Goal: Entertainment & Leisure: Browse casually

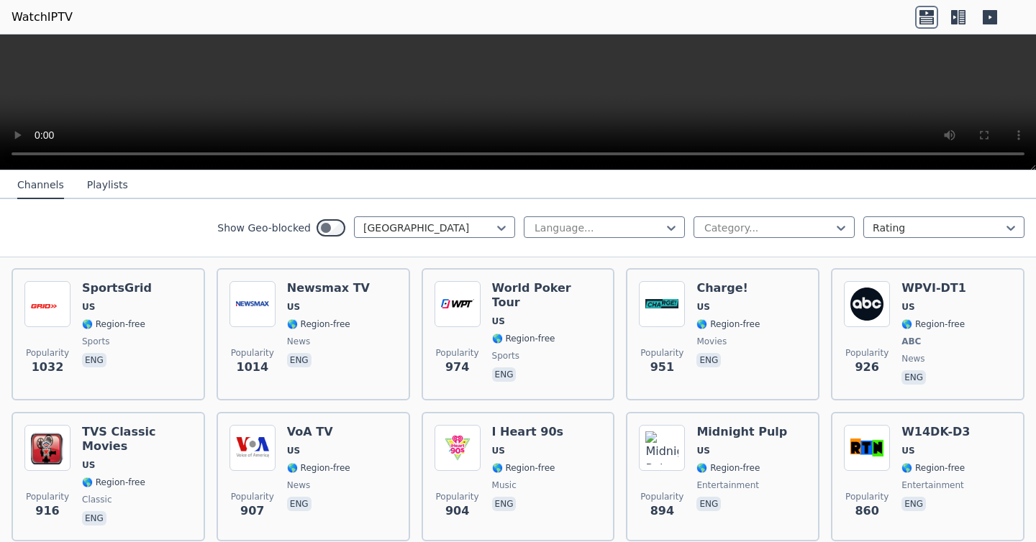
scroll to position [747, 0]
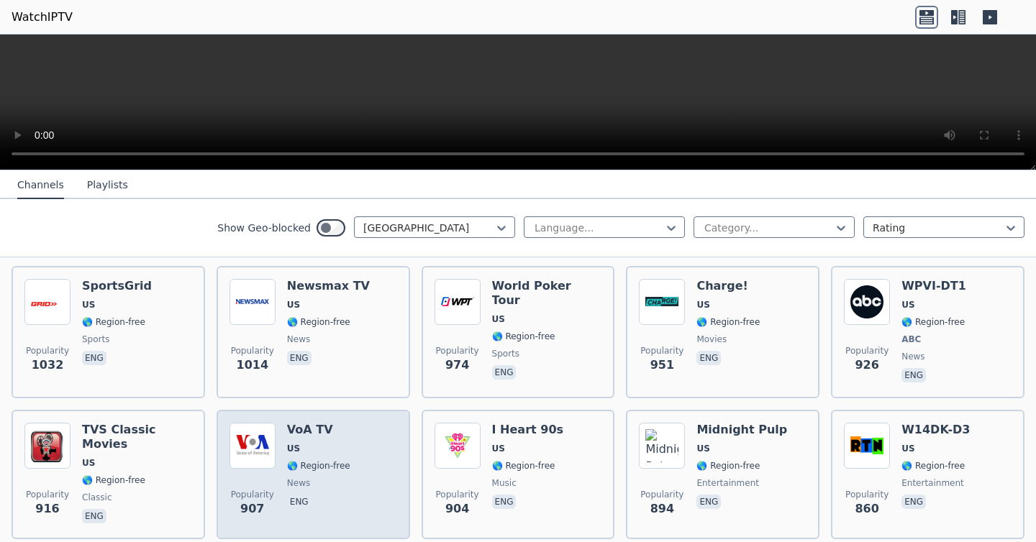
click at [300, 478] on span "news" at bounding box center [298, 484] width 23 height 12
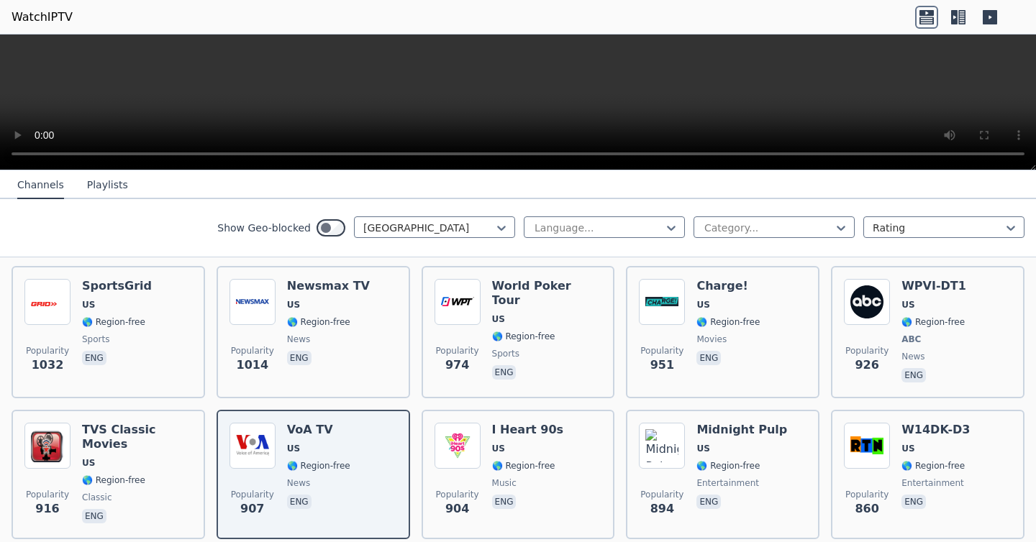
click at [956, 17] on icon at bounding box center [954, 17] width 6 height 14
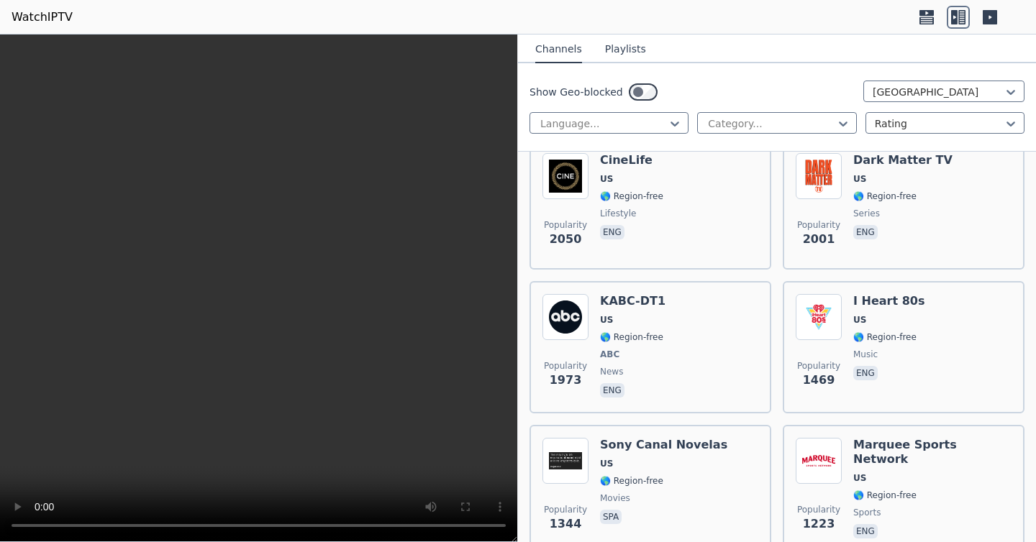
click at [983, 10] on icon at bounding box center [990, 17] width 14 height 14
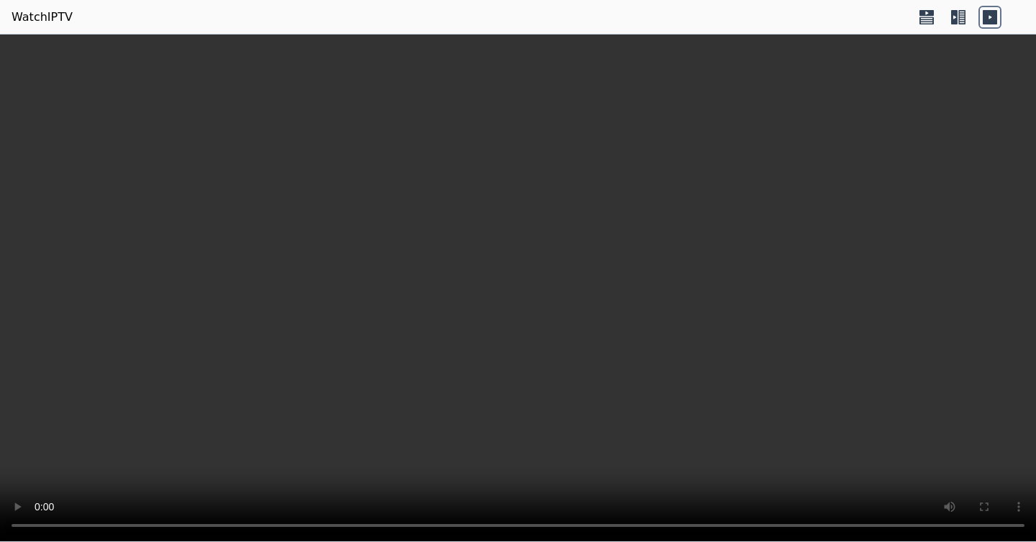
click at [957, 13] on icon at bounding box center [954, 17] width 6 height 14
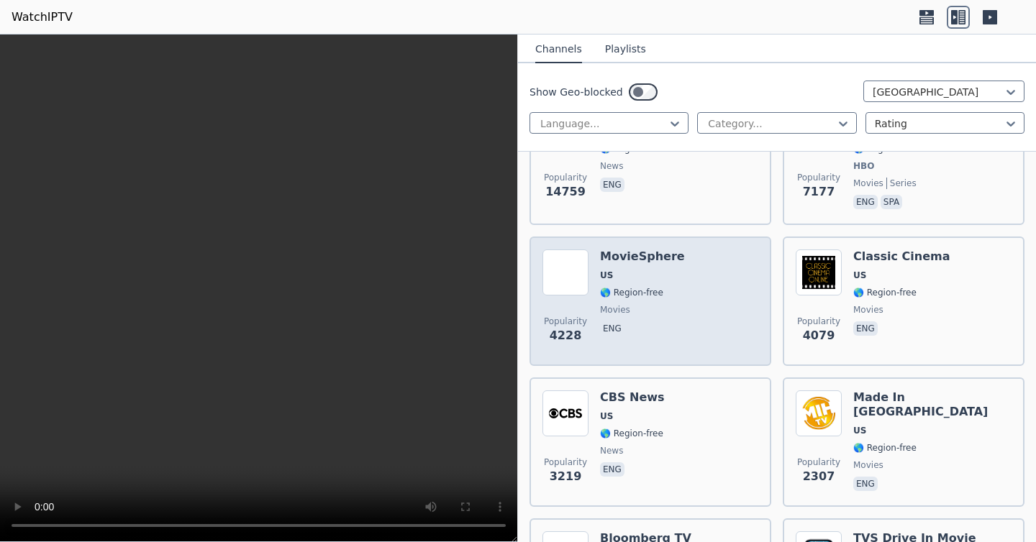
scroll to position [150, 0]
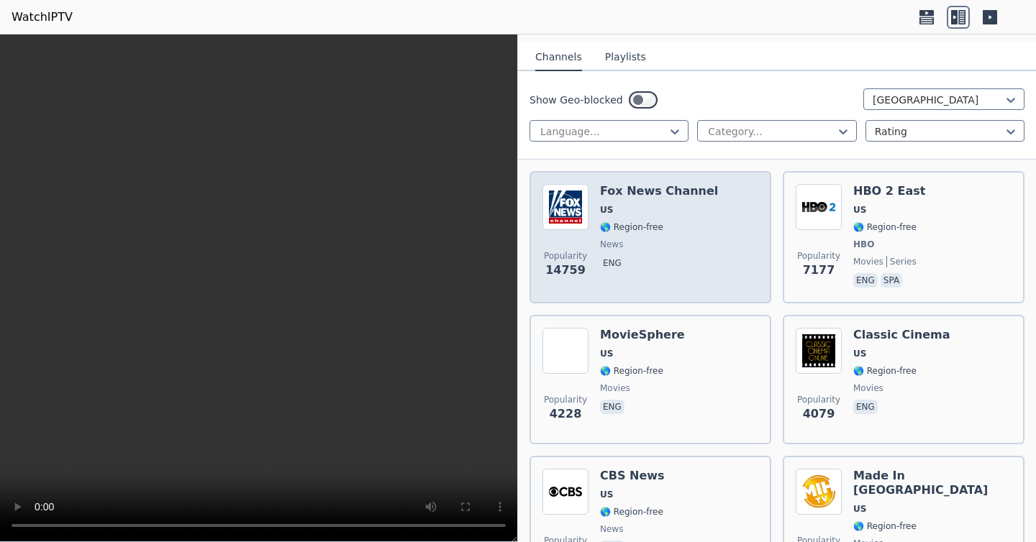
click at [672, 260] on span "eng" at bounding box center [659, 264] width 118 height 17
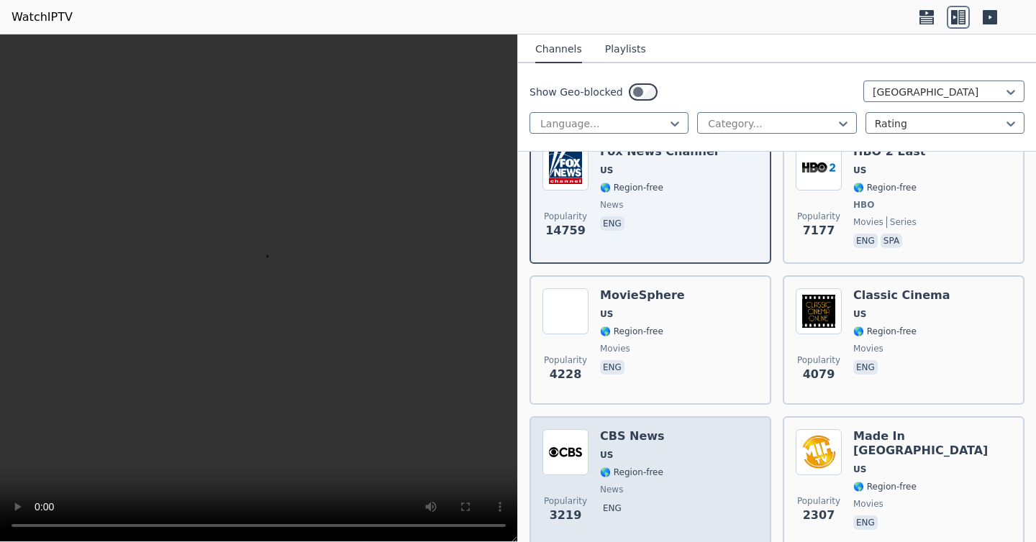
scroll to position [191, 0]
click at [703, 445] on div "Popularity 3219 CBS News US 🌎 Region-free news eng" at bounding box center [650, 480] width 216 height 104
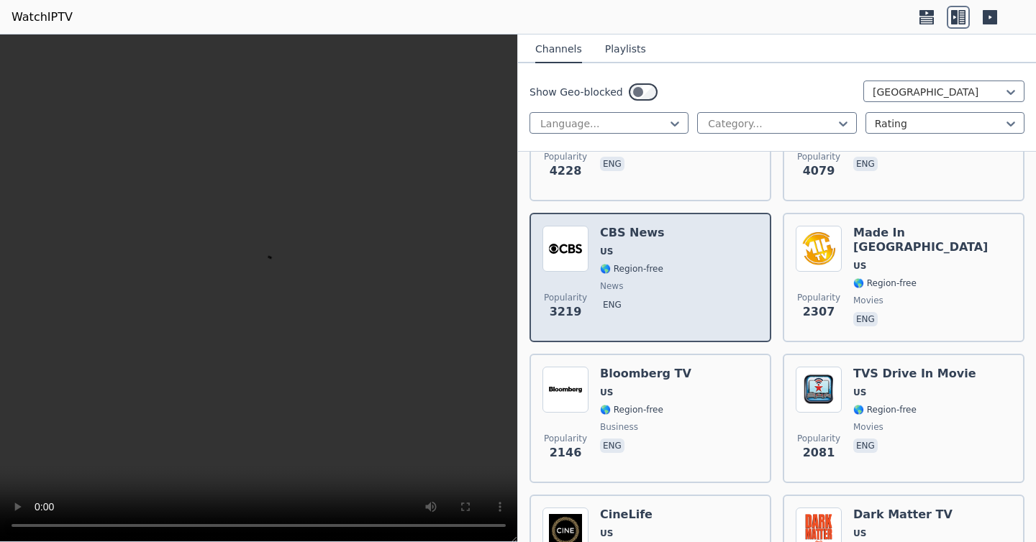
scroll to position [381, 0]
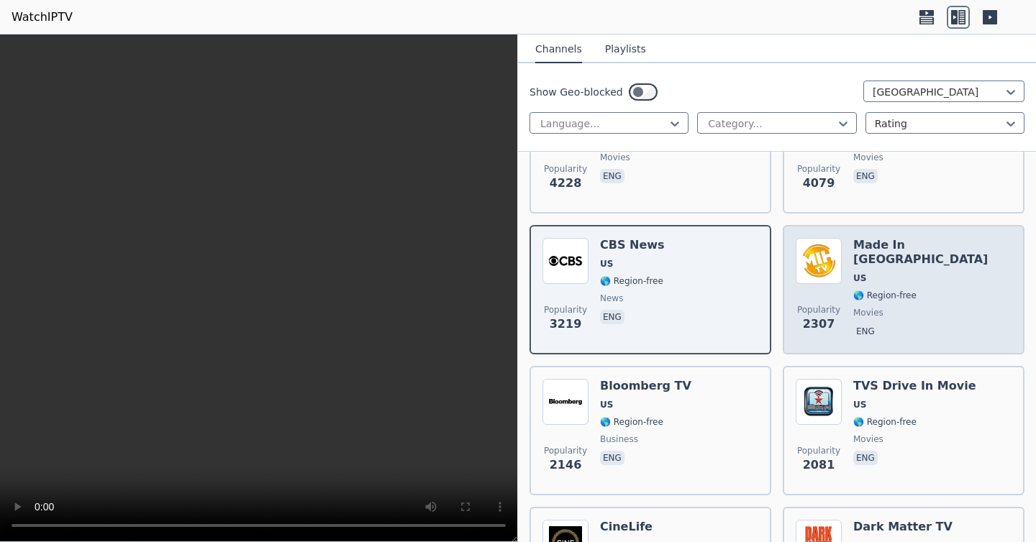
click at [887, 308] on div "Made In [GEOGRAPHIC_DATA] [GEOGRAPHIC_DATA] 🌎 Region-free movies eng" at bounding box center [932, 290] width 158 height 104
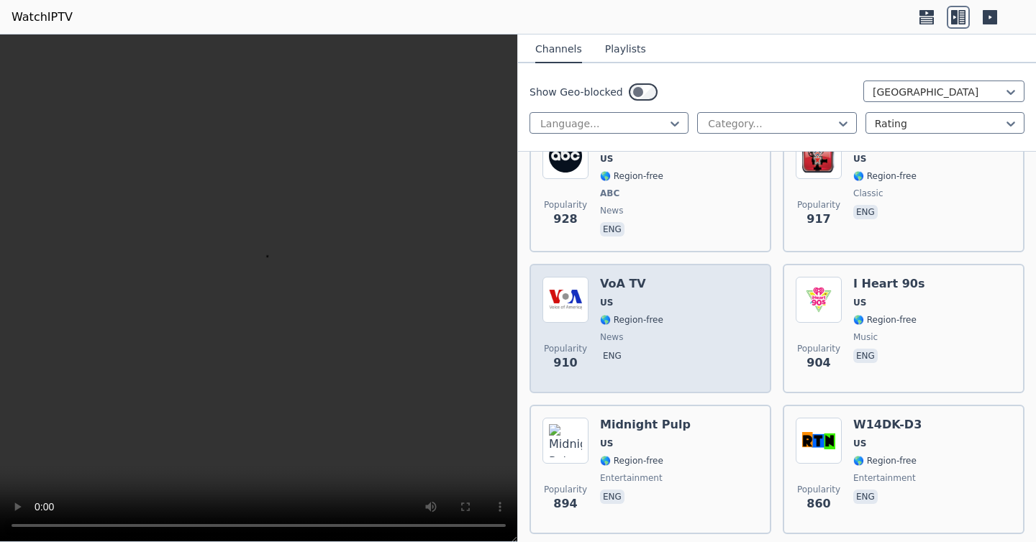
scroll to position [1908, 0]
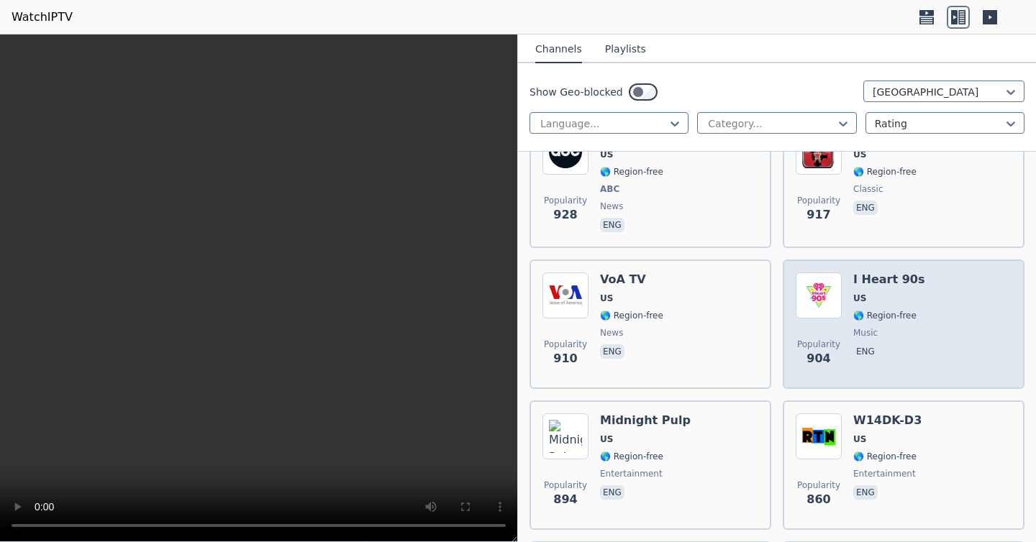
click at [827, 331] on span "Popularity 904" at bounding box center [819, 353] width 46 height 46
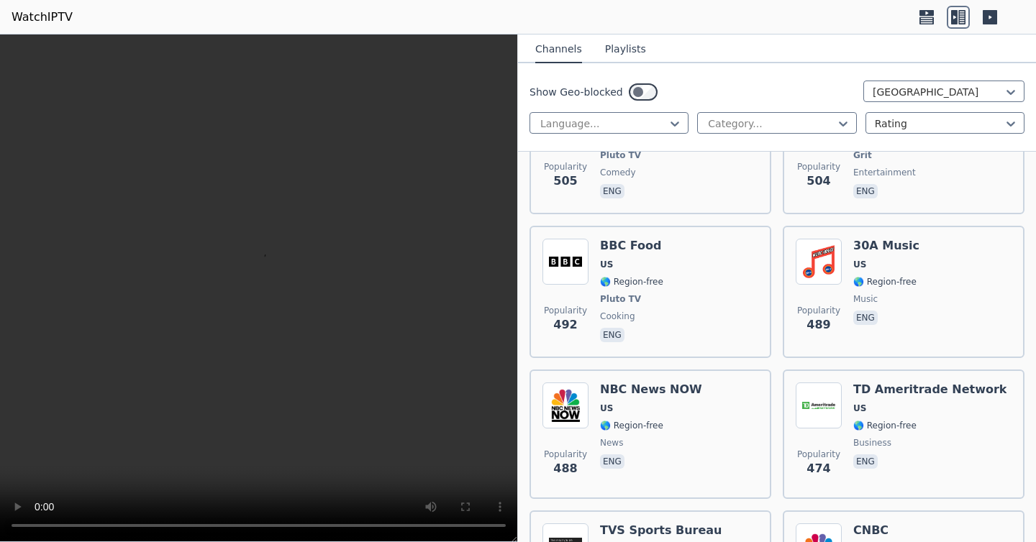
scroll to position [4404, 0]
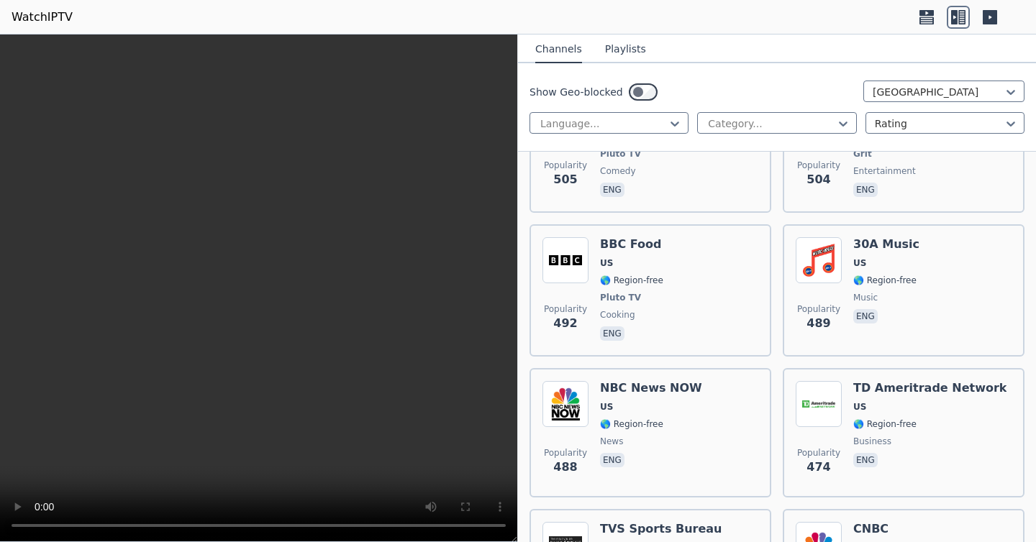
click at [737, 381] on div "Popularity 488 NBC News NOW US 🌎 Region-free news eng" at bounding box center [650, 433] width 216 height 104
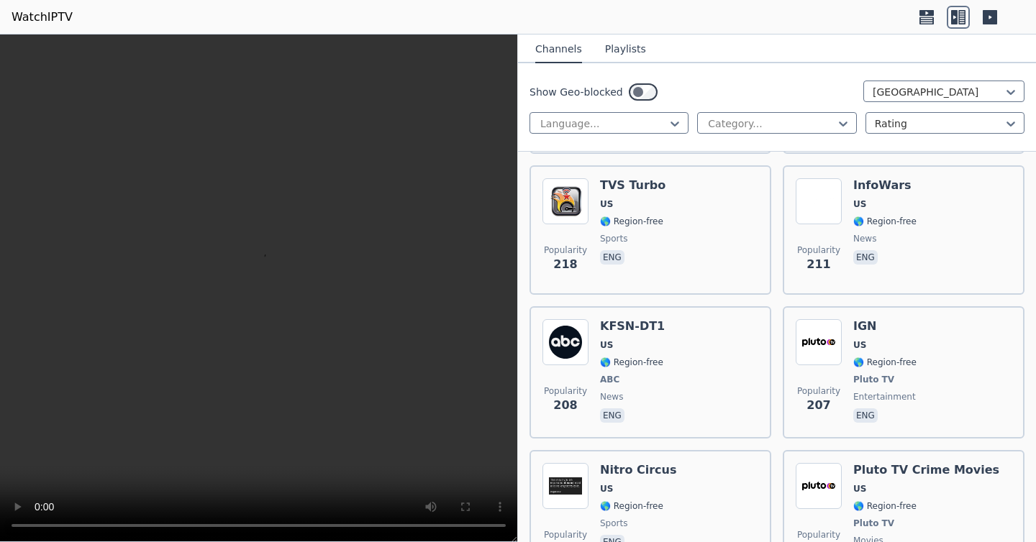
scroll to position [8121, 0]
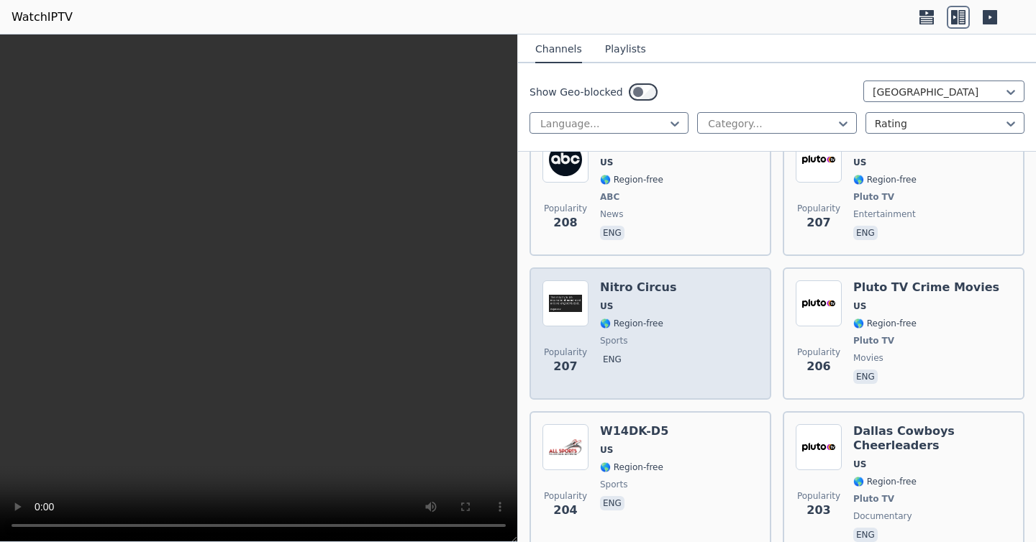
click at [701, 281] on div "Popularity 207 Nitro Circus US 🌎 Region-free sports eng" at bounding box center [650, 334] width 216 height 106
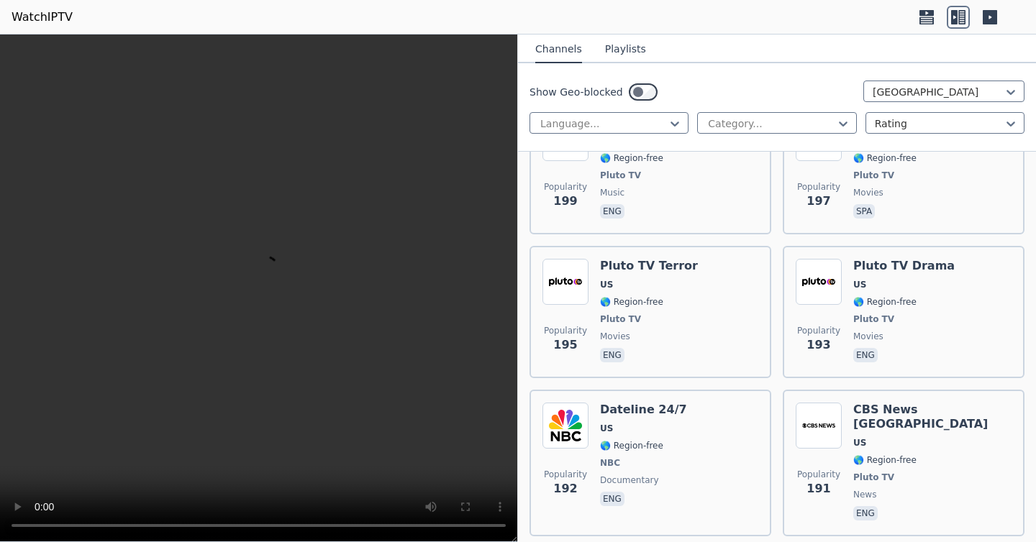
scroll to position [8806, 0]
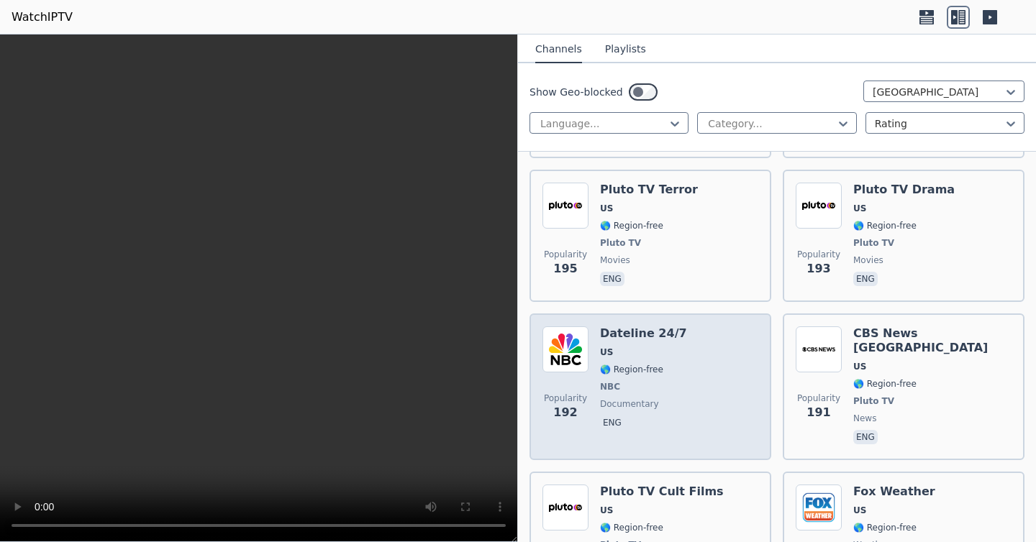
click at [695, 330] on div "Popularity 192 Dateline 24/7 US 🌎 Region-free NBC documentary eng" at bounding box center [650, 387] width 216 height 121
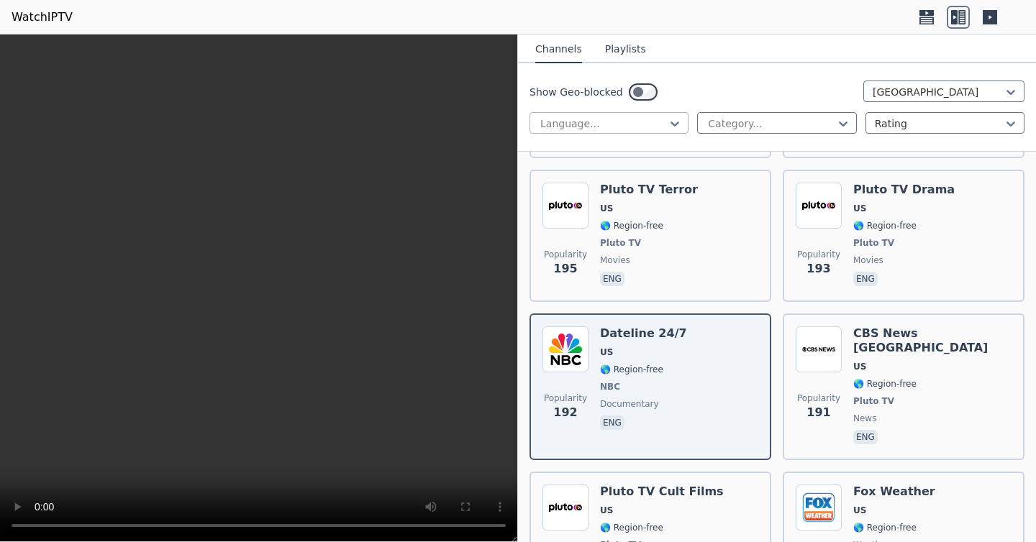
click at [645, 127] on div at bounding box center [603, 124] width 129 height 14
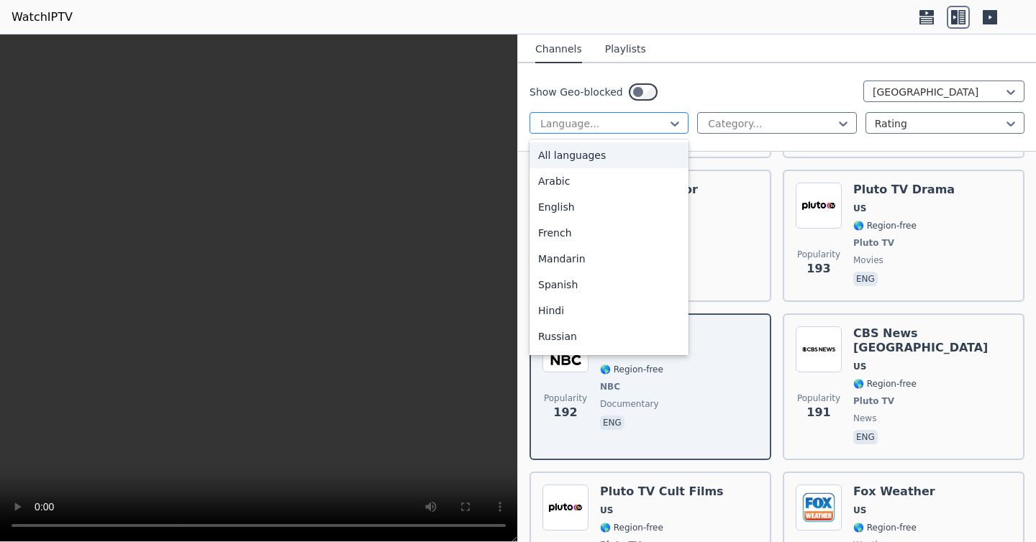
click at [645, 127] on div at bounding box center [603, 124] width 129 height 14
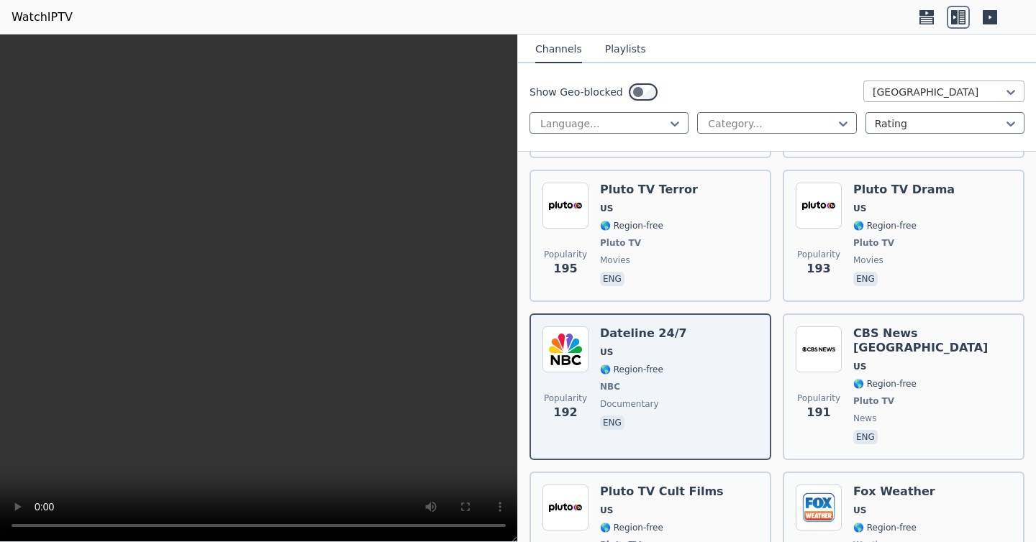
click at [896, 89] on div at bounding box center [938, 92] width 131 height 14
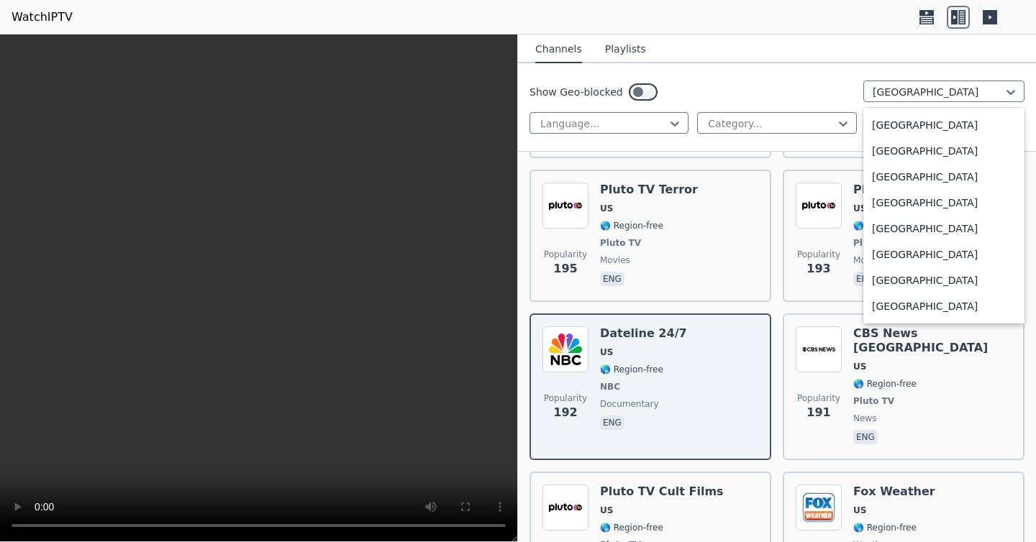
scroll to position [4284, 0]
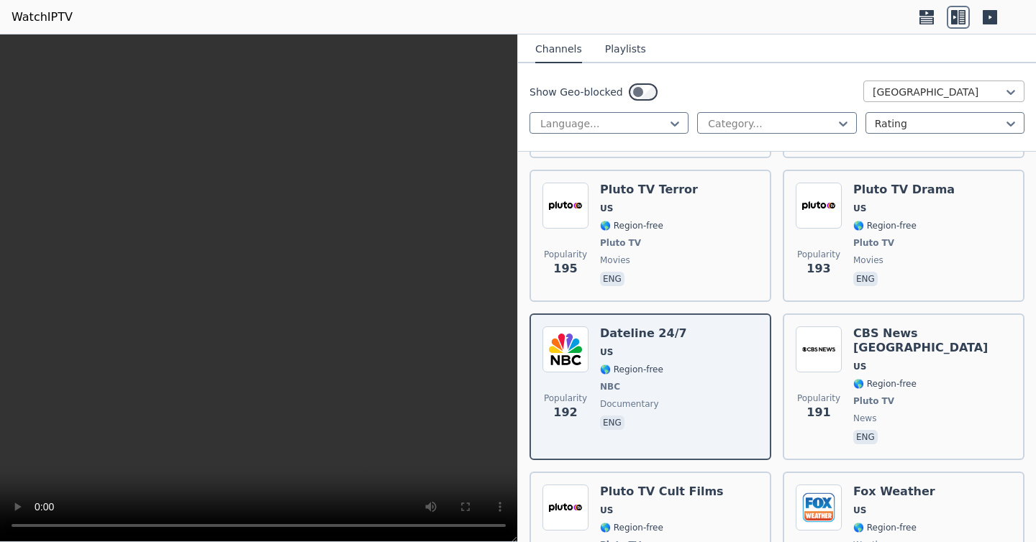
click at [909, 94] on div at bounding box center [938, 92] width 131 height 14
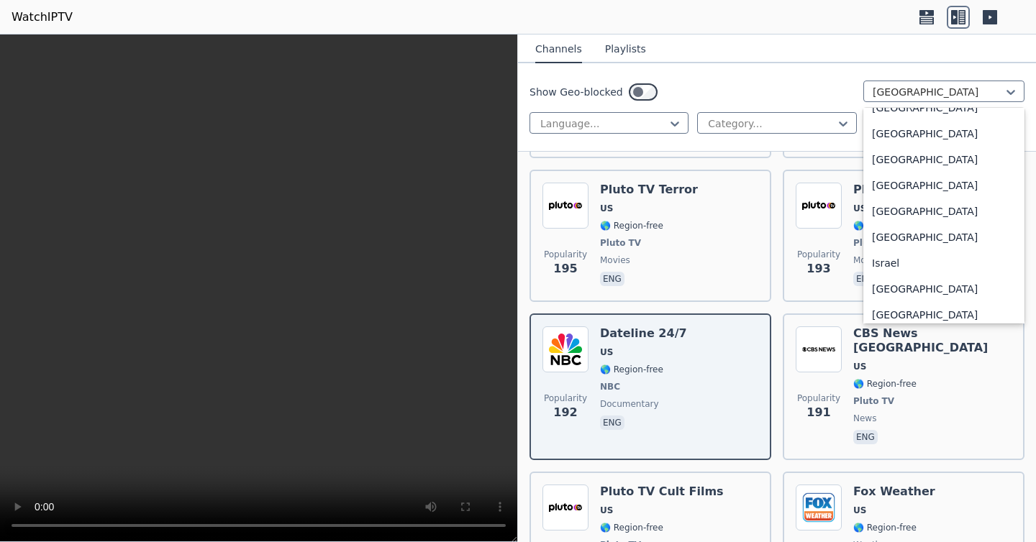
scroll to position [2248, 0]
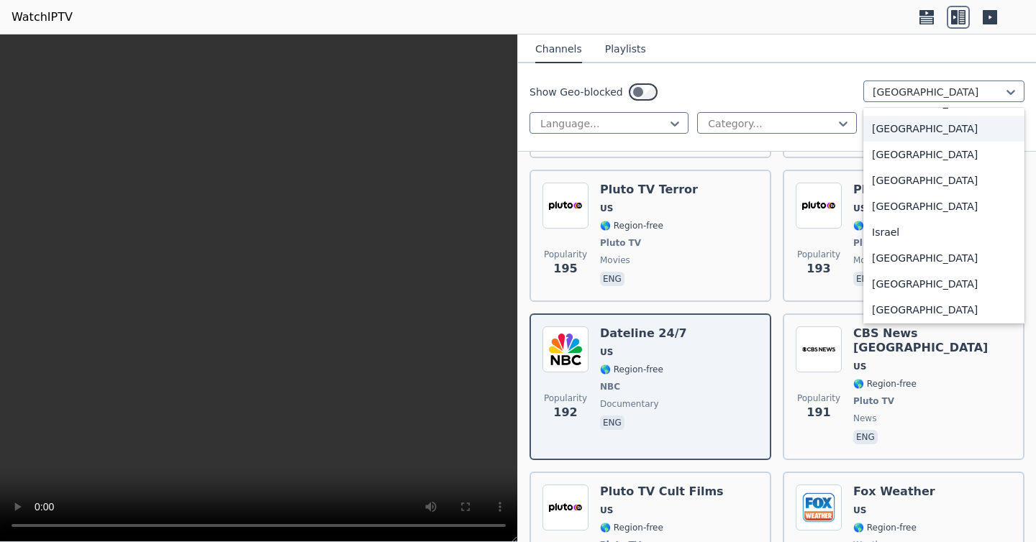
click at [916, 142] on div "[GEOGRAPHIC_DATA]" at bounding box center [943, 129] width 161 height 26
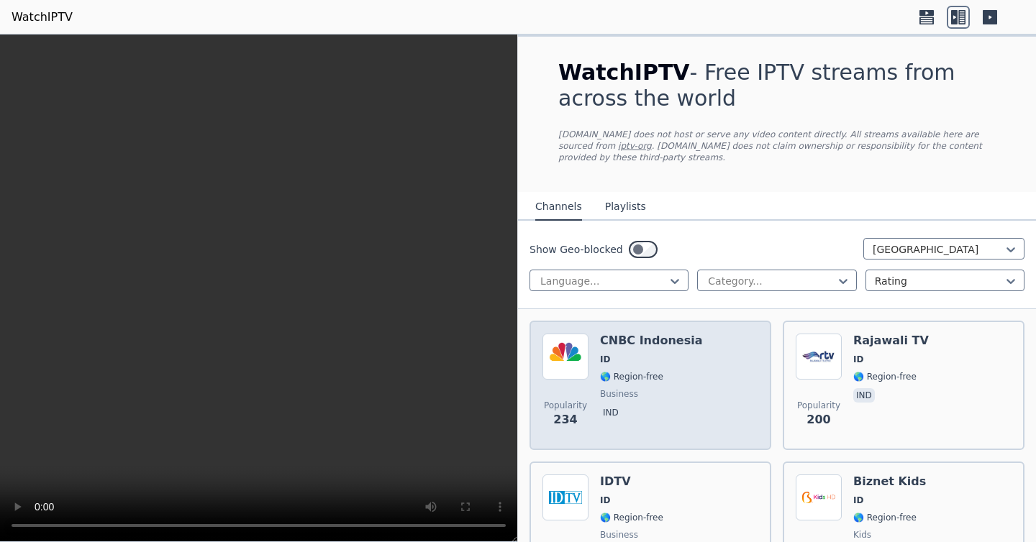
click at [695, 375] on div "Popularity 234 CNBC Indonesia ID 🌎 Region-free business ind" at bounding box center [650, 386] width 216 height 104
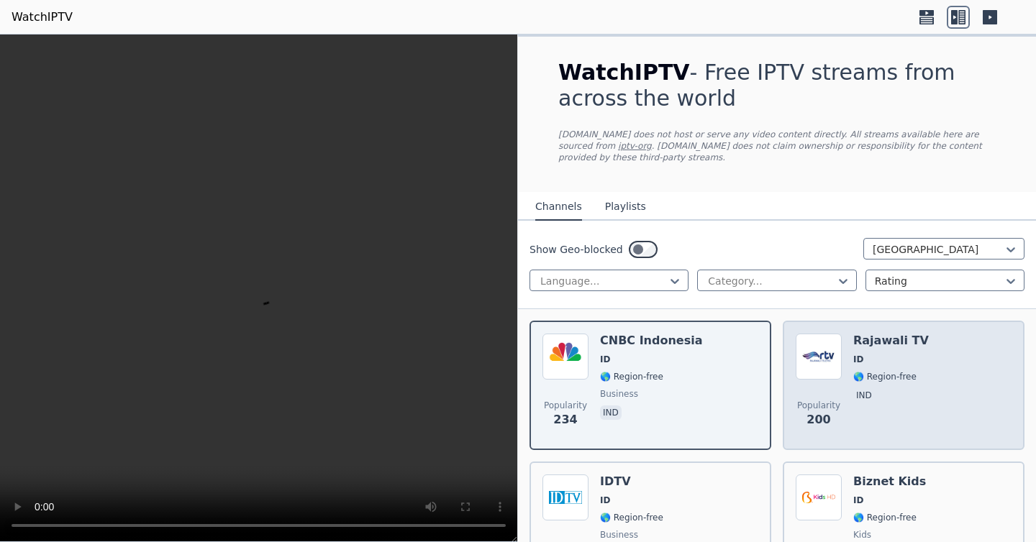
click at [865, 442] on div "Popularity 200 Rajawali TV ID 🌎 Region-free ind" at bounding box center [904, 385] width 242 height 129
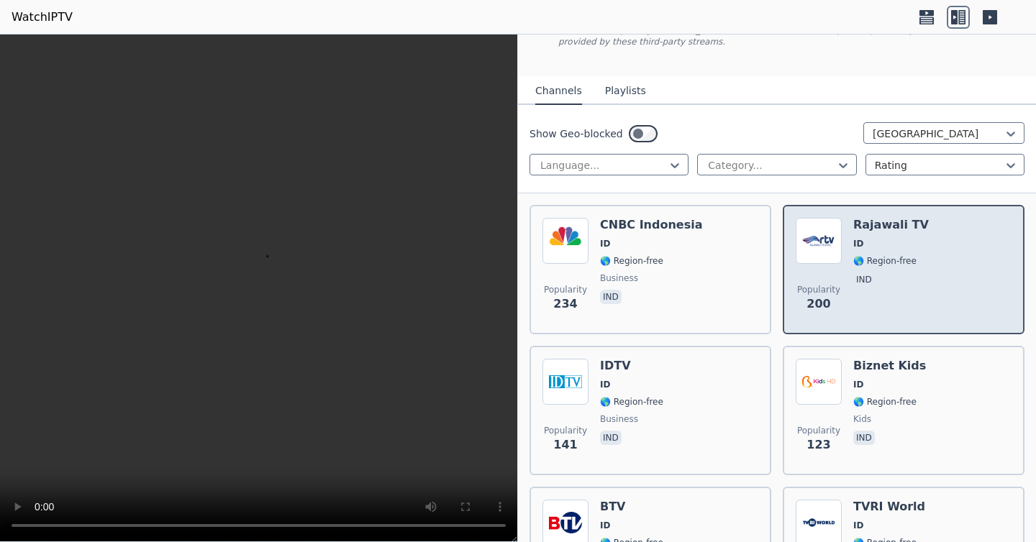
scroll to position [117, 0]
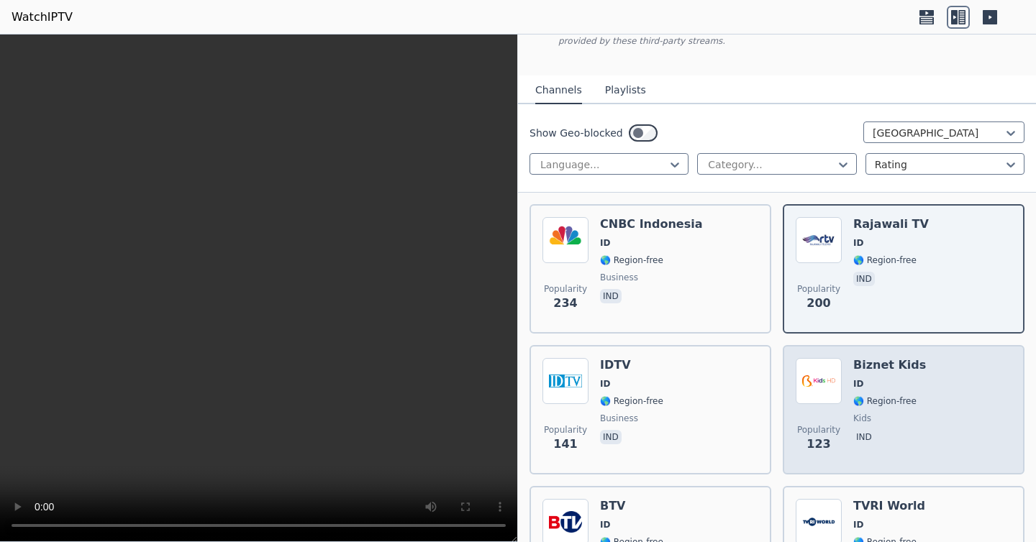
click at [855, 407] on div "Biznet Kids ID 🌎 Region-free kids ind" at bounding box center [889, 410] width 73 height 104
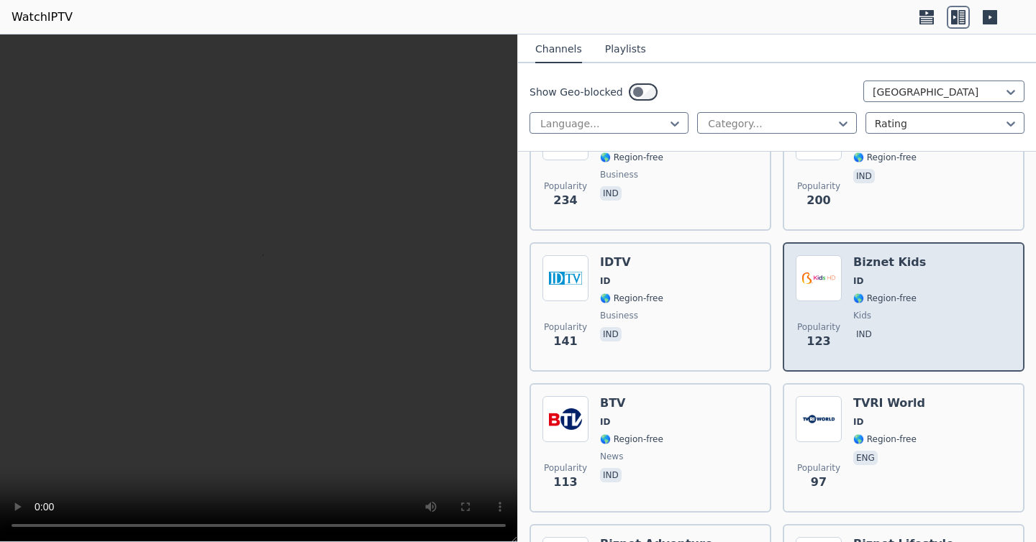
scroll to position [220, 0]
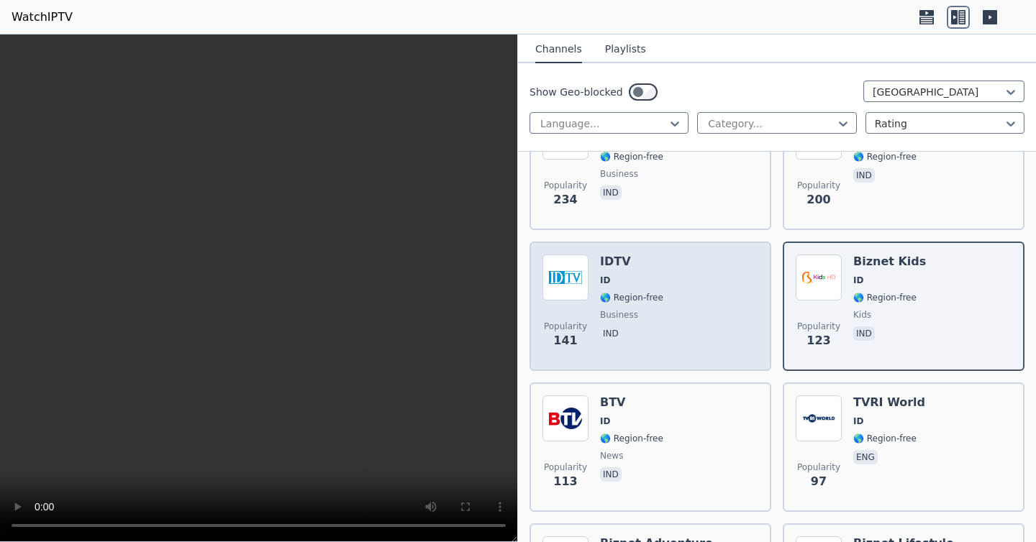
click at [640, 288] on div "IDTV ID 🌎 Region-free business ind" at bounding box center [631, 307] width 63 height 104
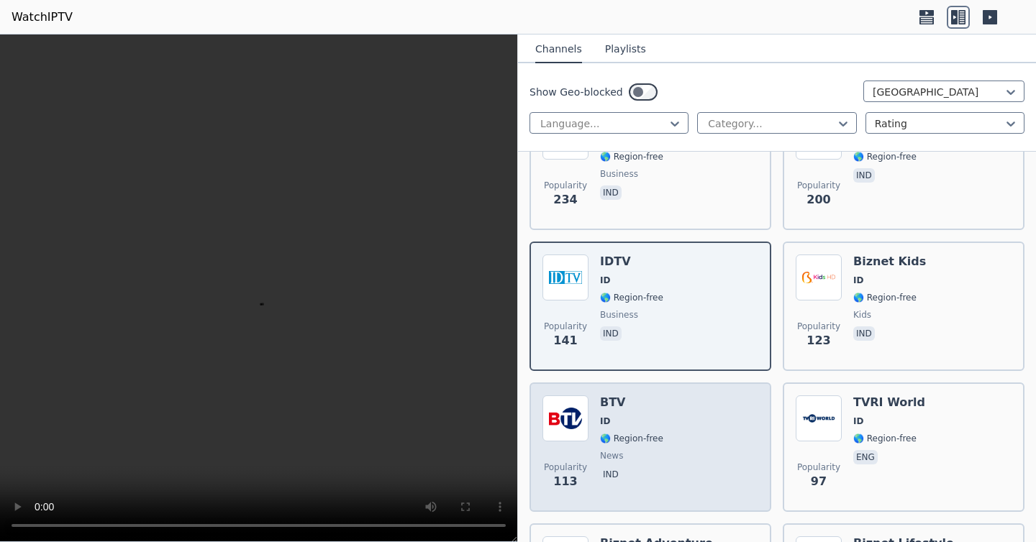
click at [668, 470] on div "Popularity 113 BTV ID 🌎 Region-free news ind" at bounding box center [650, 448] width 216 height 104
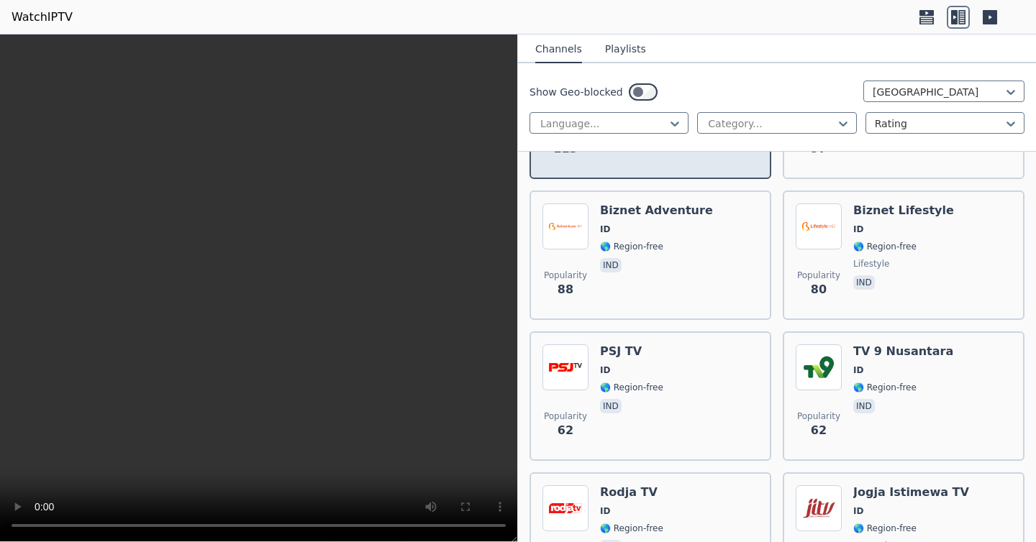
scroll to position [557, 0]
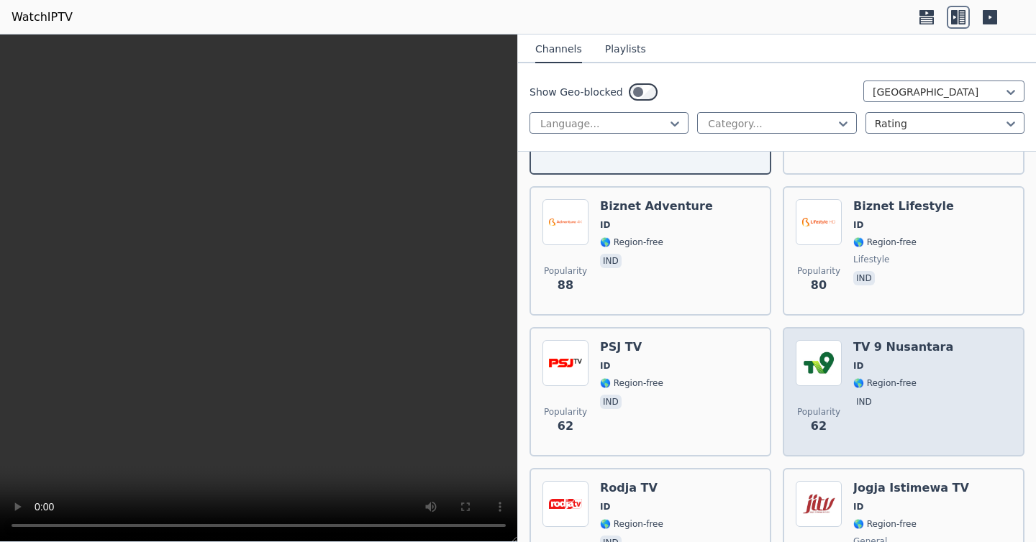
click at [839, 401] on span "Popularity 62" at bounding box center [819, 421] width 46 height 46
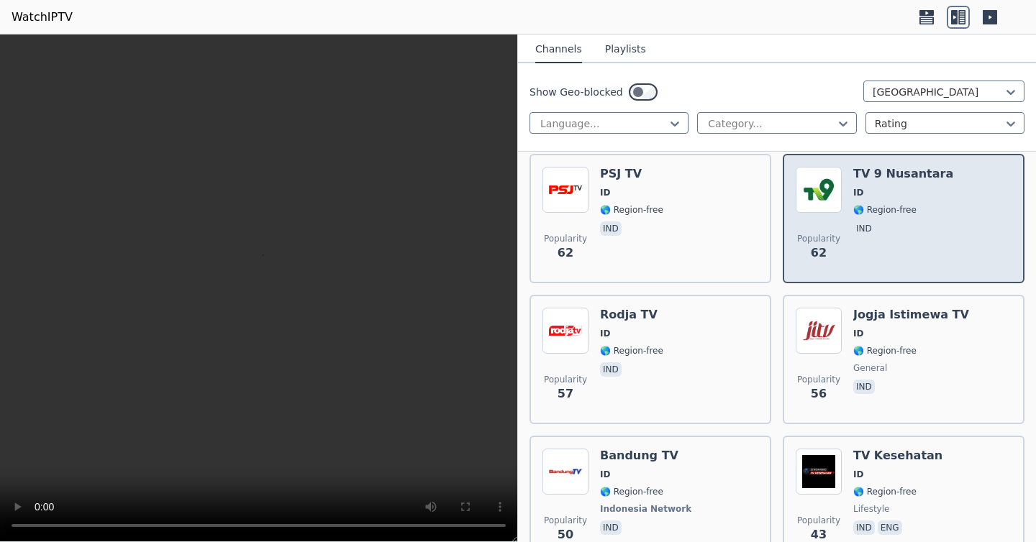
scroll to position [733, 0]
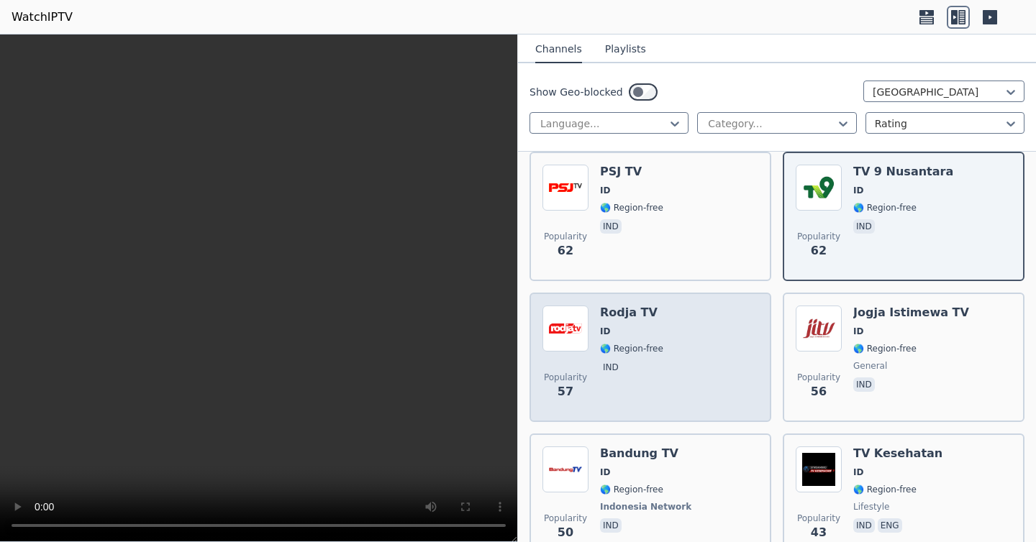
click at [654, 374] on span "ind" at bounding box center [631, 368] width 63 height 17
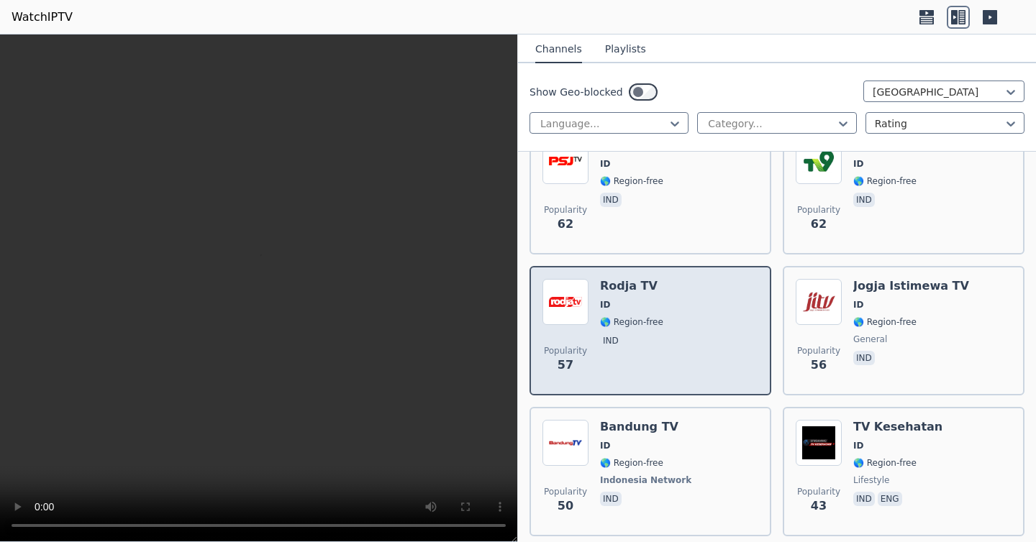
scroll to position [803, 0]
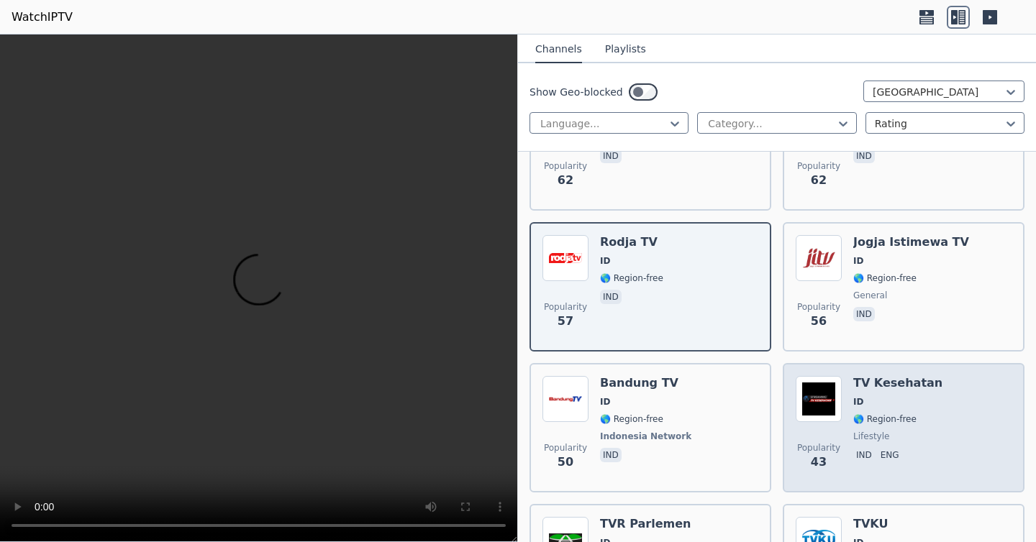
click at [866, 406] on span "ID" at bounding box center [897, 402] width 89 height 12
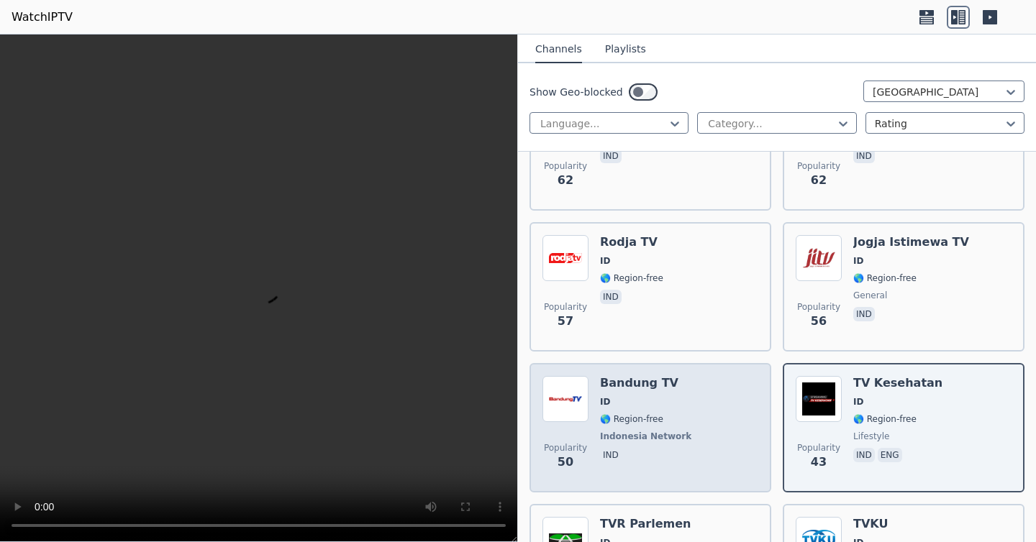
click at [655, 420] on span "🌎 Region-free" at bounding box center [631, 420] width 63 height 12
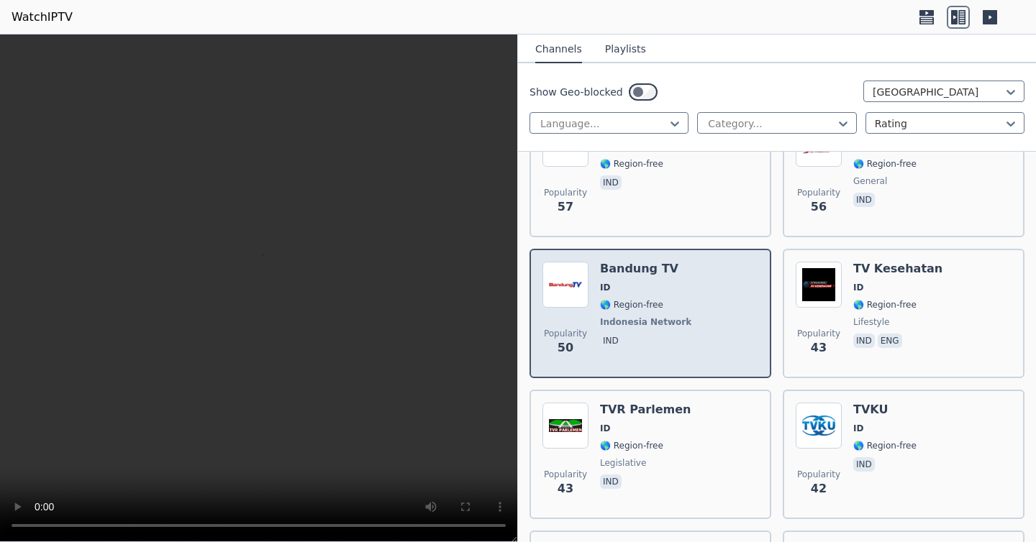
scroll to position [944, 0]
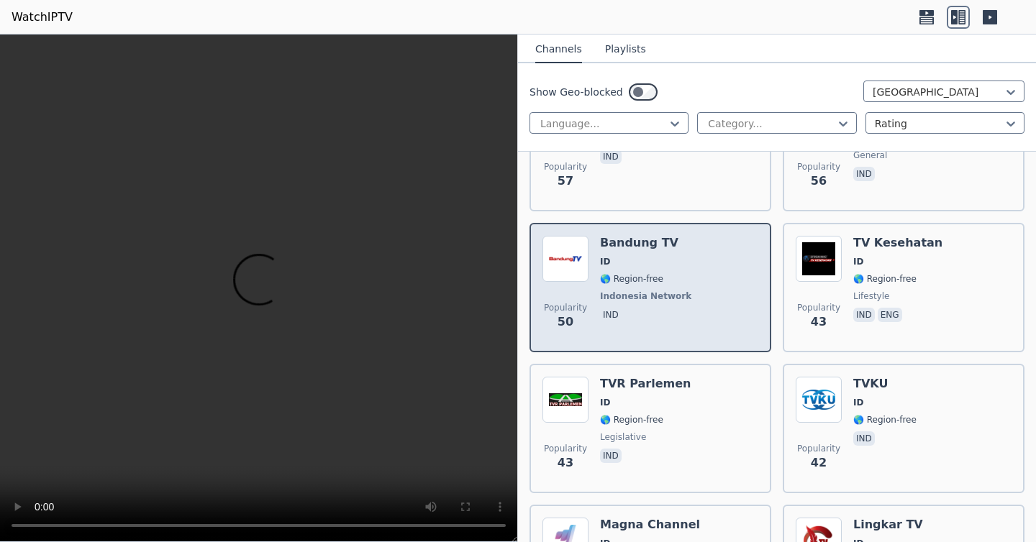
click at [655, 420] on span "🌎 Region-free" at bounding box center [631, 420] width 63 height 12
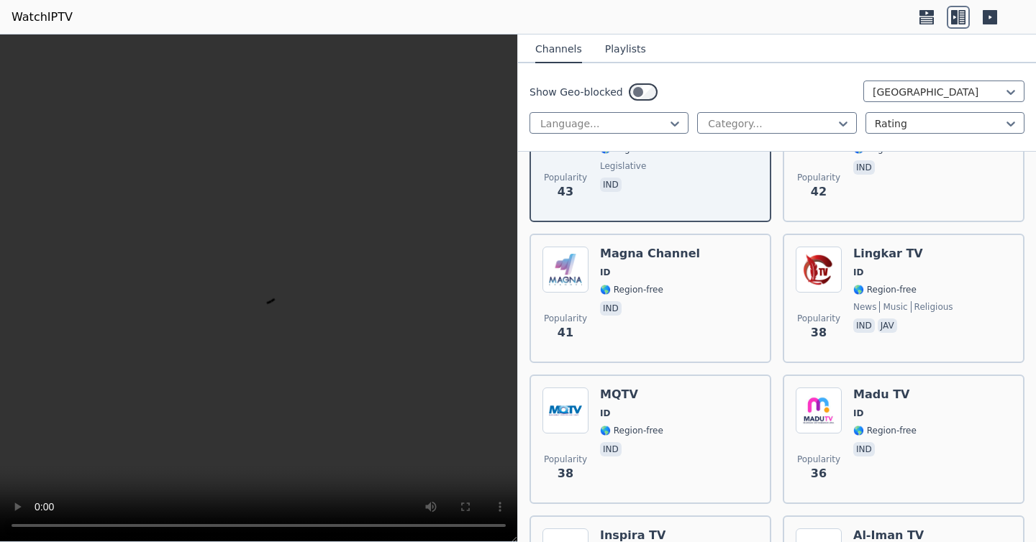
scroll to position [1240, 0]
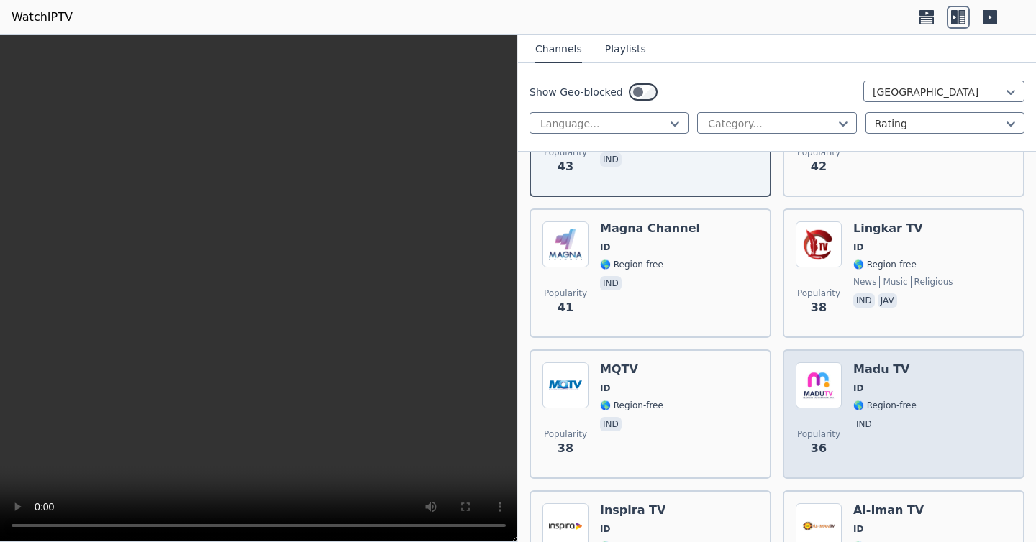
click at [821, 390] on img at bounding box center [819, 386] width 46 height 46
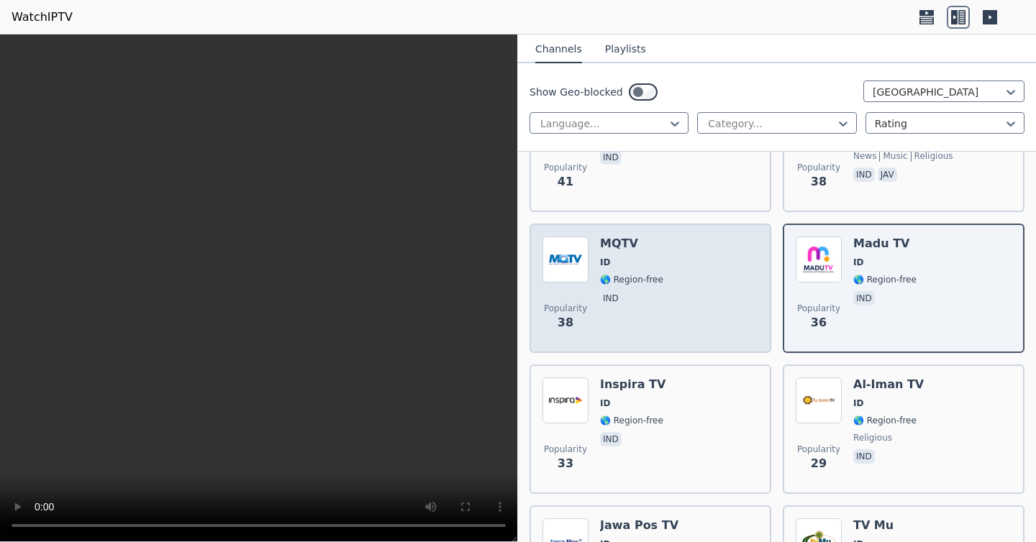
scroll to position [1367, 0]
click at [662, 396] on div "Popularity 33 Inspira TV ID 🌎 Region-free ind" at bounding box center [650, 429] width 216 height 104
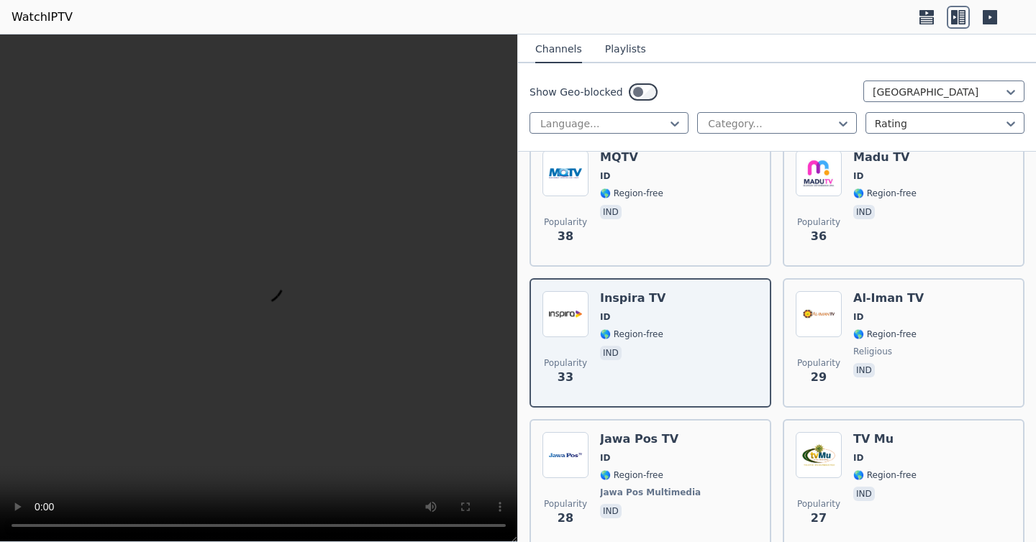
scroll to position [1461, 0]
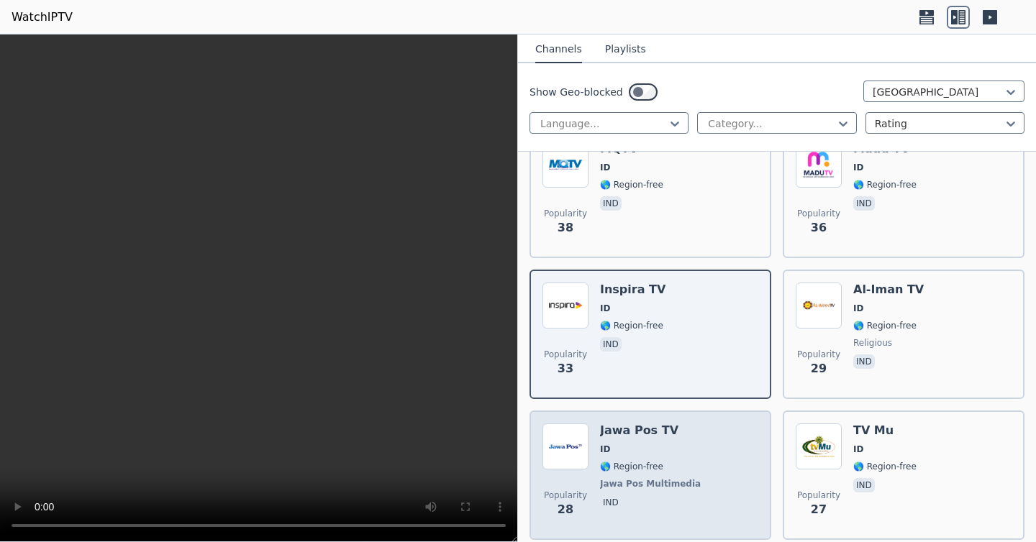
click at [700, 465] on div "Popularity 28 Jawa Pos TV ID 🌎 Region-free Jawa Pos Multimedia ind" at bounding box center [650, 476] width 216 height 104
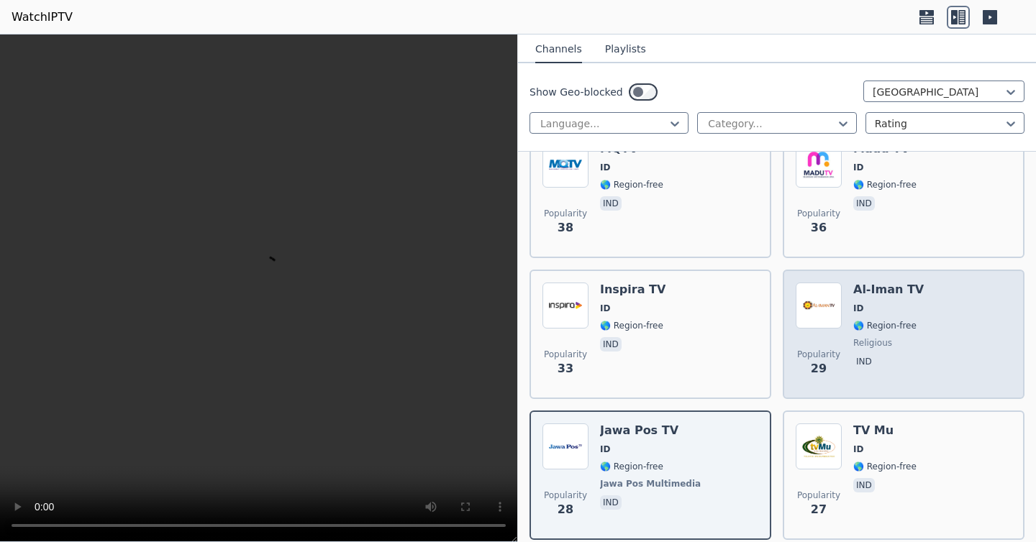
click at [859, 352] on div "Al-Iman TV ID 🌎 Region-free religious ind" at bounding box center [888, 335] width 70 height 104
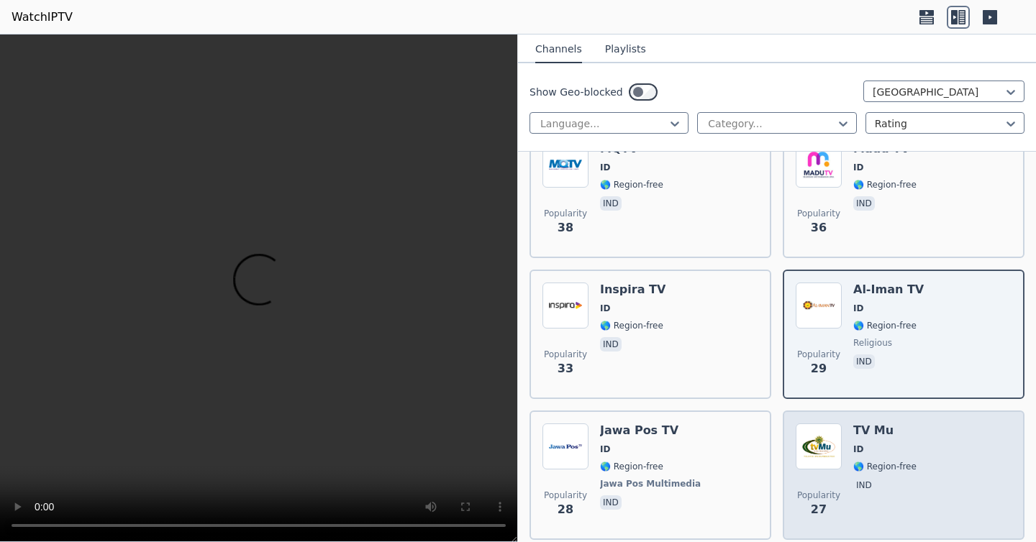
click at [876, 481] on span "ind" at bounding box center [884, 486] width 63 height 17
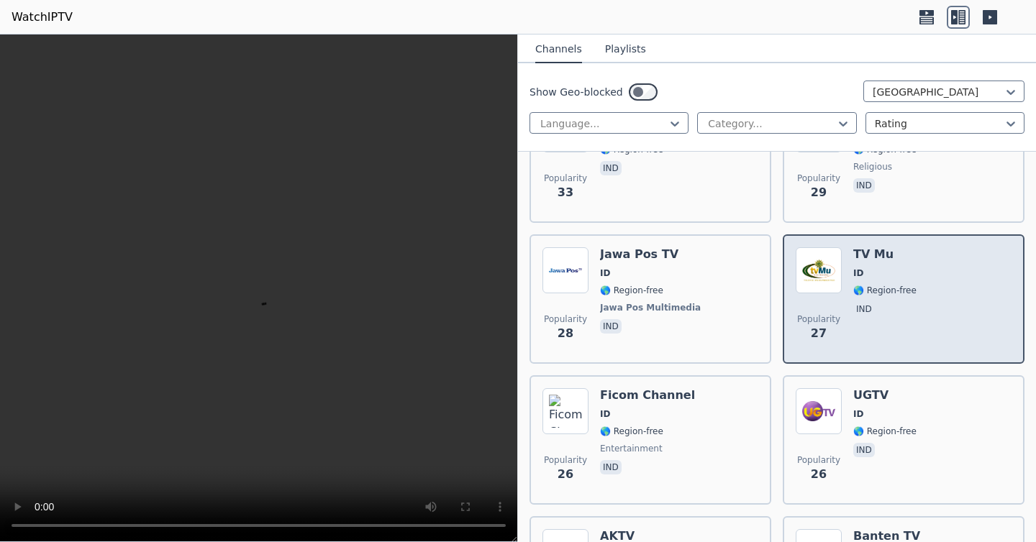
scroll to position [1642, 0]
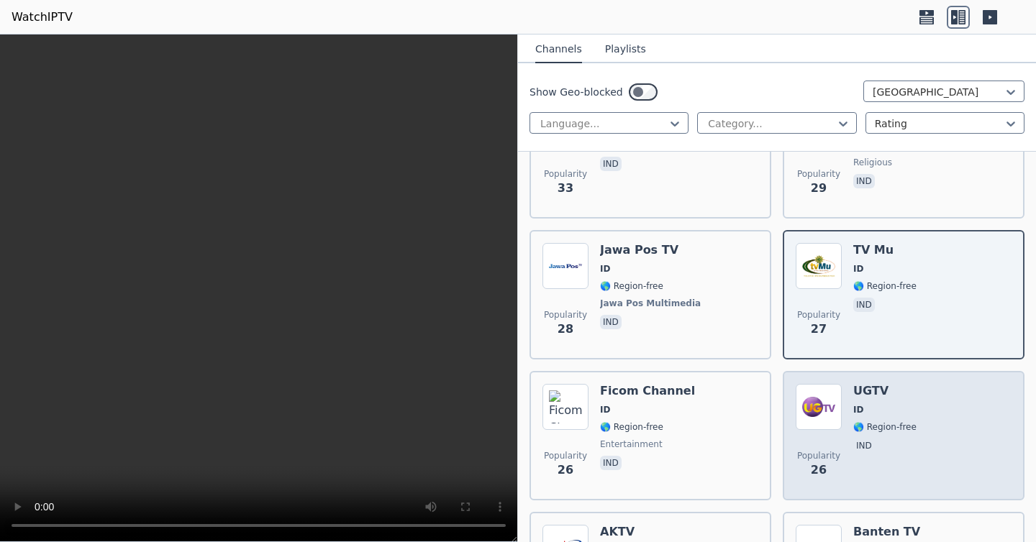
click at [859, 442] on p "ind" at bounding box center [864, 446] width 22 height 14
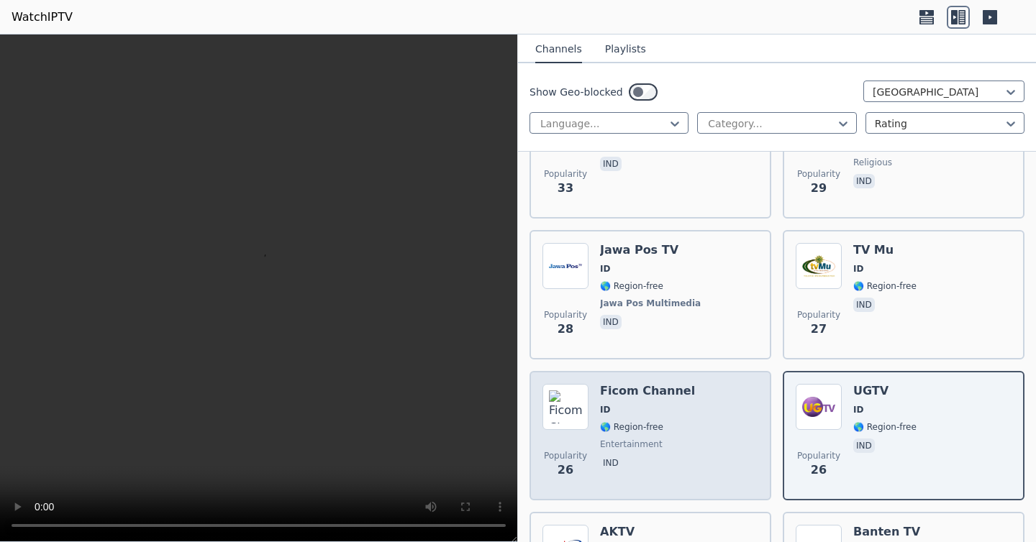
click at [659, 424] on span "🌎 Region-free" at bounding box center [647, 428] width 95 height 12
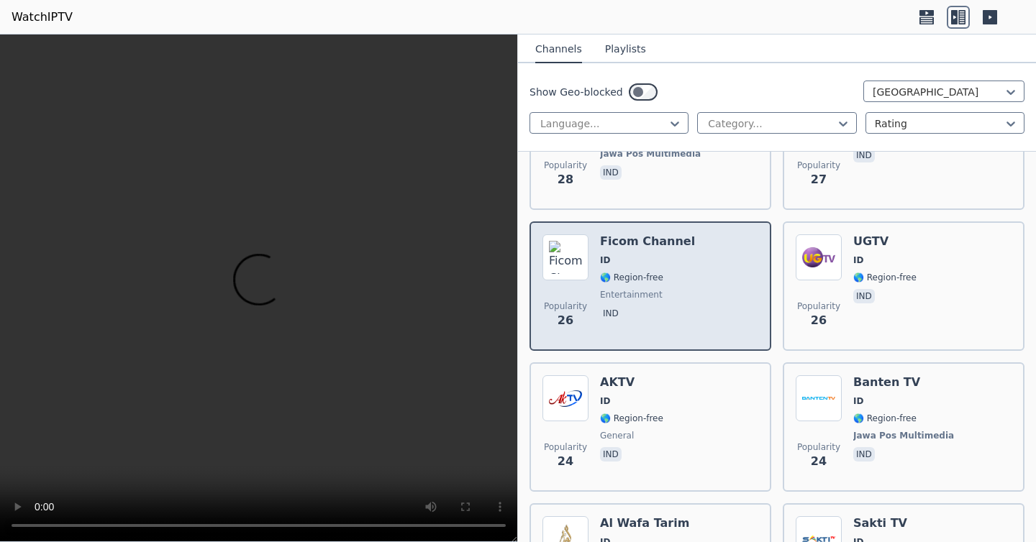
scroll to position [1794, 0]
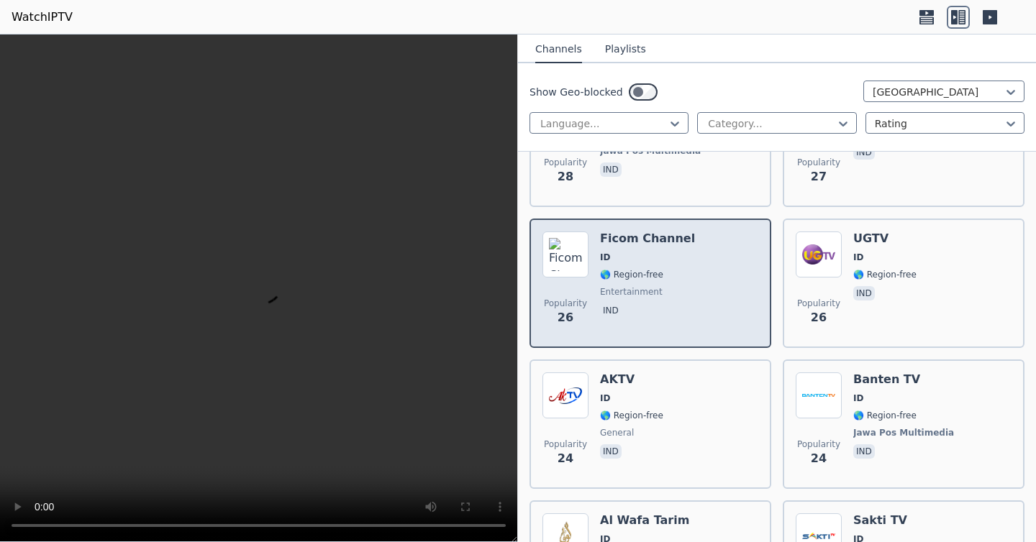
click at [659, 424] on div "Popularity 24 AKTV ID 🌎 Region-free general ind" at bounding box center [650, 425] width 216 height 104
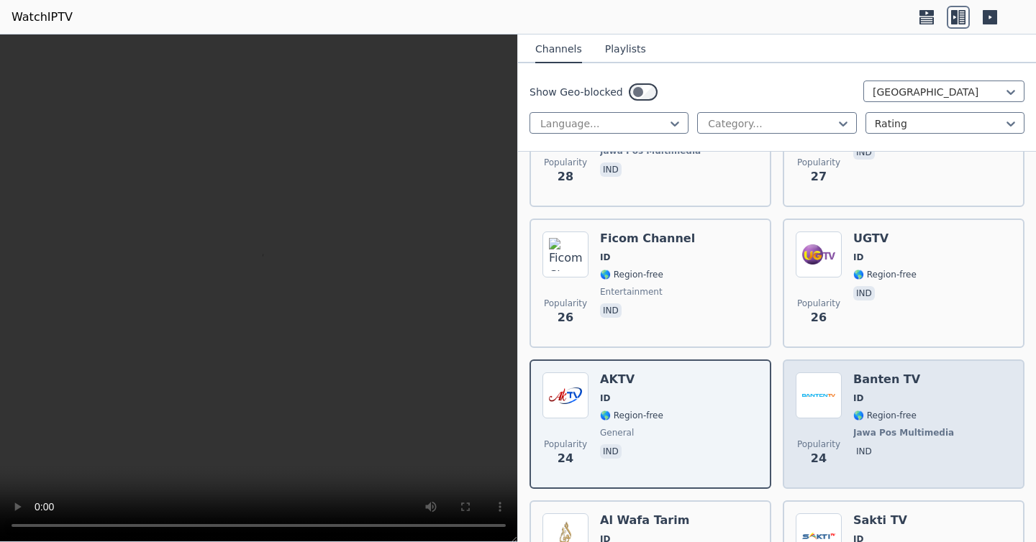
click at [891, 404] on span "ID" at bounding box center [905, 399] width 104 height 12
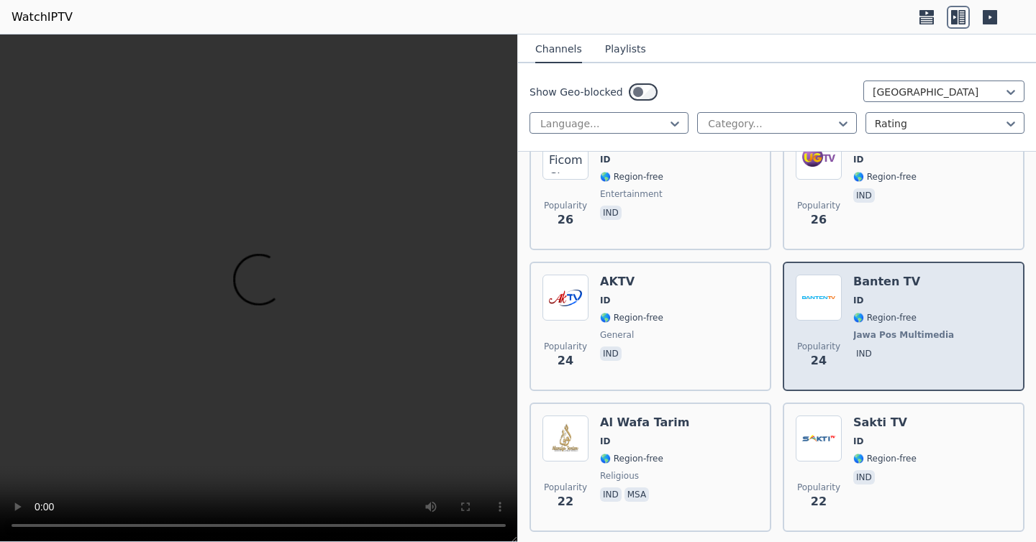
scroll to position [1895, 0]
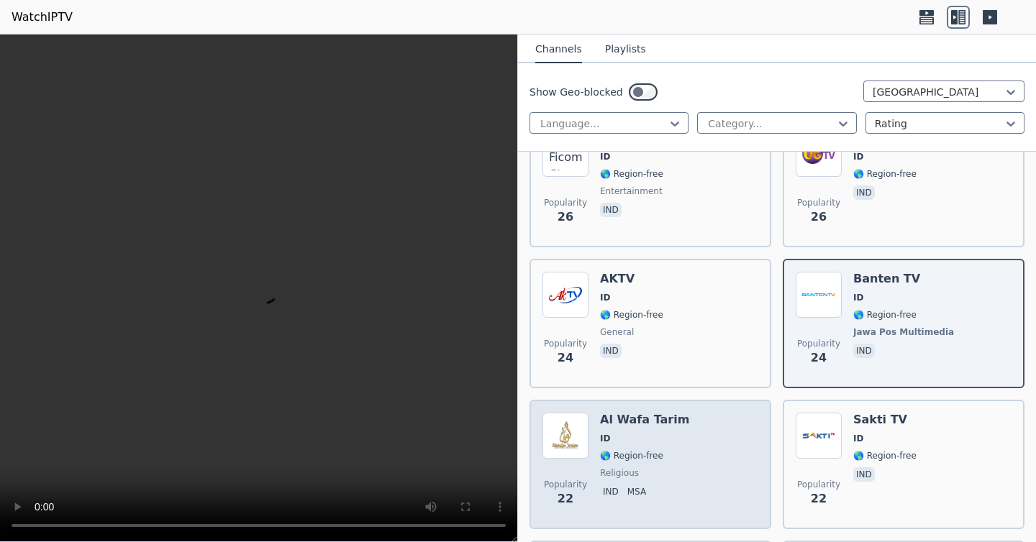
click at [701, 419] on div "Popularity 22 Al Wafa Tarim ID 🌎 Region-free religious ind msa" at bounding box center [650, 465] width 216 height 104
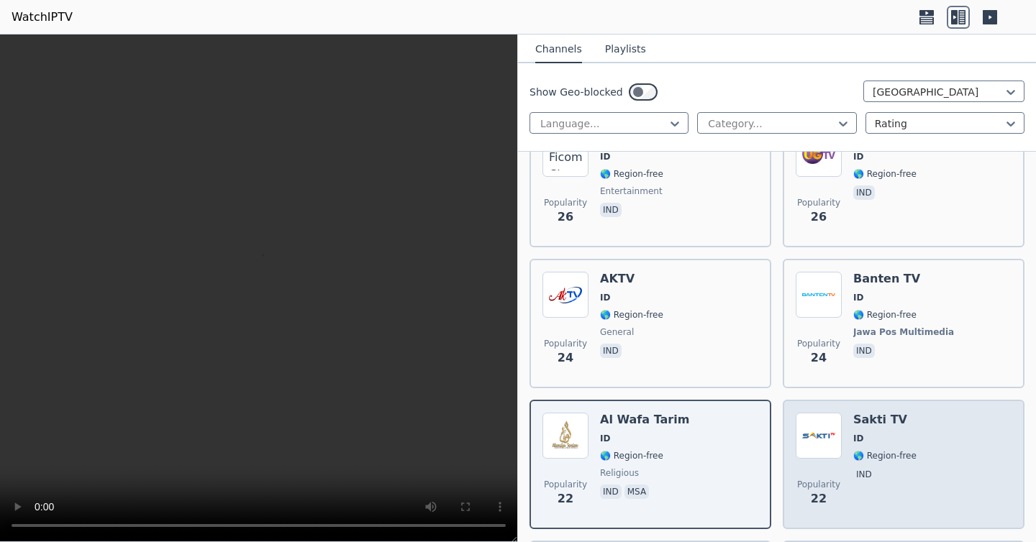
click at [885, 427] on h6 "Sakti TV" at bounding box center [884, 420] width 63 height 14
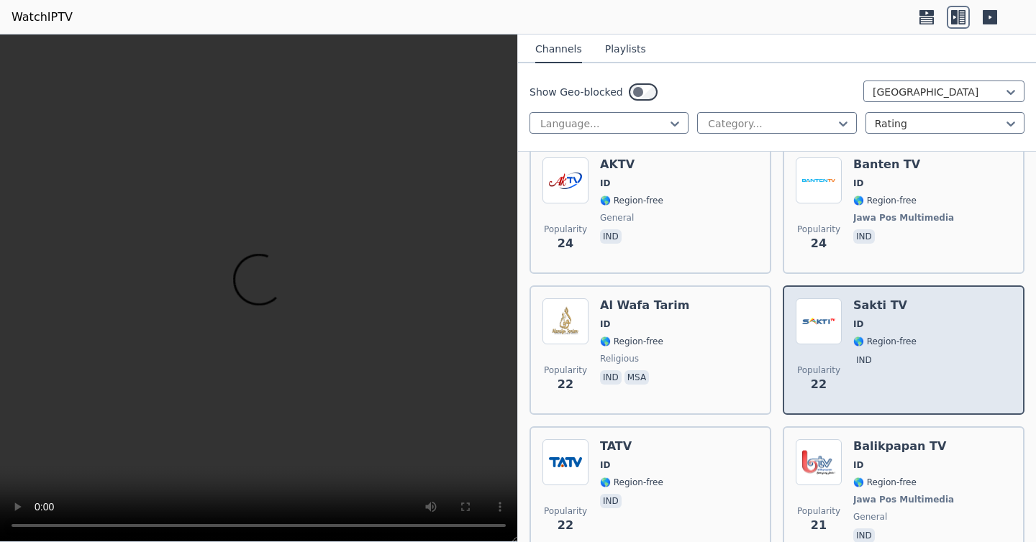
scroll to position [2013, 0]
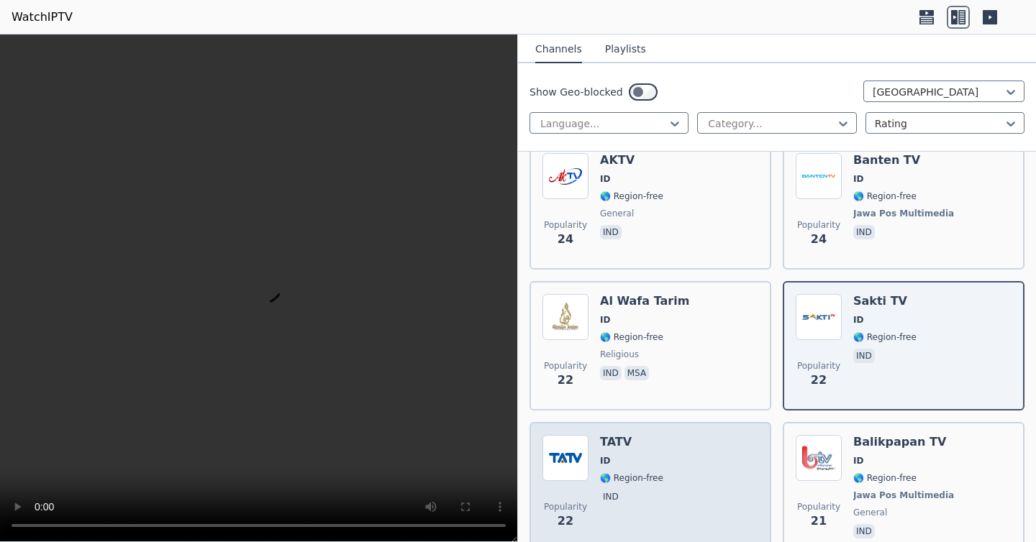
click at [684, 462] on div "Popularity 22 TATV ID 🌎 Region-free ind" at bounding box center [650, 488] width 216 height 106
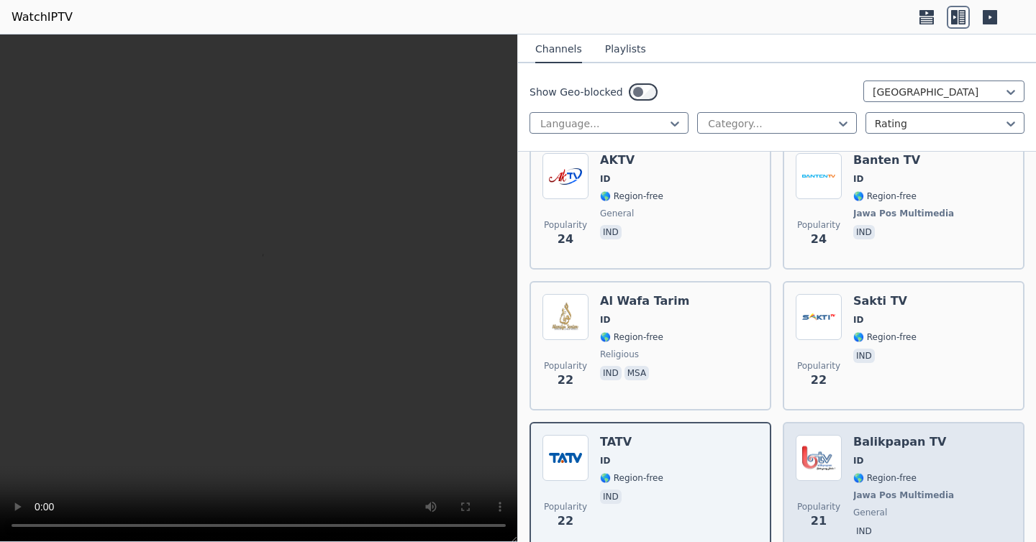
click at [867, 452] on div "Balikpapan TV ID 🌎 Region-free Jawa Pos Multimedia general ind" at bounding box center [905, 488] width 104 height 106
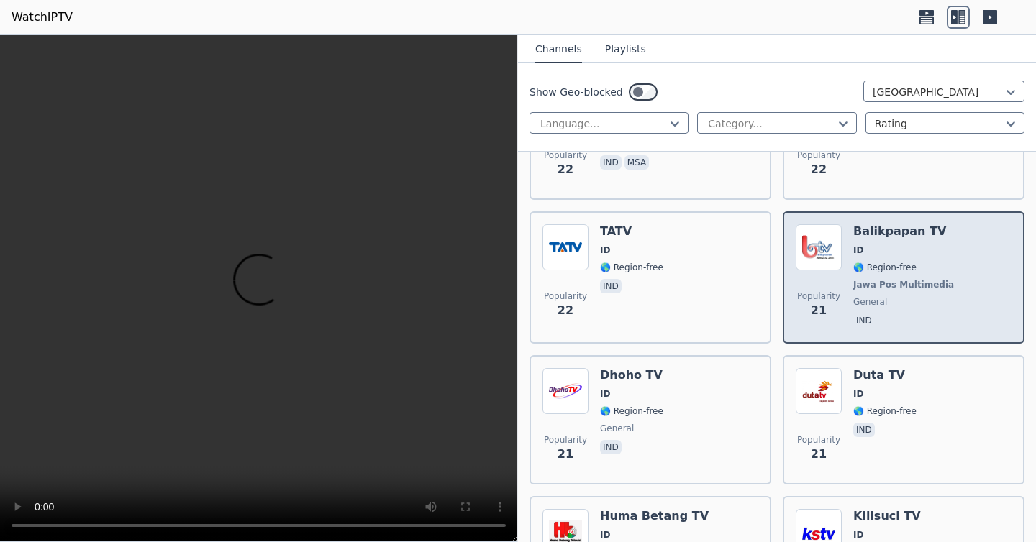
scroll to position [2226, 0]
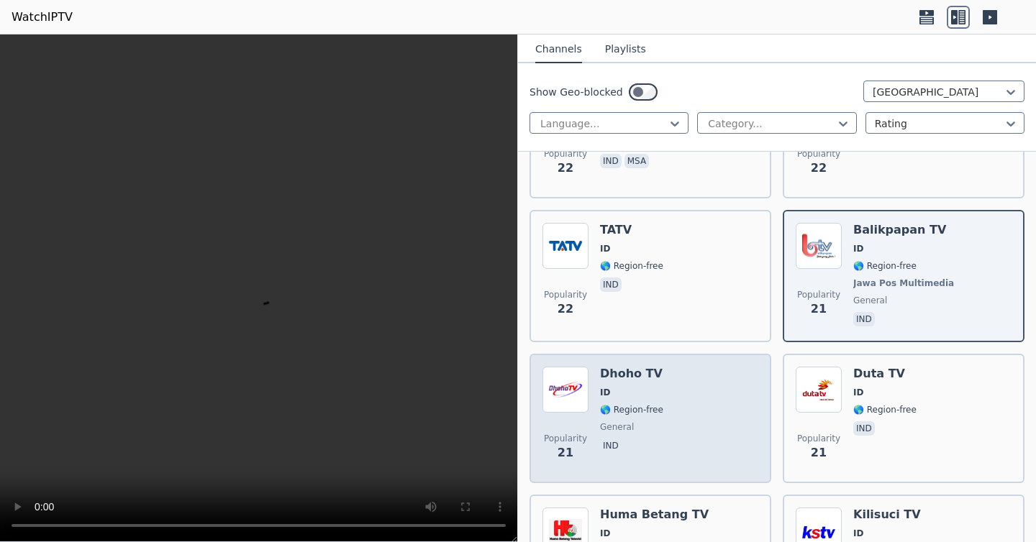
click at [702, 400] on div "Popularity 21 Dhoho TV ID 🌎 Region-free general ind" at bounding box center [650, 419] width 216 height 104
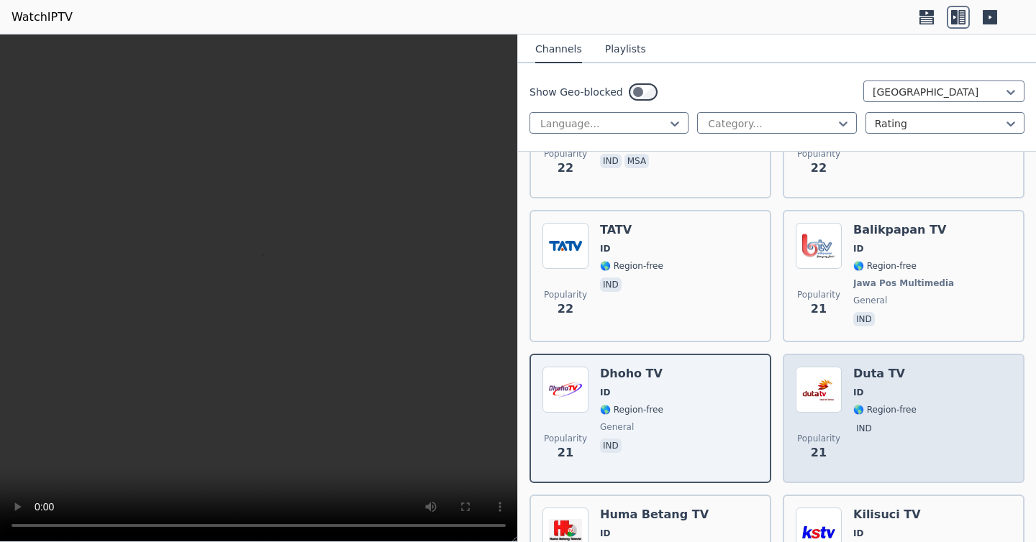
click at [877, 455] on div "Duta TV ID 🌎 Region-free ind" at bounding box center [884, 419] width 63 height 104
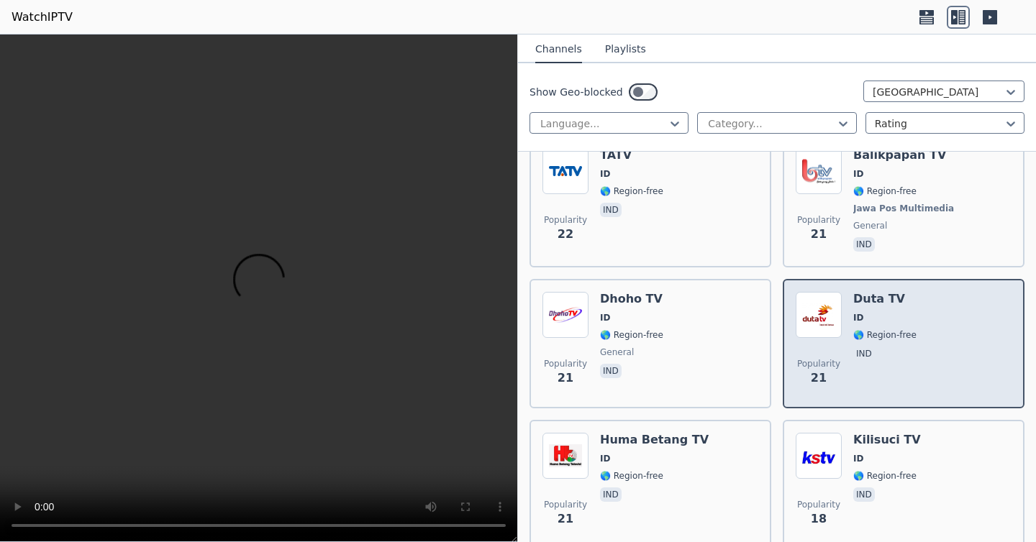
scroll to position [2301, 0]
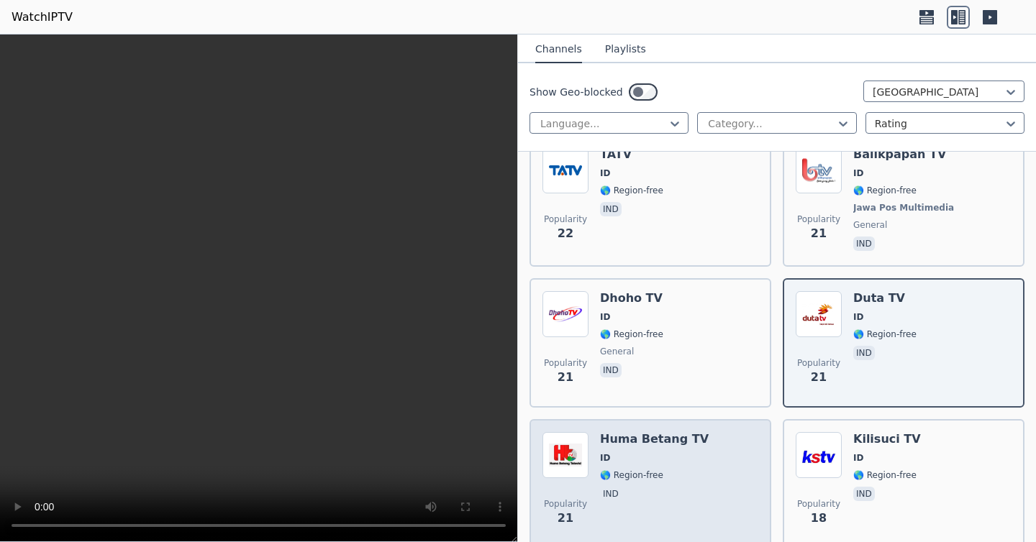
click at [664, 447] on div "Huma Betang TV ID 🌎 Region-free ind" at bounding box center [654, 484] width 109 height 104
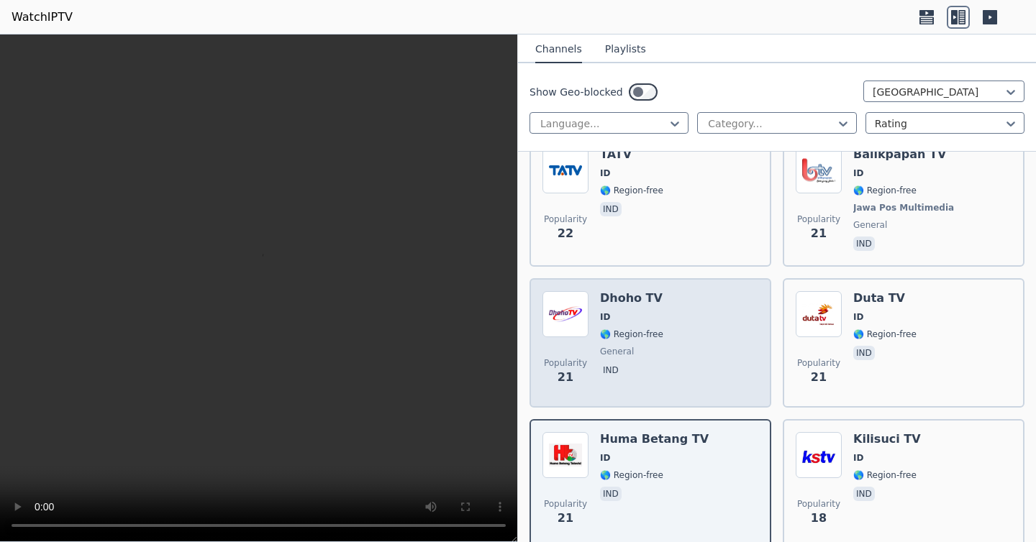
scroll to position [2397, 0]
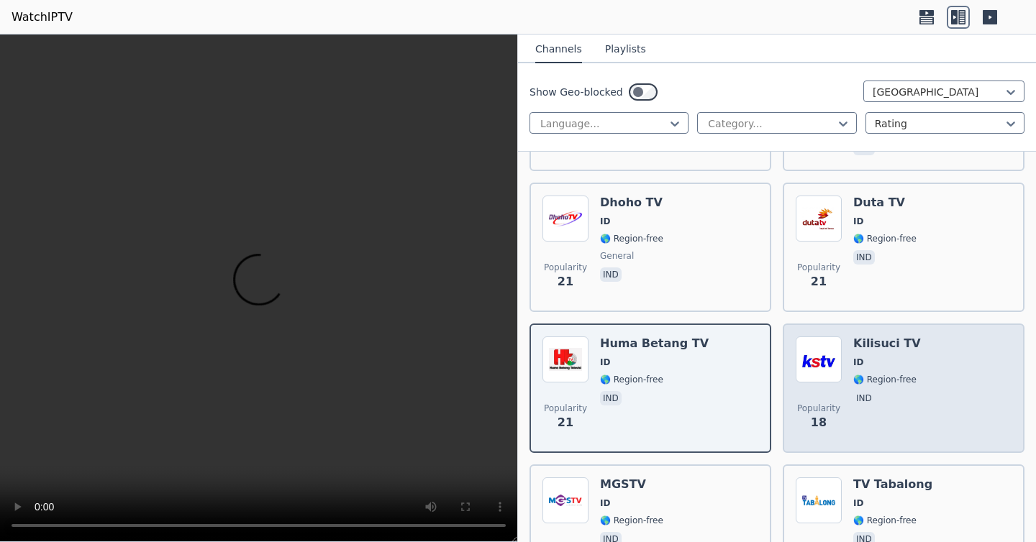
click at [873, 357] on span "ID" at bounding box center [887, 363] width 68 height 12
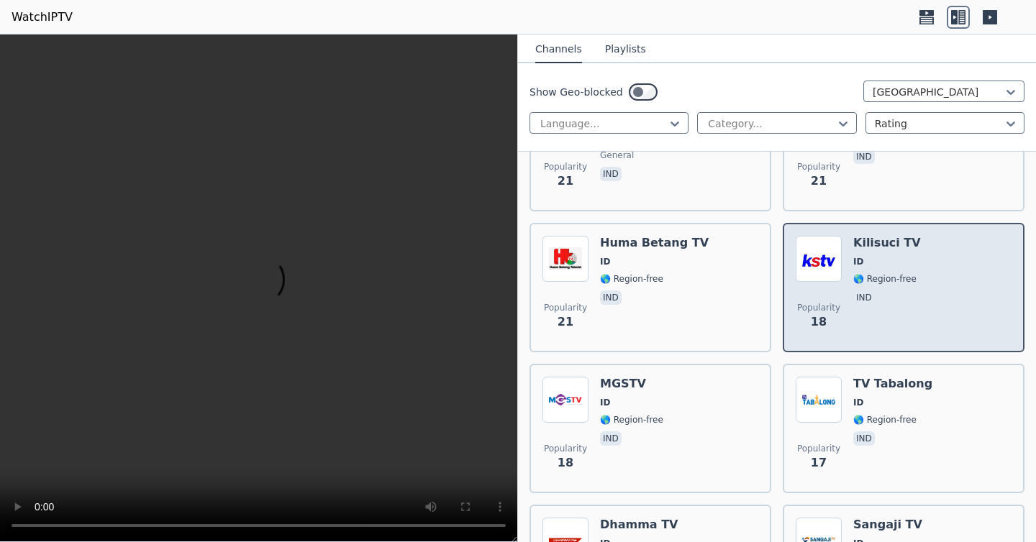
scroll to position [2500, 0]
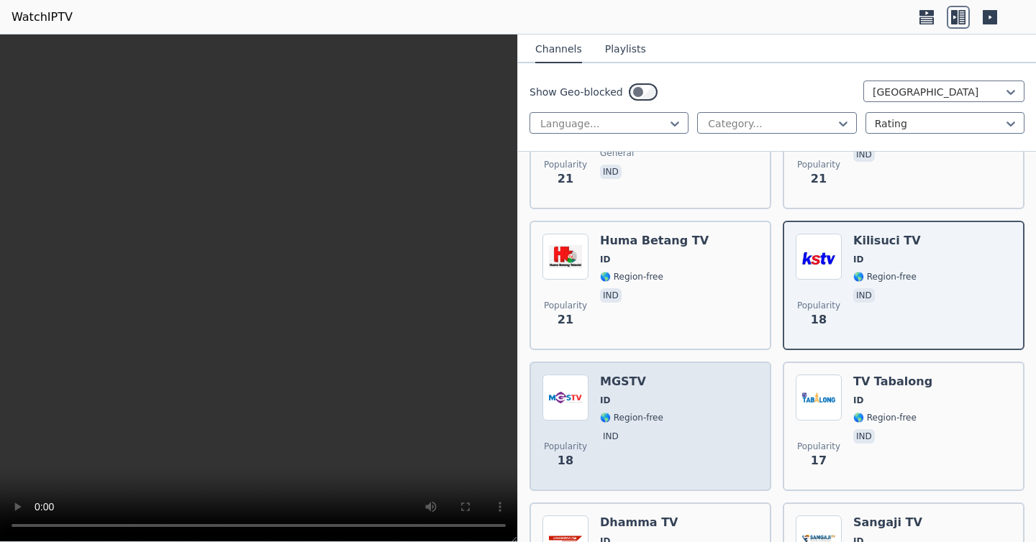
click at [714, 405] on div "Popularity 18 MGSTV ID 🌎 Region-free ind" at bounding box center [650, 427] width 216 height 104
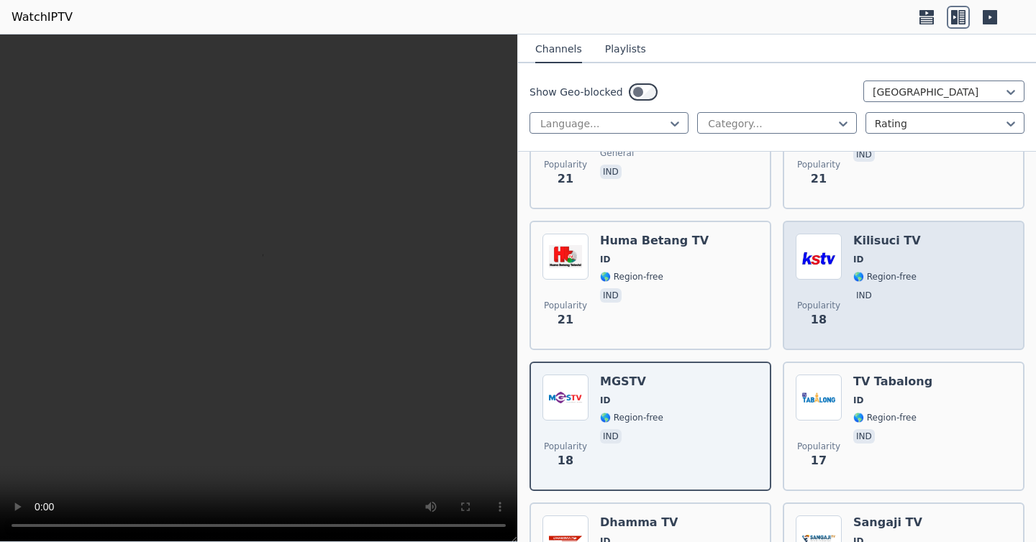
click at [822, 263] on img at bounding box center [819, 257] width 46 height 46
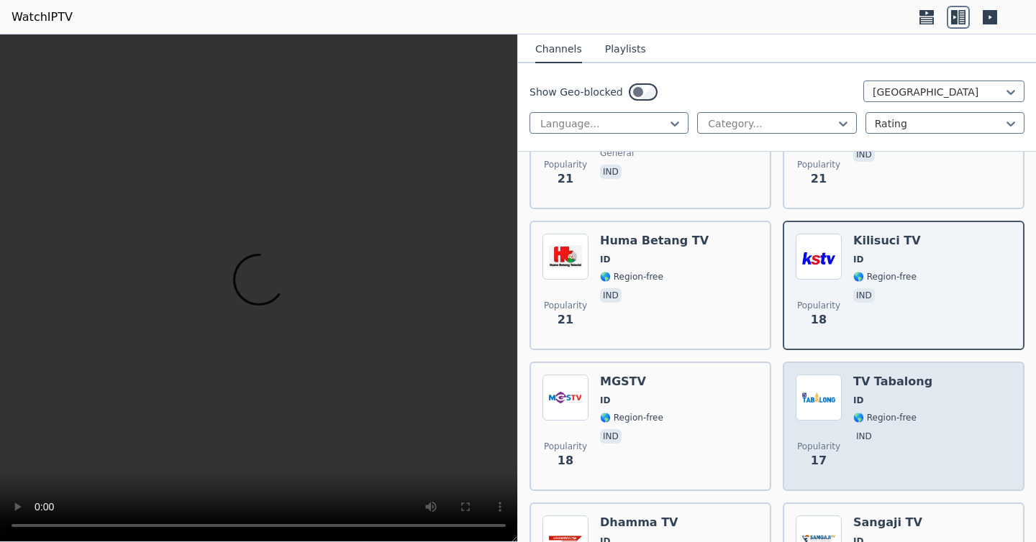
click at [844, 413] on div "Popularity 17 TV Tabalong ID 🌎 Region-free ind" at bounding box center [904, 427] width 216 height 104
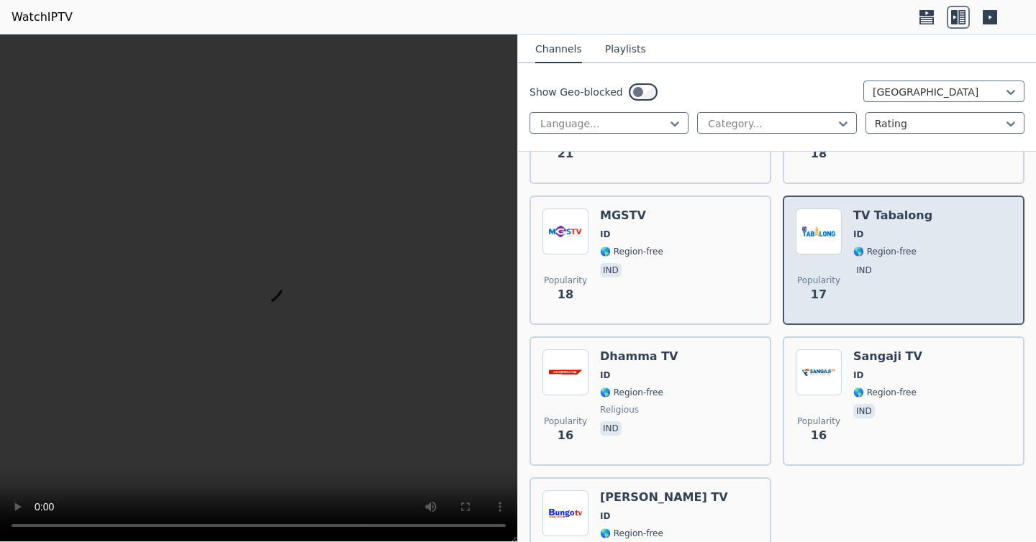
scroll to position [2667, 0]
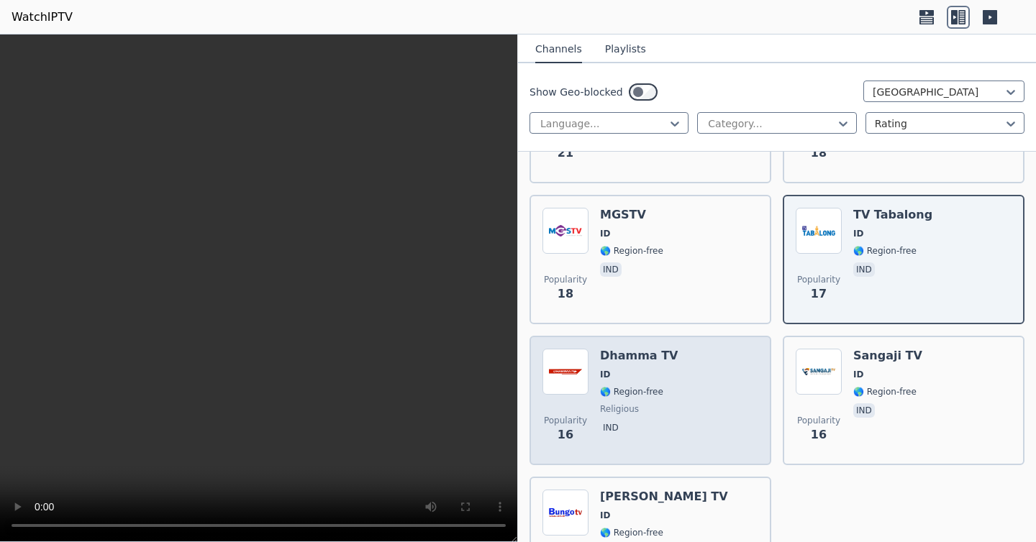
click at [694, 405] on div "Popularity 16 Dhamma TV ID 🌎 Region-free religious ind" at bounding box center [650, 401] width 216 height 104
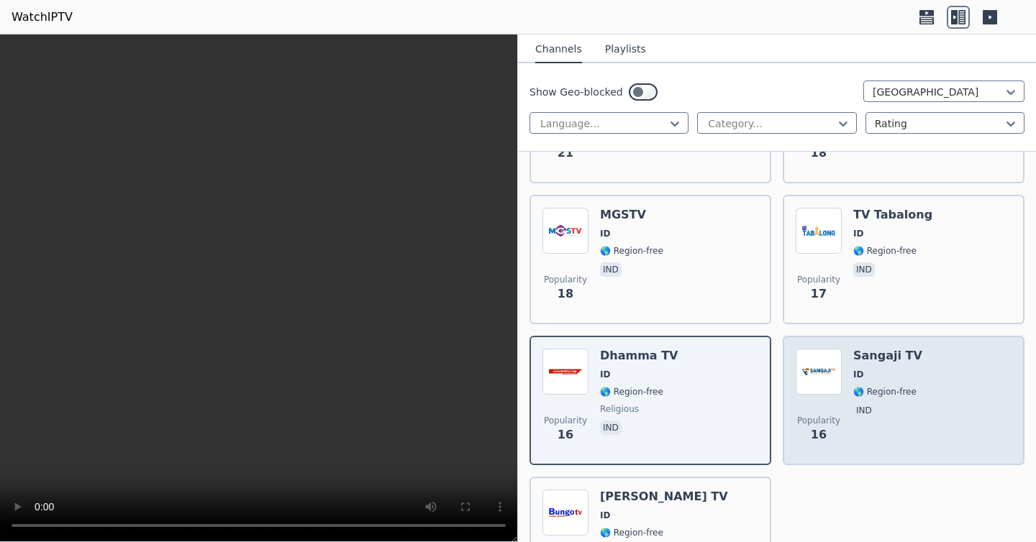
click at [944, 378] on div "Popularity 16 Sangaji TV ID 🌎 Region-free ind" at bounding box center [904, 401] width 216 height 104
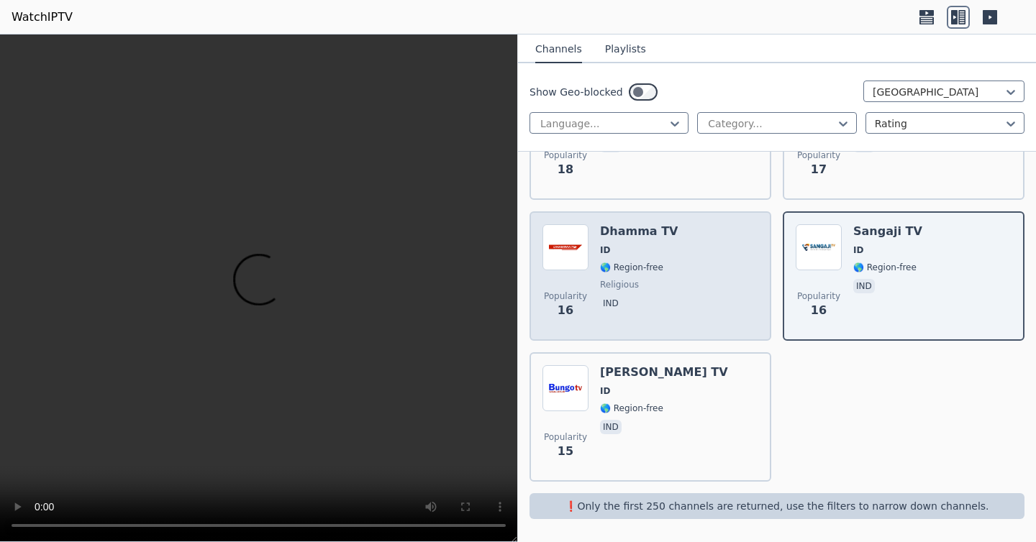
scroll to position [2790, 0]
click at [718, 430] on div "Popularity 15 [PERSON_NAME] TV ID 🌎 Region-free ind" at bounding box center [650, 419] width 216 height 104
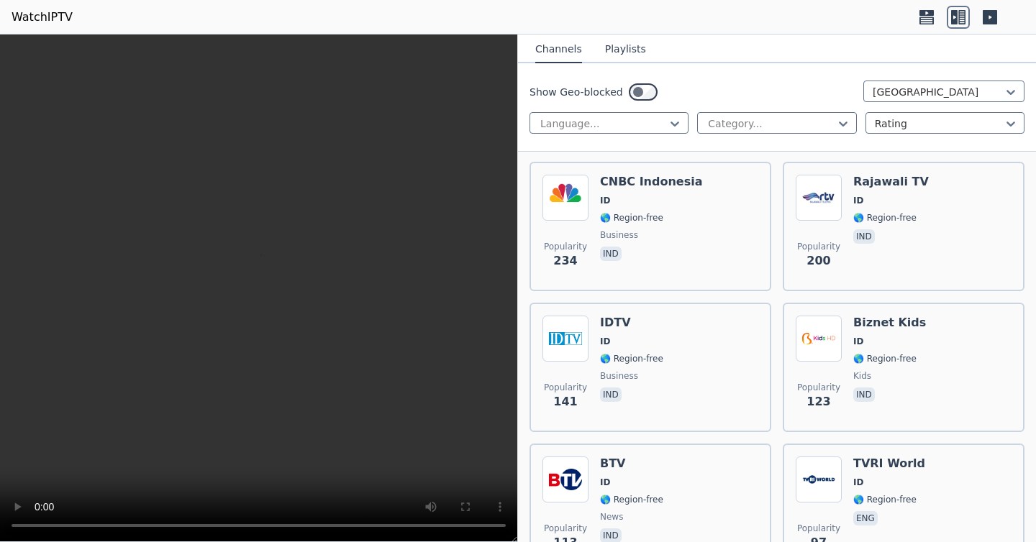
scroll to position [0, 0]
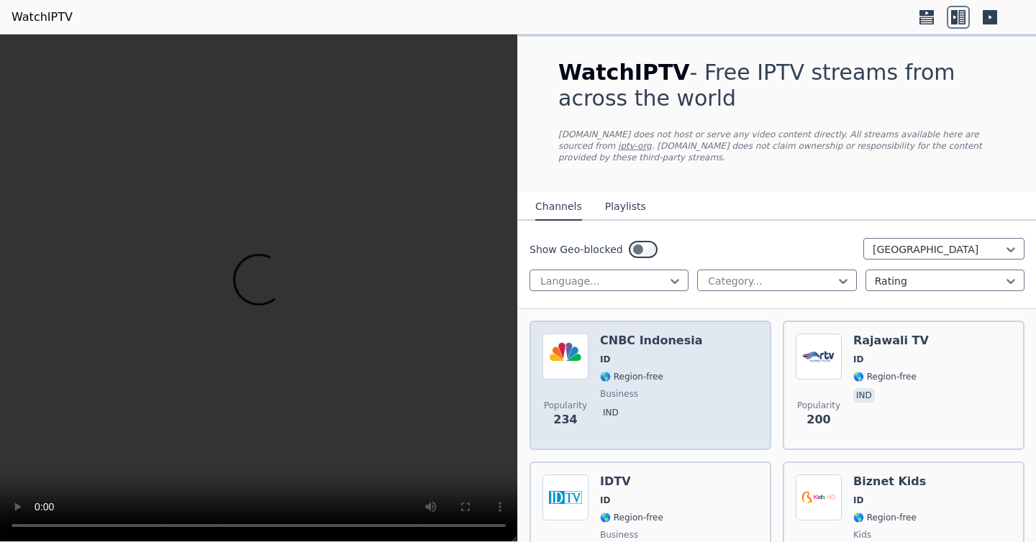
click at [702, 388] on div "Popularity 234 CNBC Indonesia ID 🌎 Region-free business ind" at bounding box center [650, 386] width 216 height 104
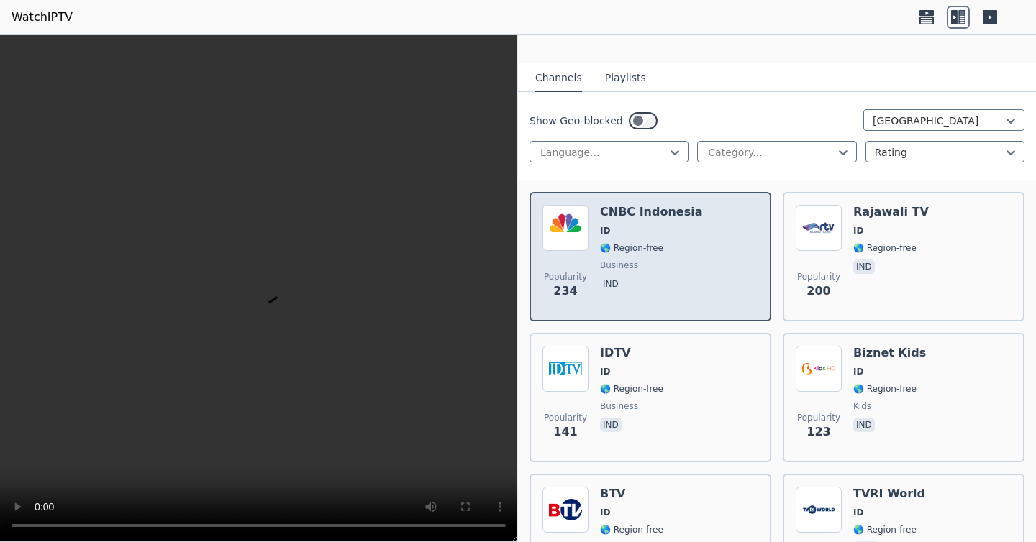
scroll to position [130, 0]
click at [702, 388] on div "Popularity 141 IDTV ID 🌎 Region-free business ind" at bounding box center [650, 397] width 216 height 104
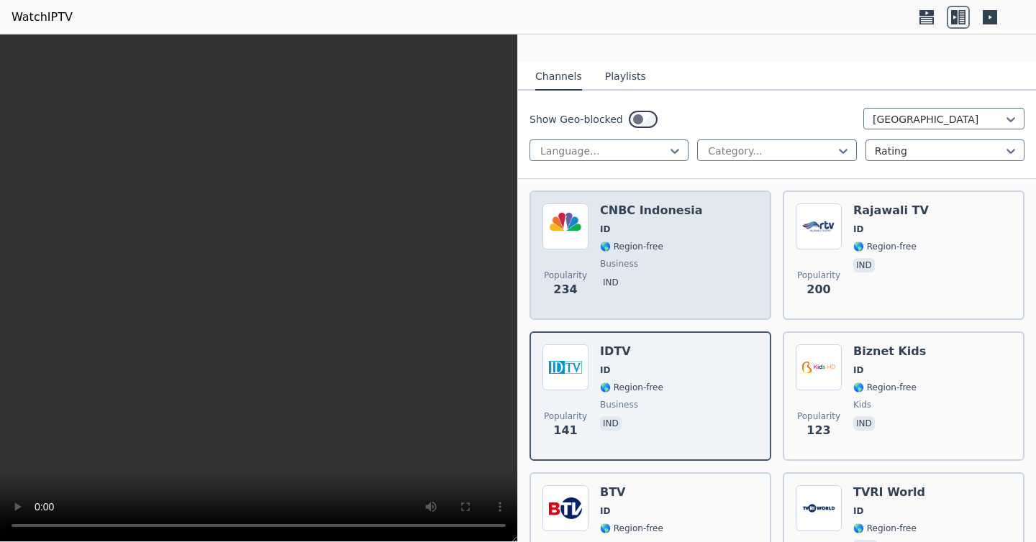
scroll to position [213, 0]
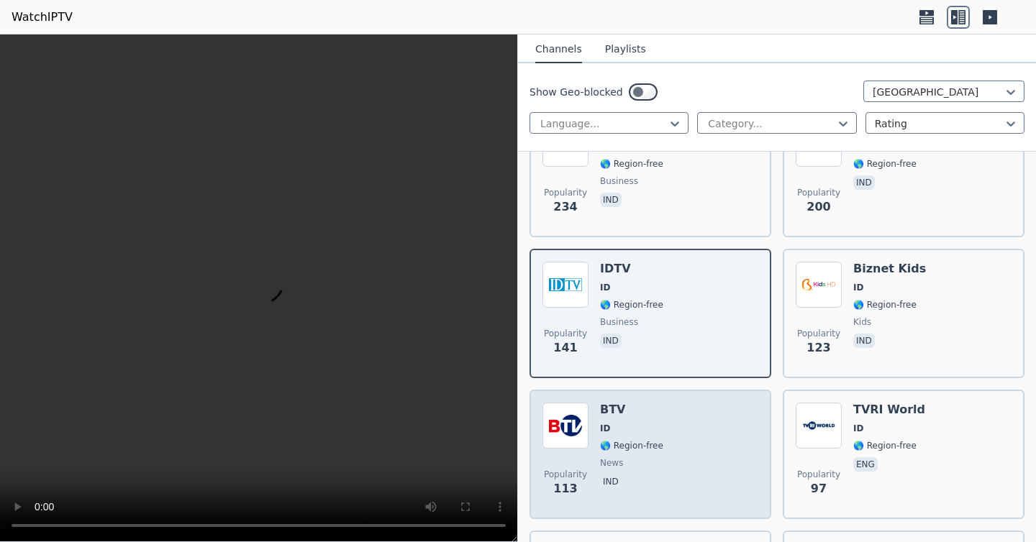
click at [700, 425] on div "Popularity 113 BTV ID 🌎 Region-free news ind" at bounding box center [650, 455] width 216 height 104
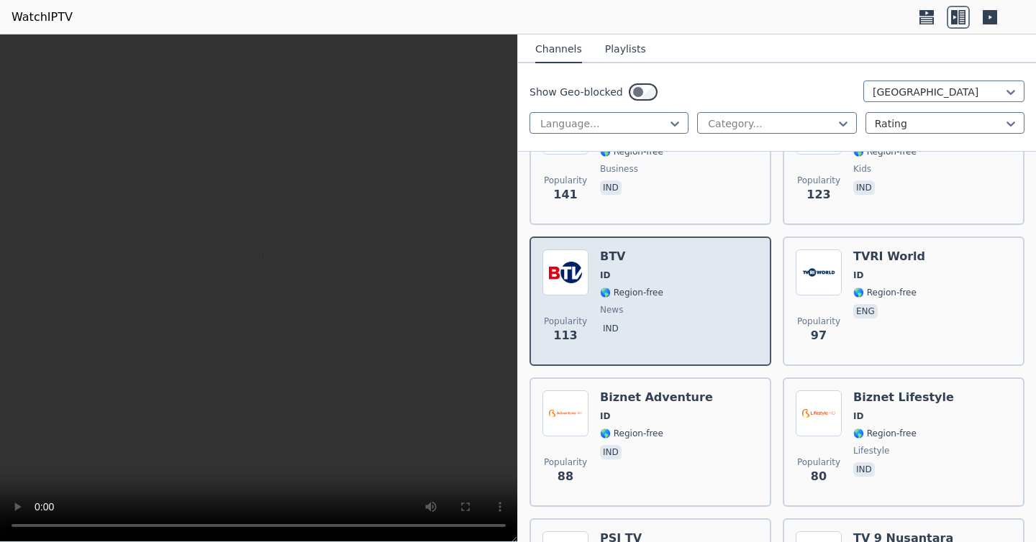
scroll to position [368, 0]
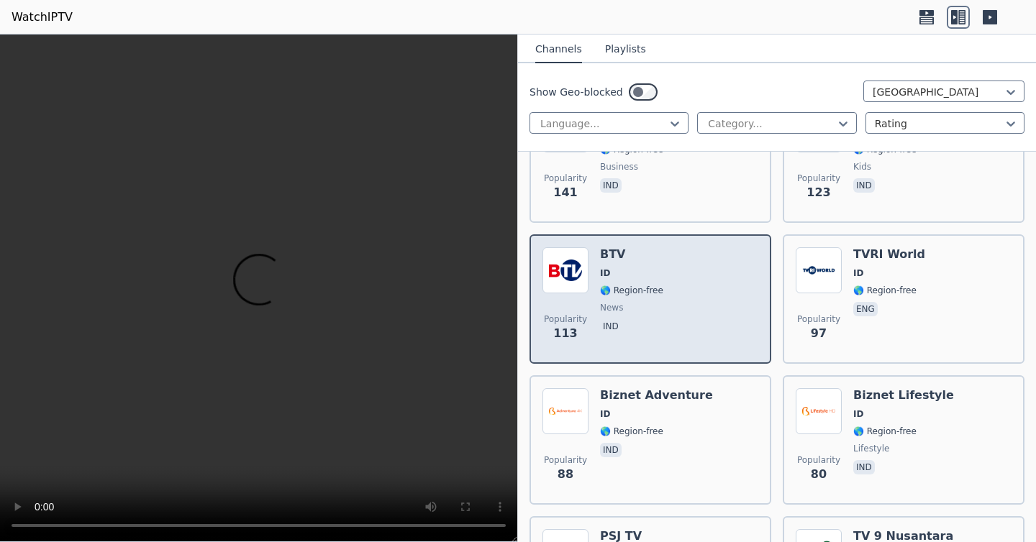
click at [700, 425] on div "Popularity 88 Biznet Adventure ID 🌎 Region-free ind" at bounding box center [650, 440] width 216 height 104
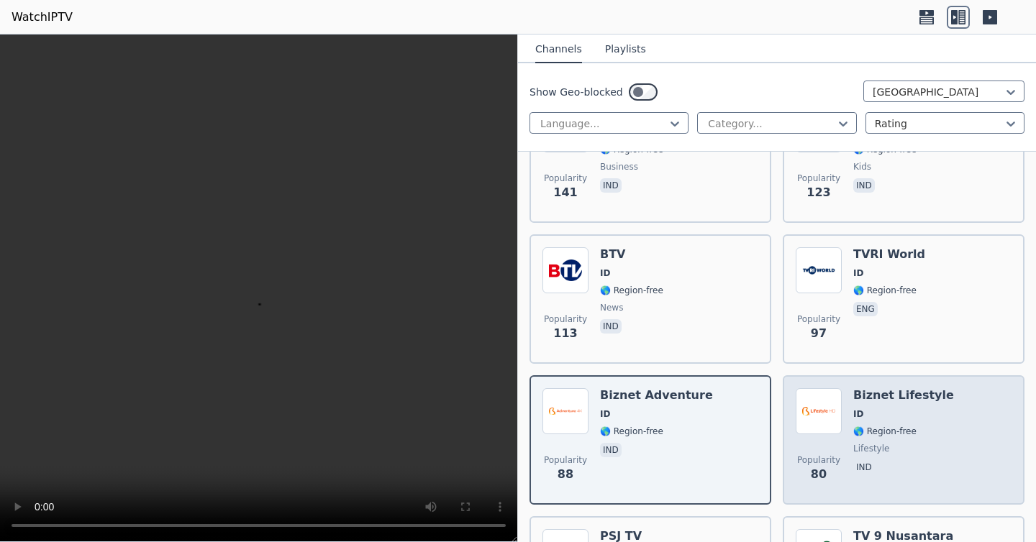
click at [834, 406] on img at bounding box center [819, 411] width 46 height 46
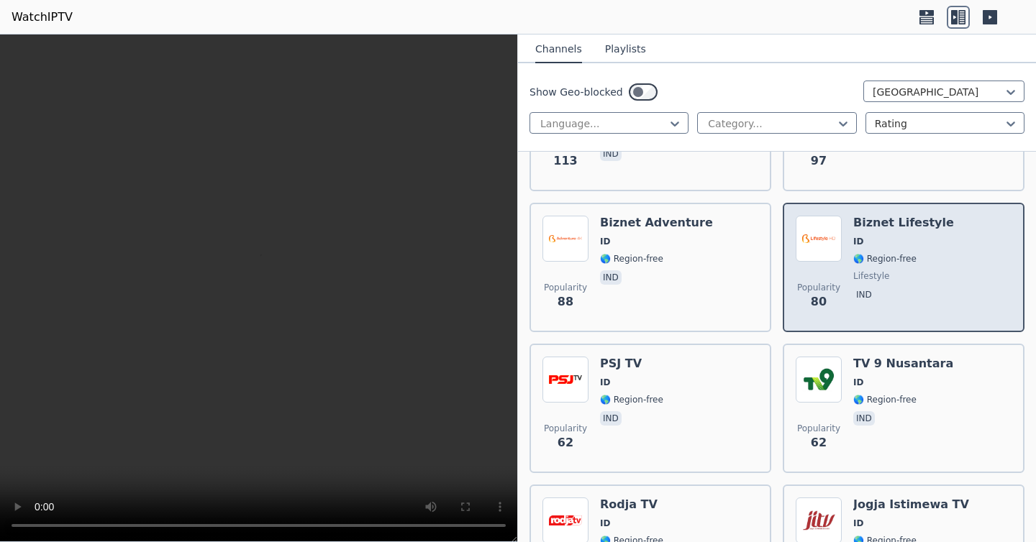
scroll to position [542, 0]
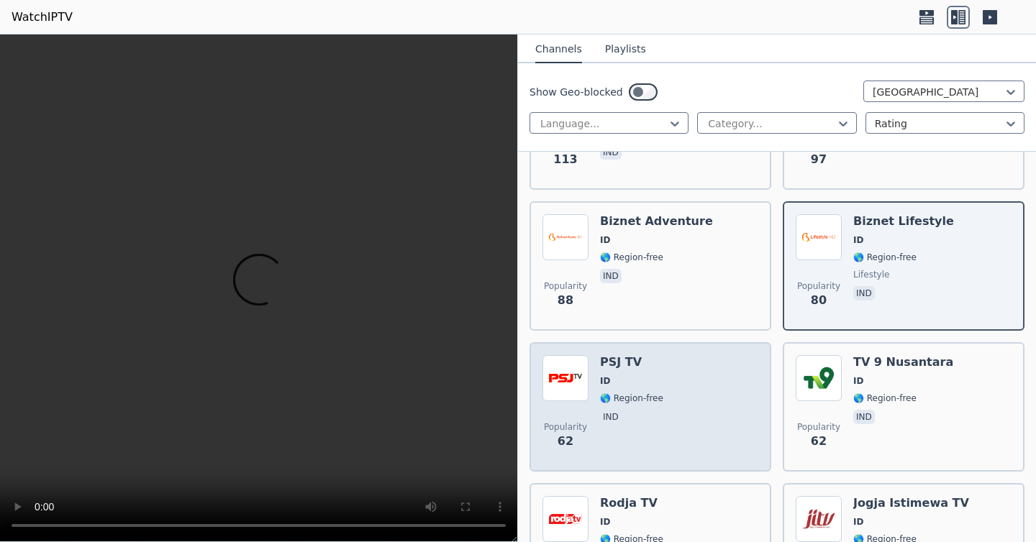
click at [632, 378] on span "ID" at bounding box center [631, 381] width 63 height 12
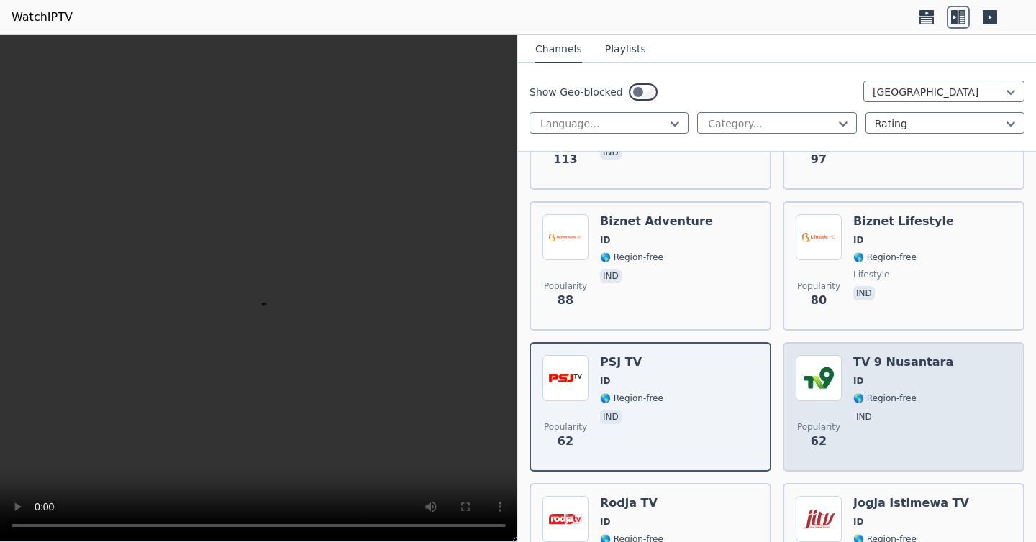
click at [836, 373] on img at bounding box center [819, 378] width 46 height 46
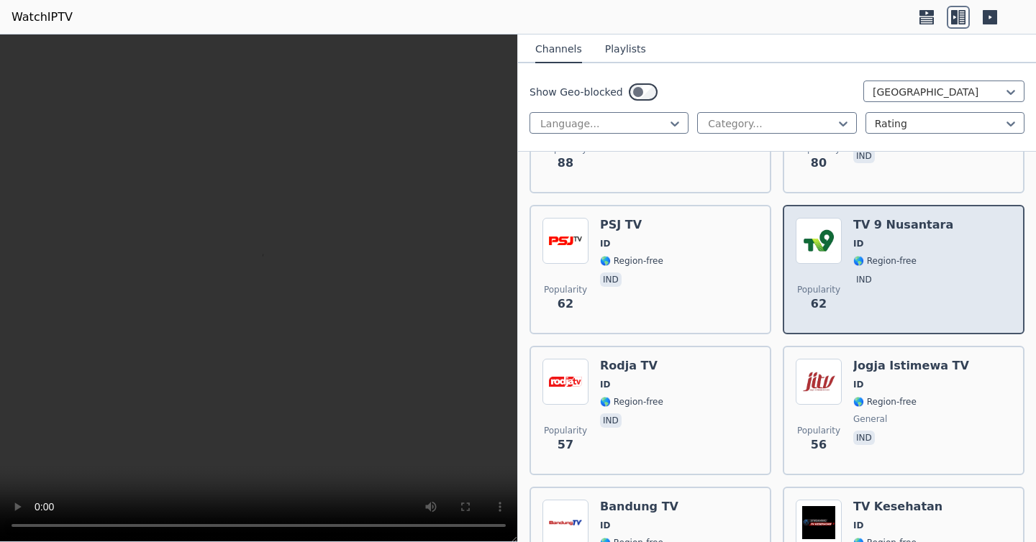
scroll to position [678, 0]
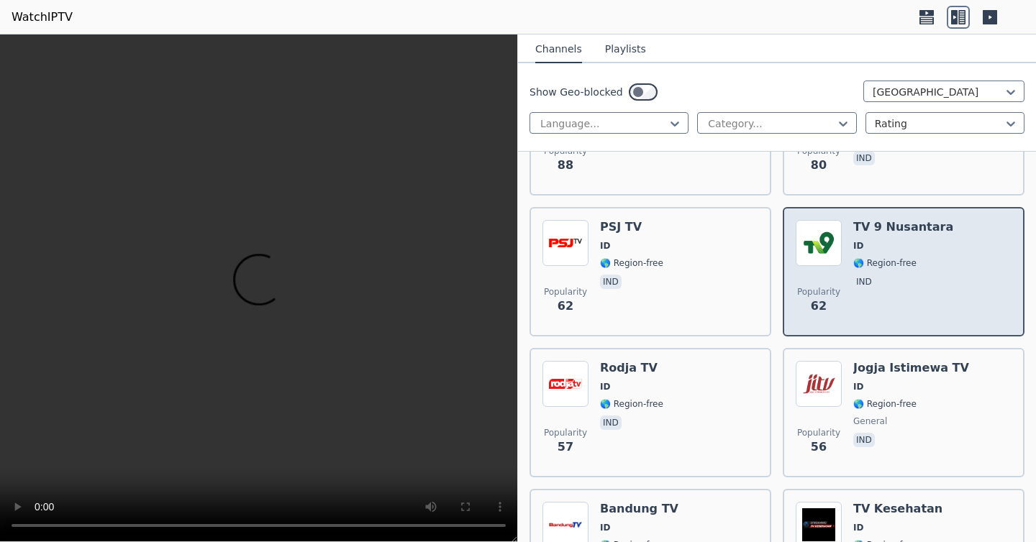
click at [836, 373] on img at bounding box center [819, 384] width 46 height 46
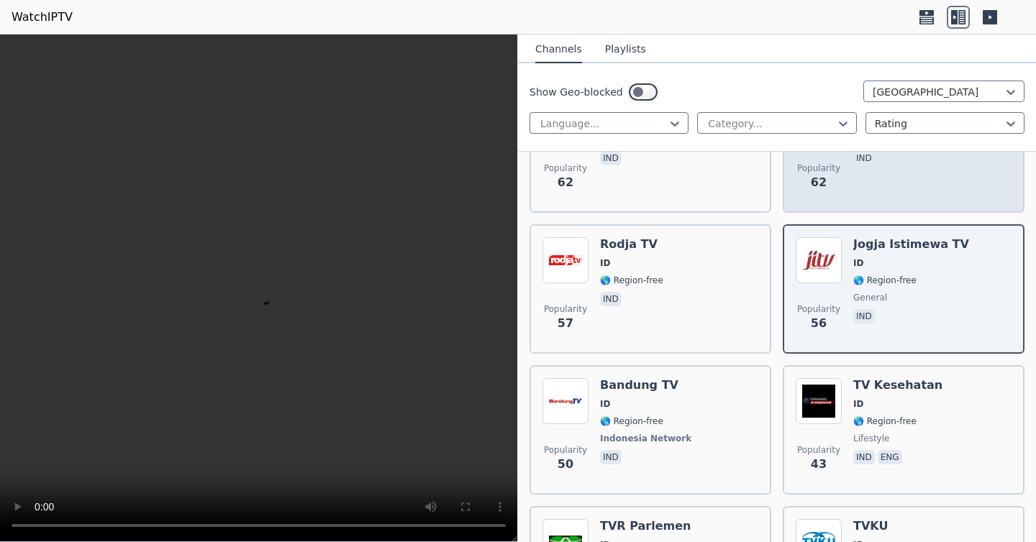
click at [836, 373] on div "Popularity 43 TV Kesehatan ID 🌎 Region-free lifestyle ind eng" at bounding box center [904, 429] width 242 height 129
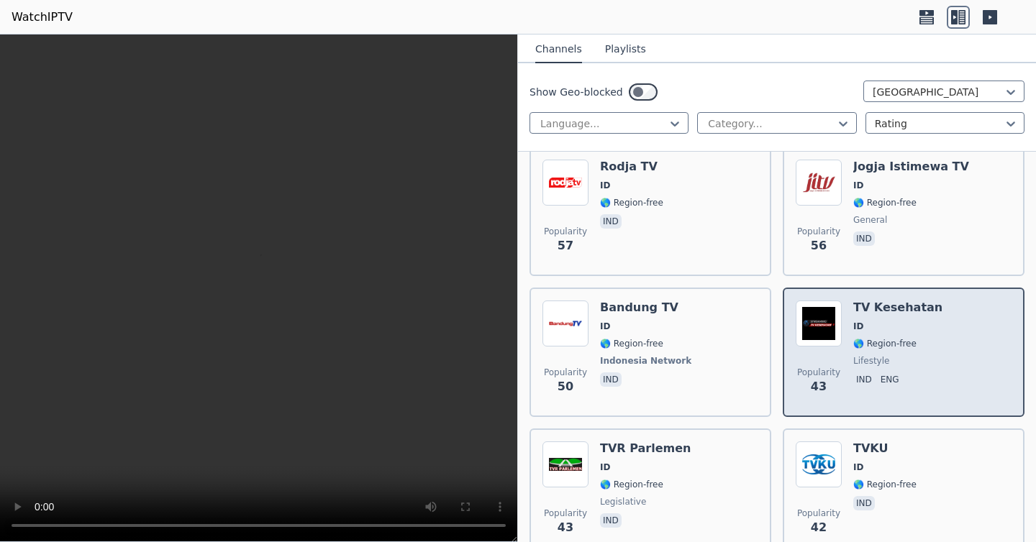
scroll to position [893, 0]
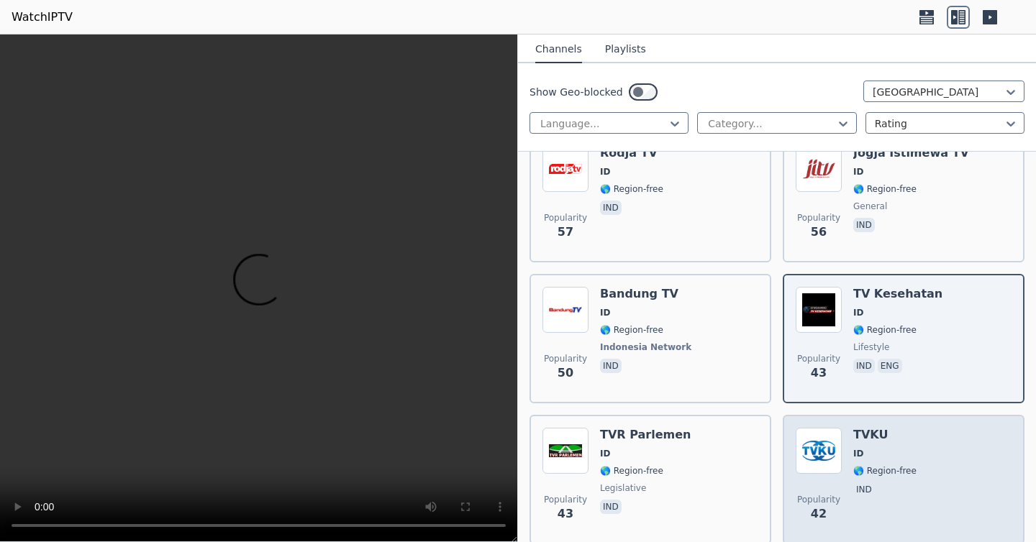
click at [867, 461] on div "TVKU ID 🌎 Region-free ind" at bounding box center [884, 480] width 63 height 104
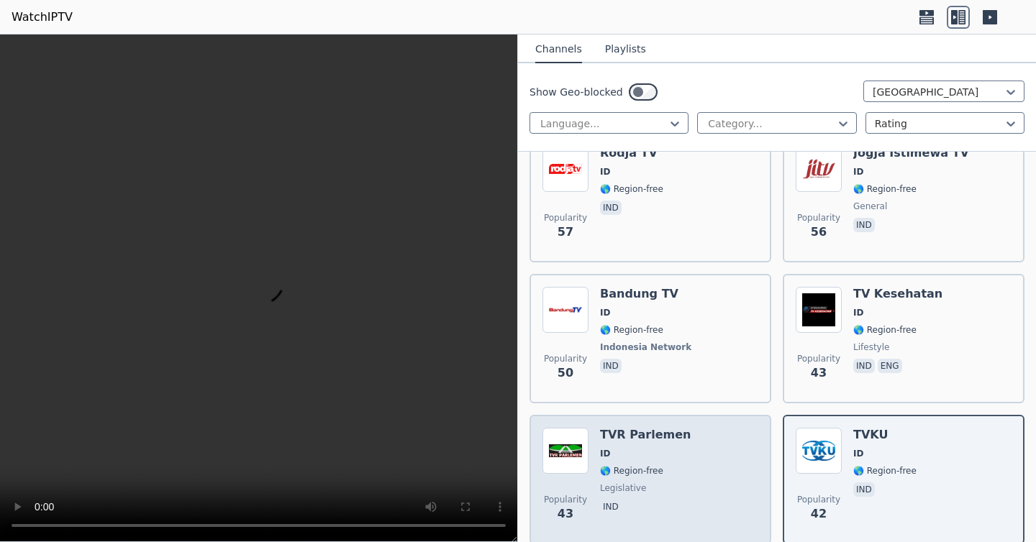
click at [676, 465] on div "TVR Parlemen ID 🌎 Region-free legislative ind" at bounding box center [645, 480] width 91 height 104
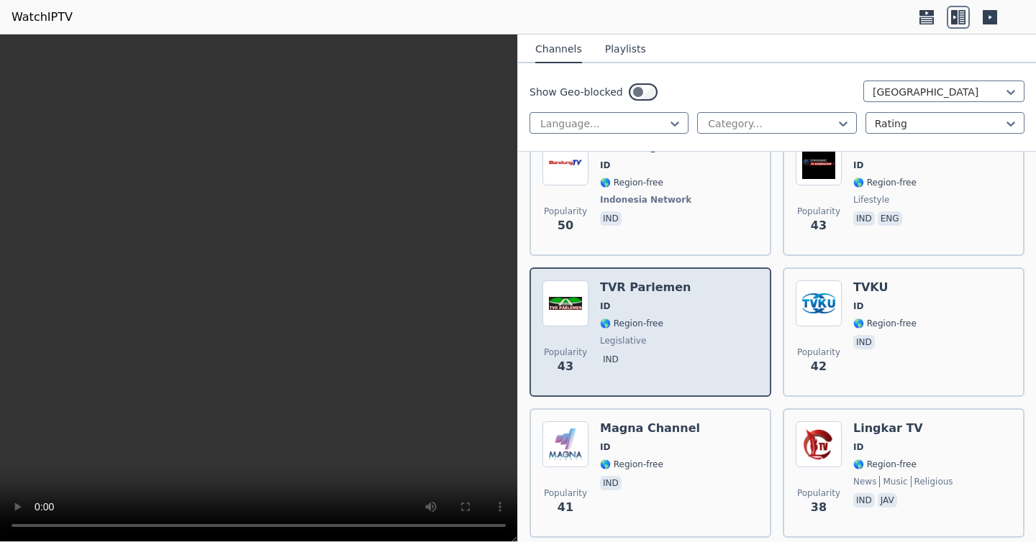
scroll to position [1042, 0]
click at [676, 465] on span "🌎 Region-free" at bounding box center [650, 463] width 100 height 12
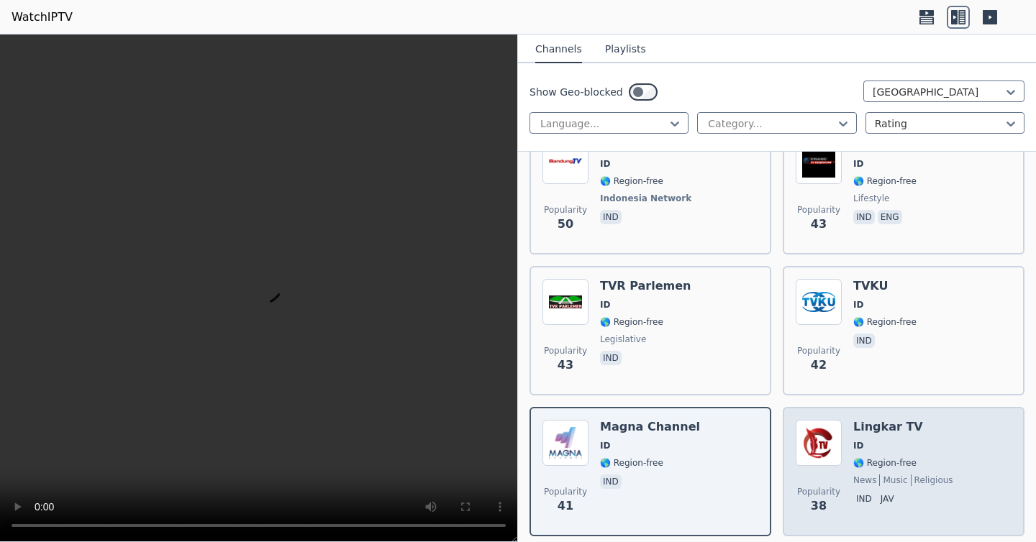
click at [881, 414] on div "Popularity 38 Lingkar TV ID 🌎 Region-free news music religious ind [GEOGRAPHIC_…" at bounding box center [904, 471] width 242 height 129
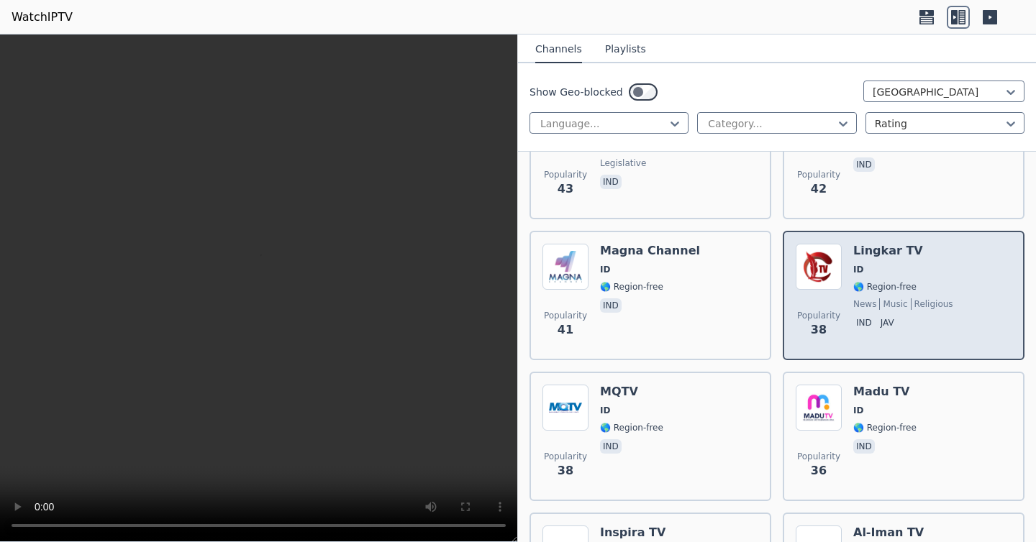
scroll to position [1220, 0]
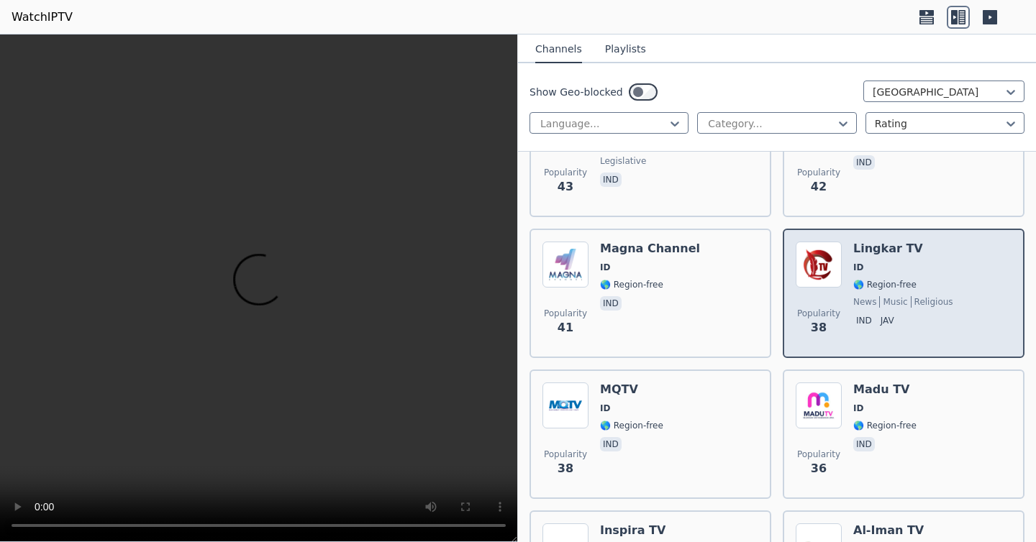
click at [881, 414] on div "Madu TV ID 🌎 Region-free ind" at bounding box center [884, 435] width 63 height 104
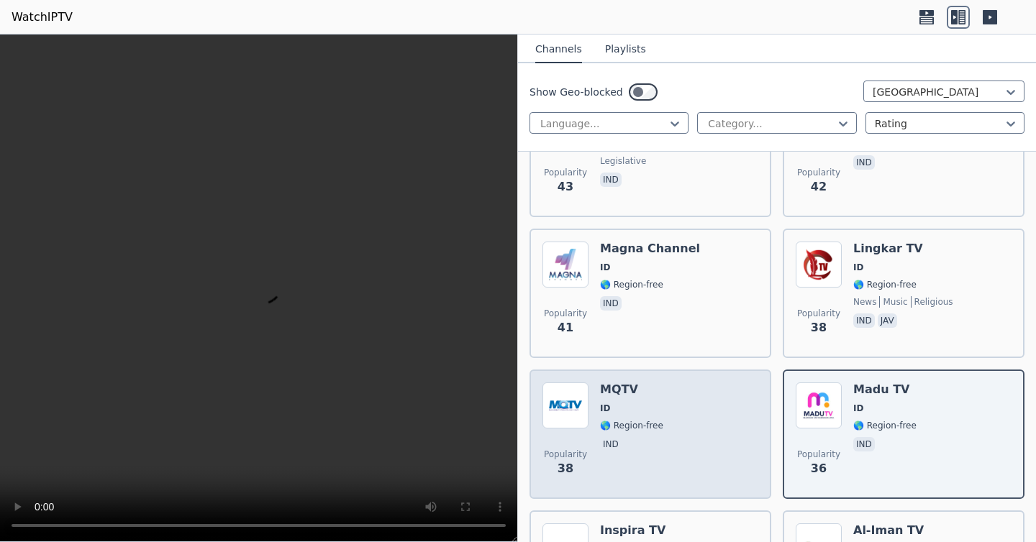
click at [668, 426] on div "Popularity 38 MQTV ID 🌎 Region-free ind" at bounding box center [650, 435] width 216 height 104
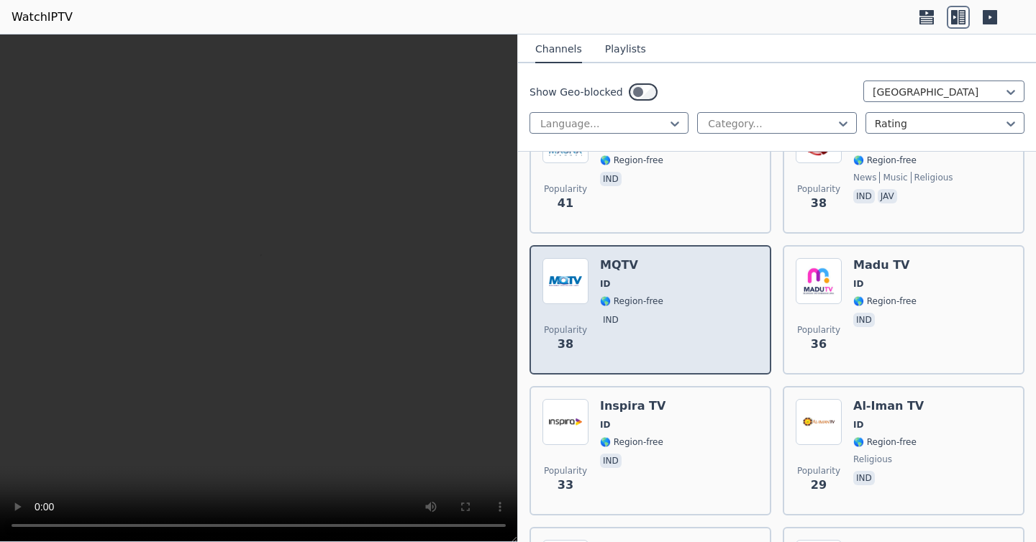
scroll to position [1344, 0]
click at [668, 426] on div "Popularity 33 Inspira TV ID 🌎 Region-free ind" at bounding box center [650, 451] width 216 height 104
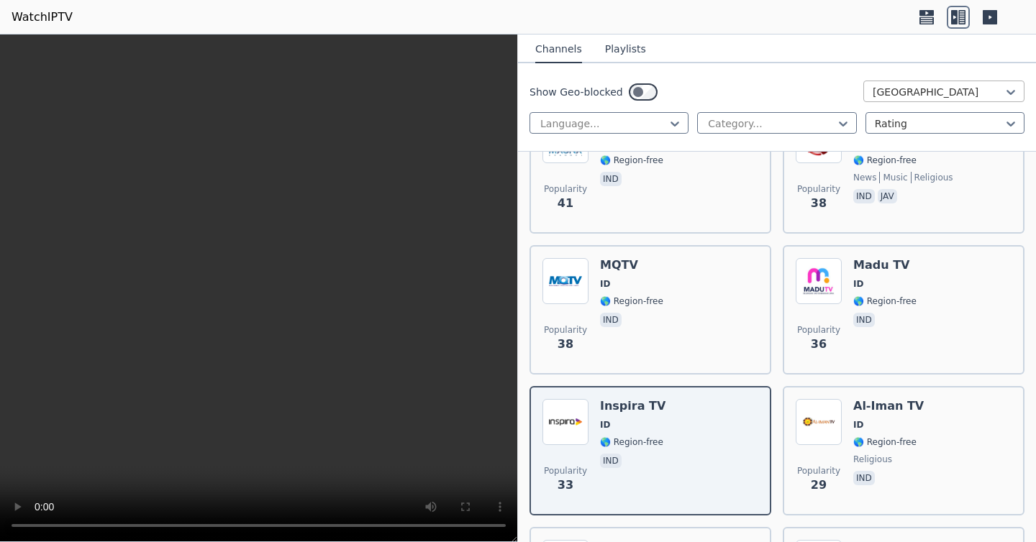
click at [887, 81] on div "[GEOGRAPHIC_DATA]" at bounding box center [943, 92] width 161 height 22
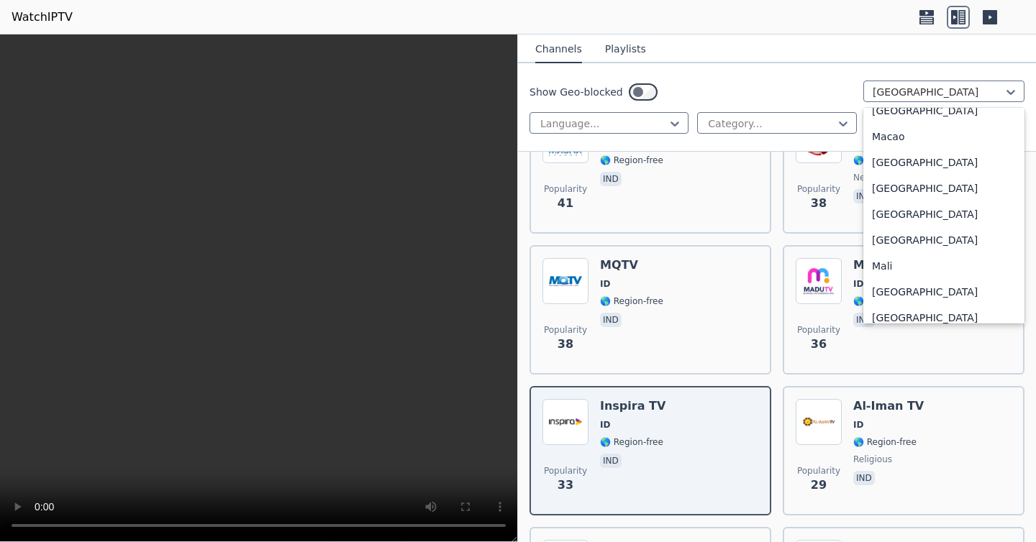
scroll to position [2864, 0]
click at [923, 225] on div "[GEOGRAPHIC_DATA]" at bounding box center [943, 212] width 161 height 26
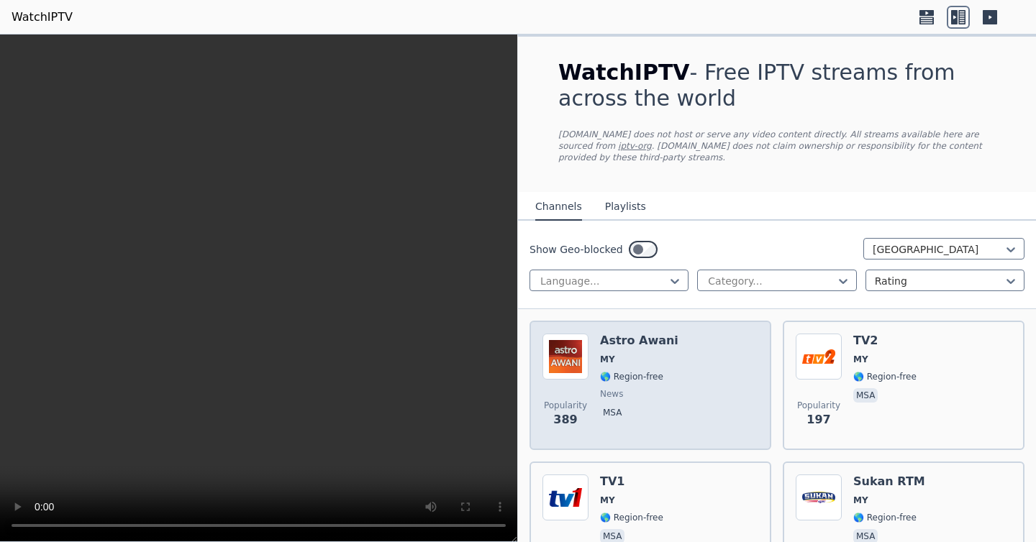
click at [725, 365] on div "Popularity 389 Astro Awani MY 🌎 Region-free news msa" at bounding box center [650, 386] width 216 height 104
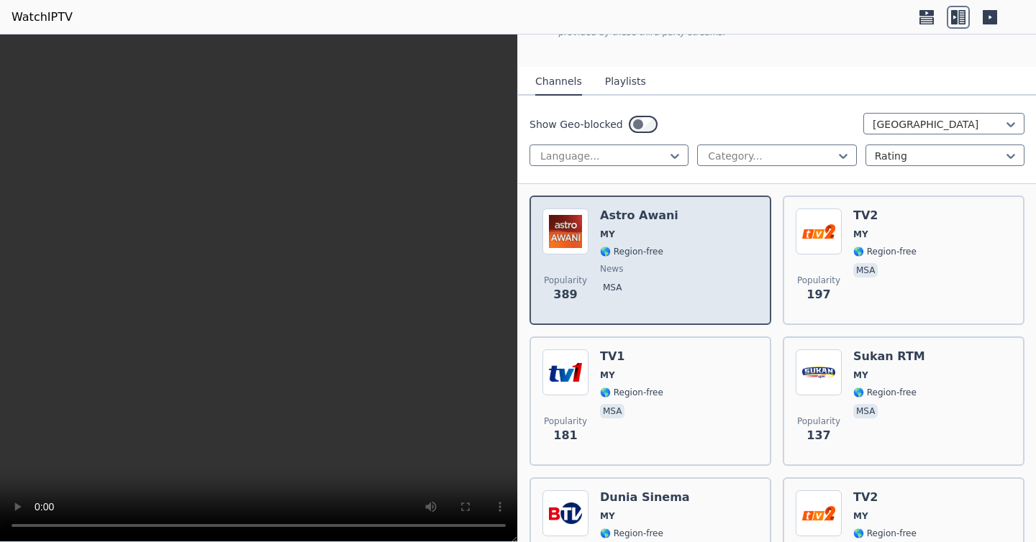
scroll to position [128, 0]
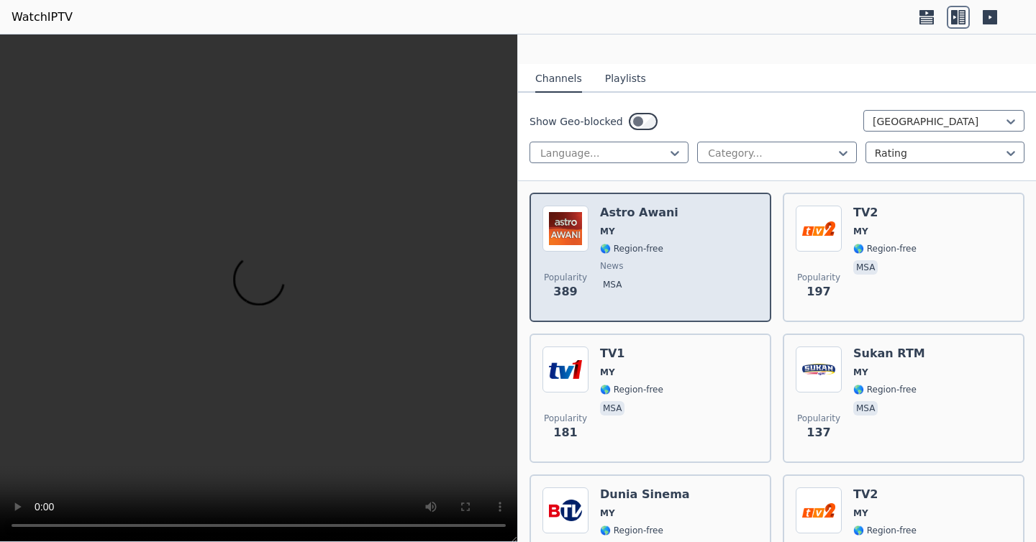
click at [725, 365] on div "Popularity 181 TV1 MY 🌎 Region-free msa" at bounding box center [650, 399] width 216 height 104
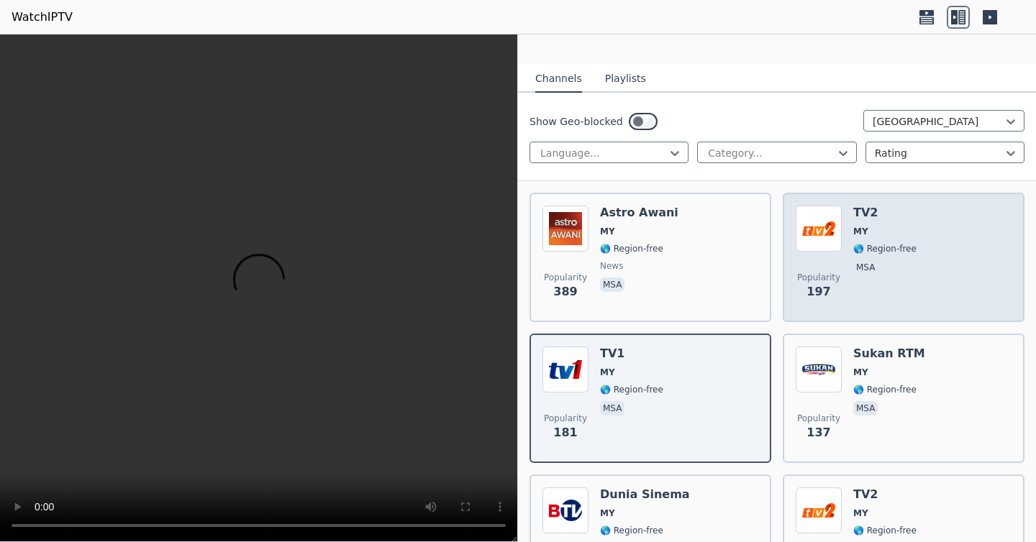
click at [857, 219] on h6 "TV2" at bounding box center [884, 213] width 63 height 14
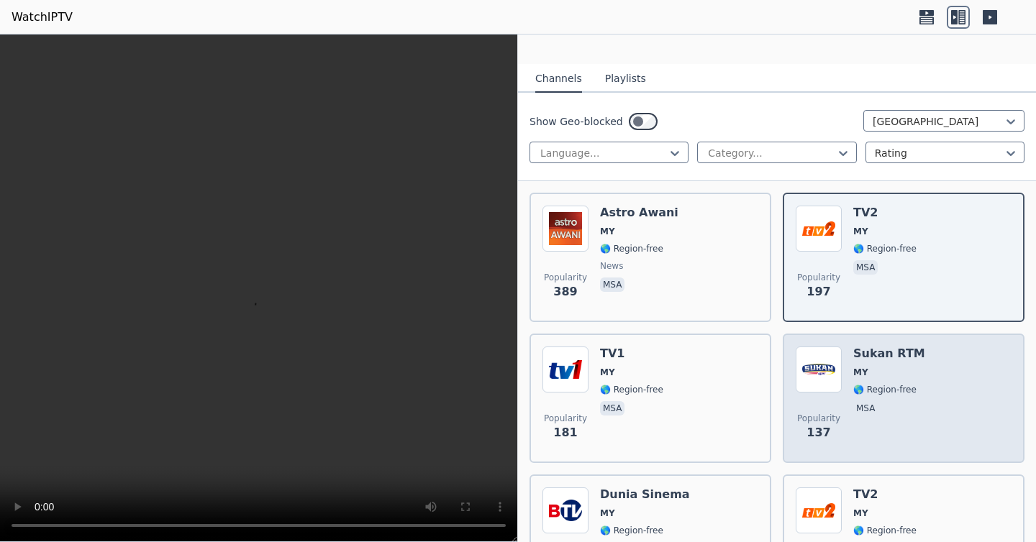
click at [866, 355] on h6 "Sukan RTM" at bounding box center [889, 354] width 72 height 14
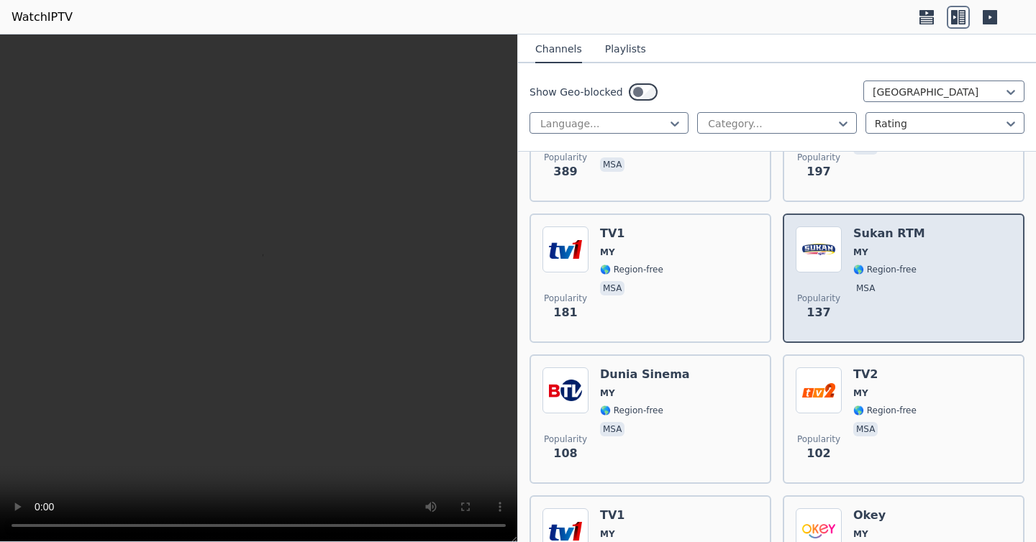
scroll to position [247, 0]
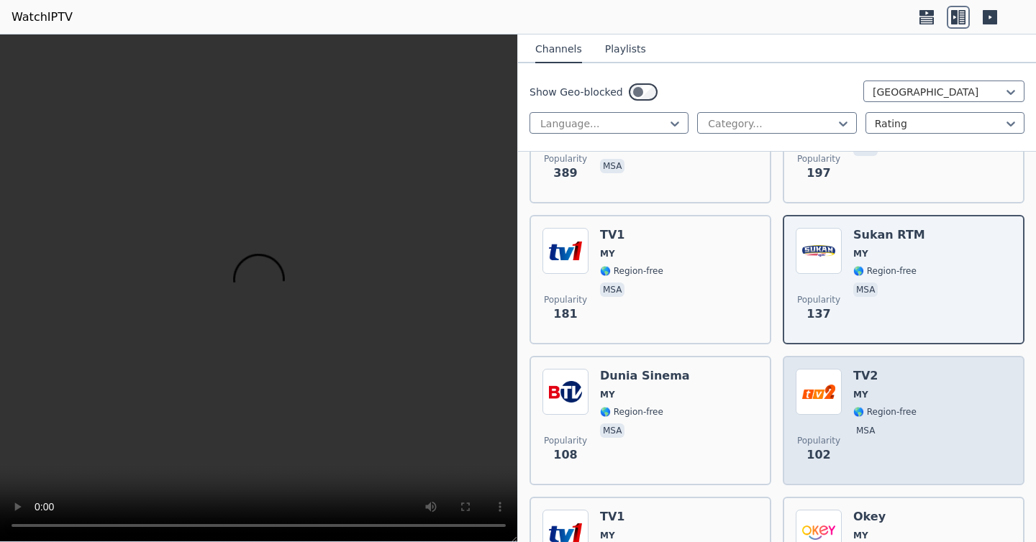
click at [861, 383] on h6 "TV2" at bounding box center [884, 376] width 63 height 14
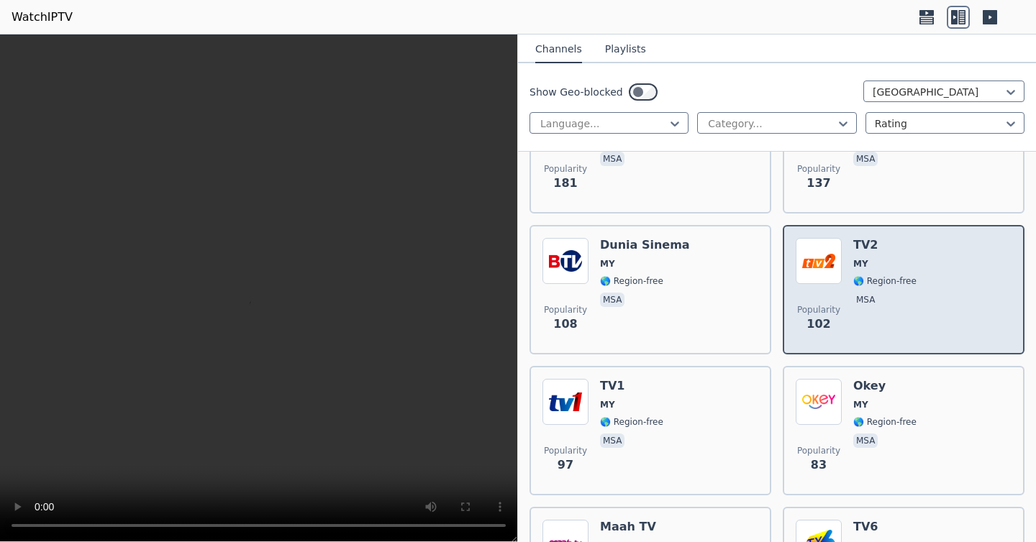
click at [861, 383] on h6 "Okey" at bounding box center [884, 386] width 63 height 14
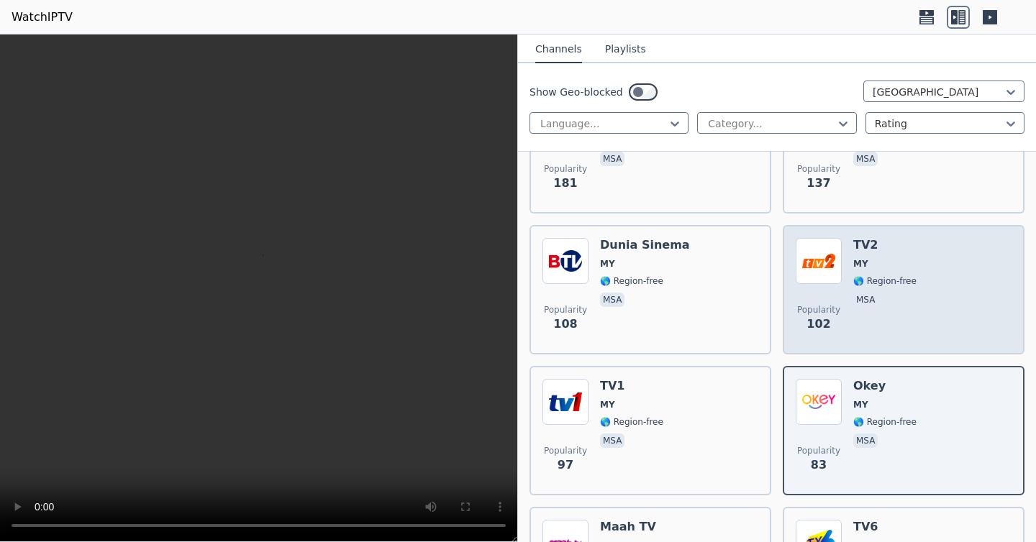
scroll to position [483, 0]
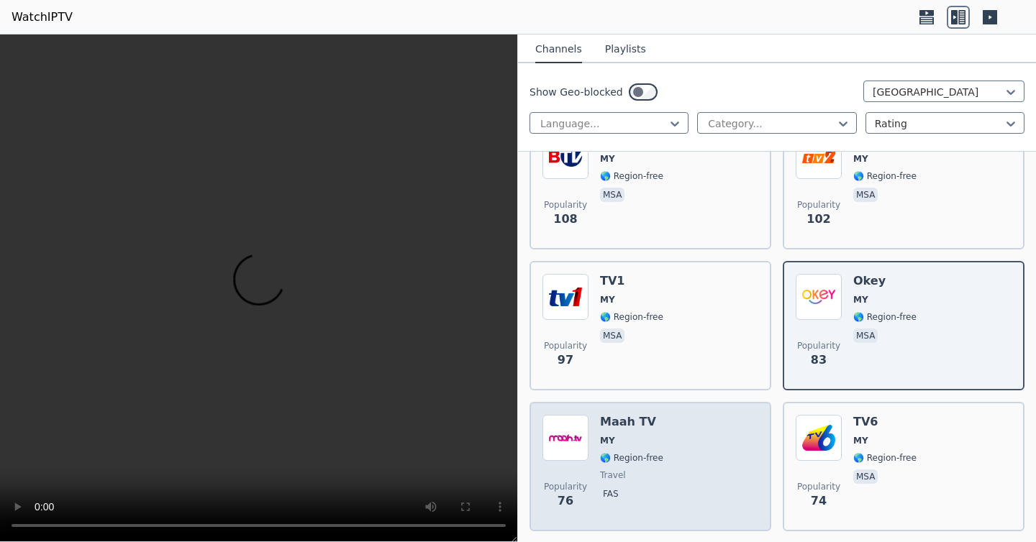
click at [602, 450] on div "Maah TV MY 🌎 Region-free travel fas" at bounding box center [631, 467] width 63 height 104
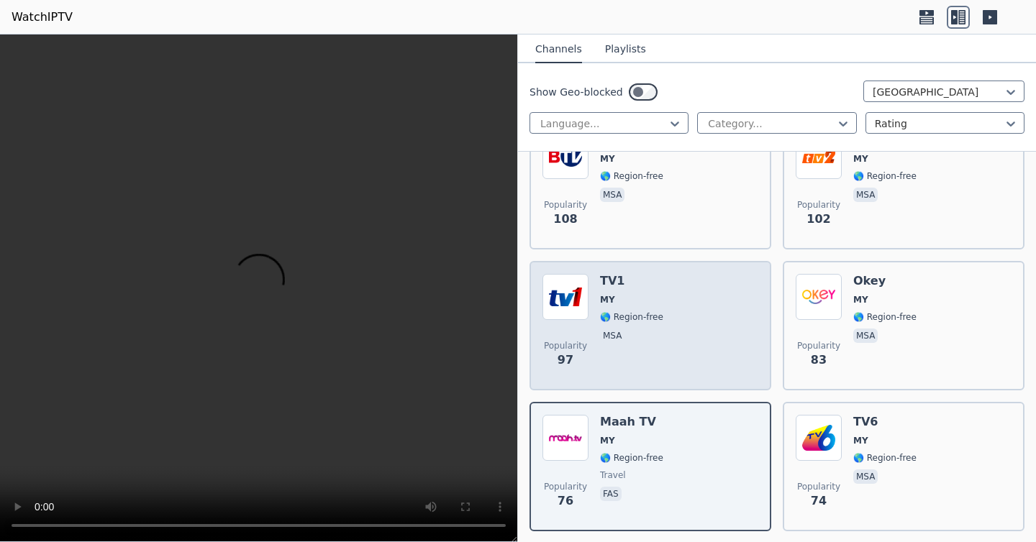
click at [597, 304] on div "Popularity 97 TV1 MY 🌎 Region-free msa" at bounding box center [650, 326] width 216 height 104
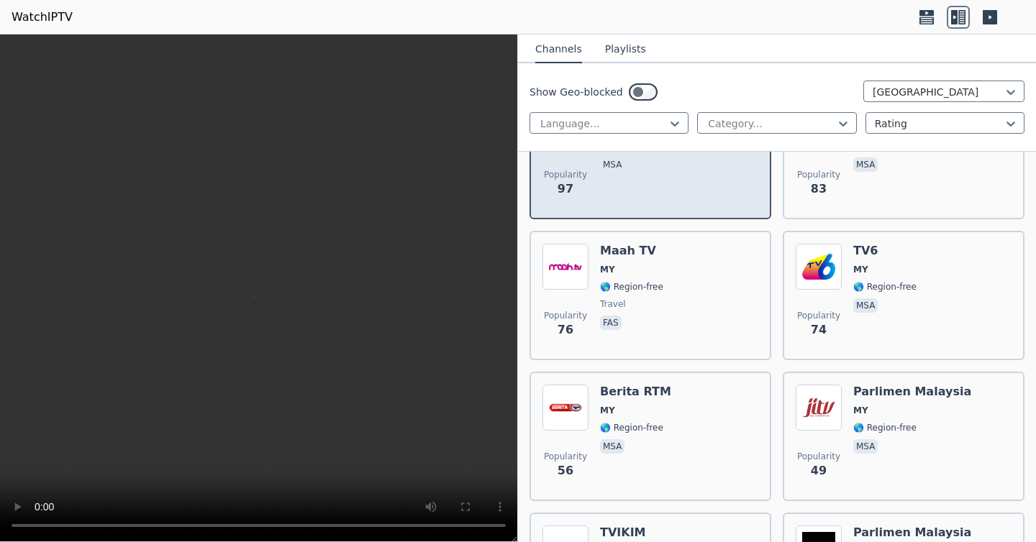
scroll to position [659, 0]
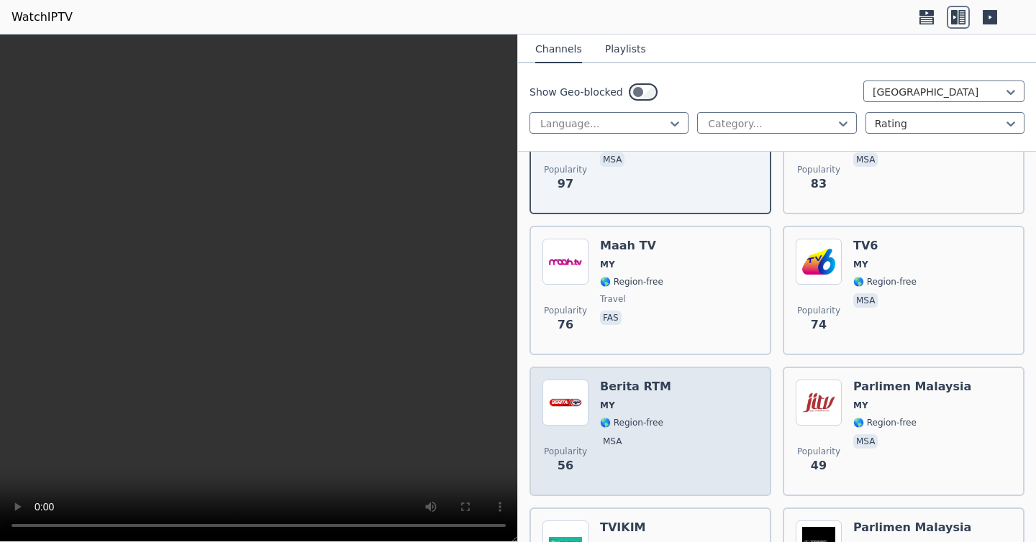
click at [616, 392] on h6 "Berita RTM" at bounding box center [635, 387] width 71 height 14
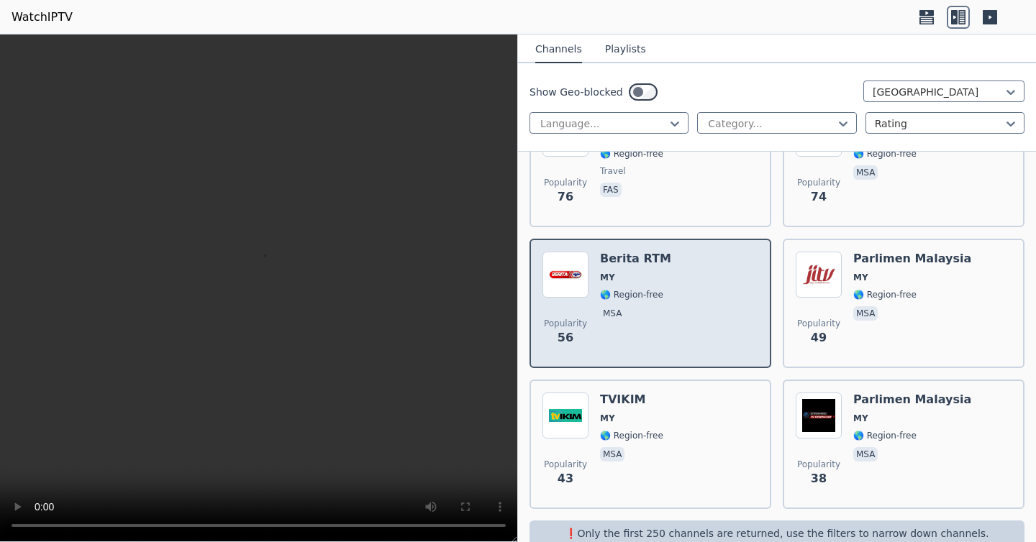
click at [616, 392] on div "Popularity 43 TVIKIM MY 🌎 Region-free msa" at bounding box center [650, 444] width 242 height 129
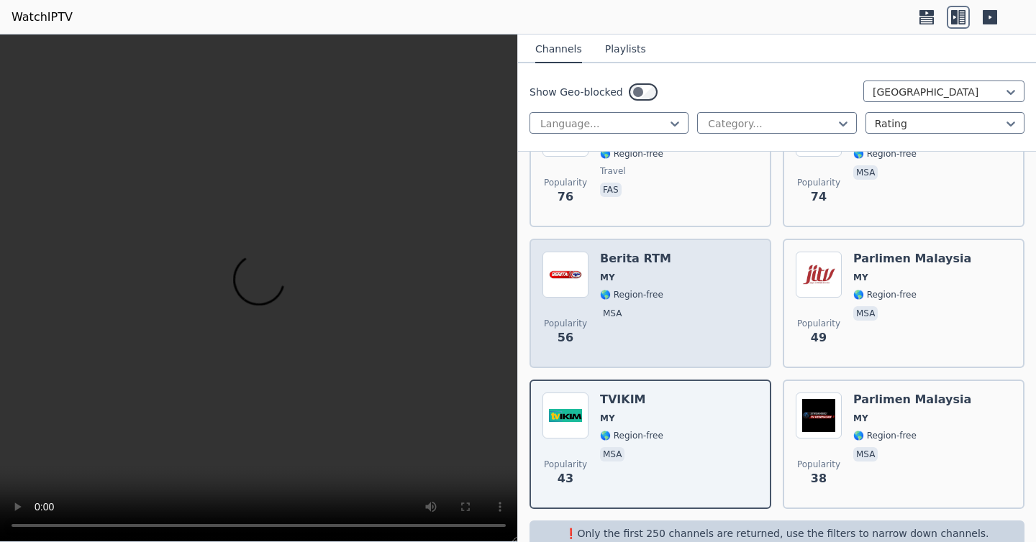
scroll to position [814, 0]
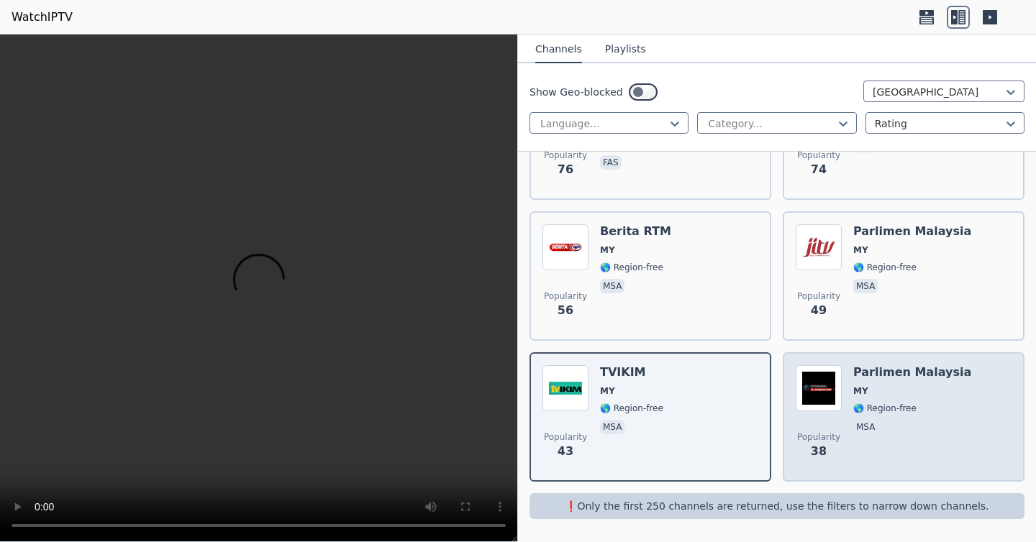
click at [869, 388] on span "MY" at bounding box center [912, 392] width 118 height 12
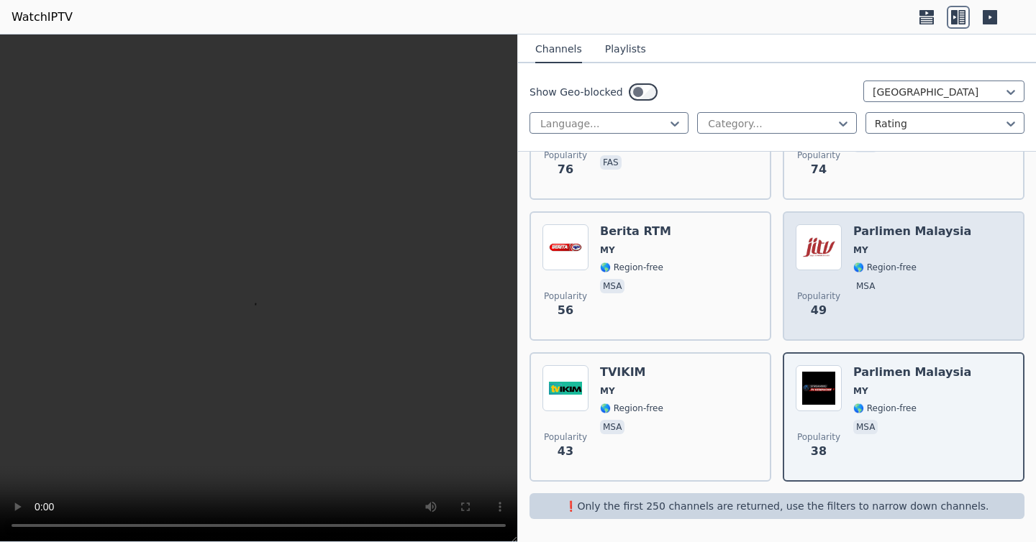
click at [844, 238] on div "Popularity 49 Parlimen [GEOGRAPHIC_DATA] MY 🌎 Region-free msa" at bounding box center [904, 276] width 216 height 104
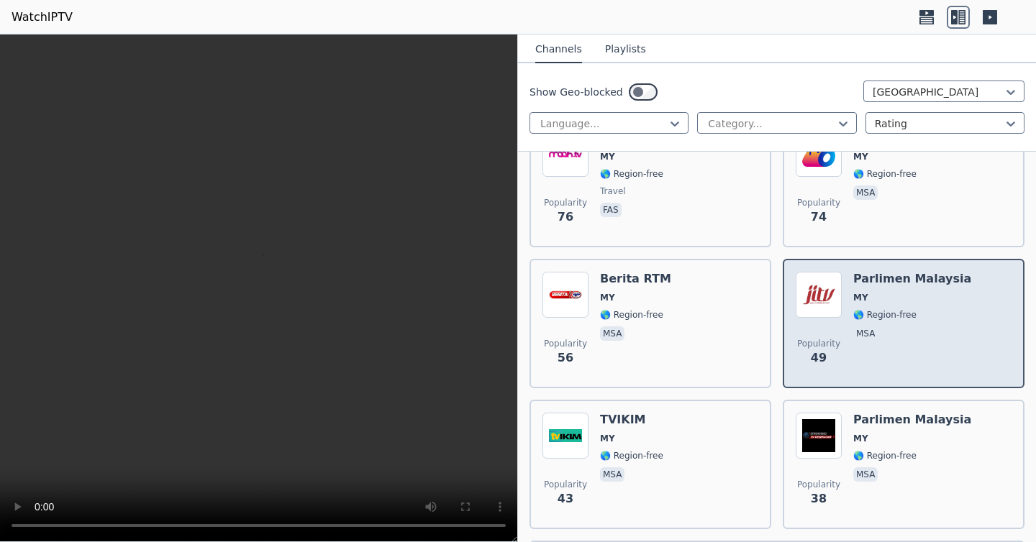
scroll to position [766, 0]
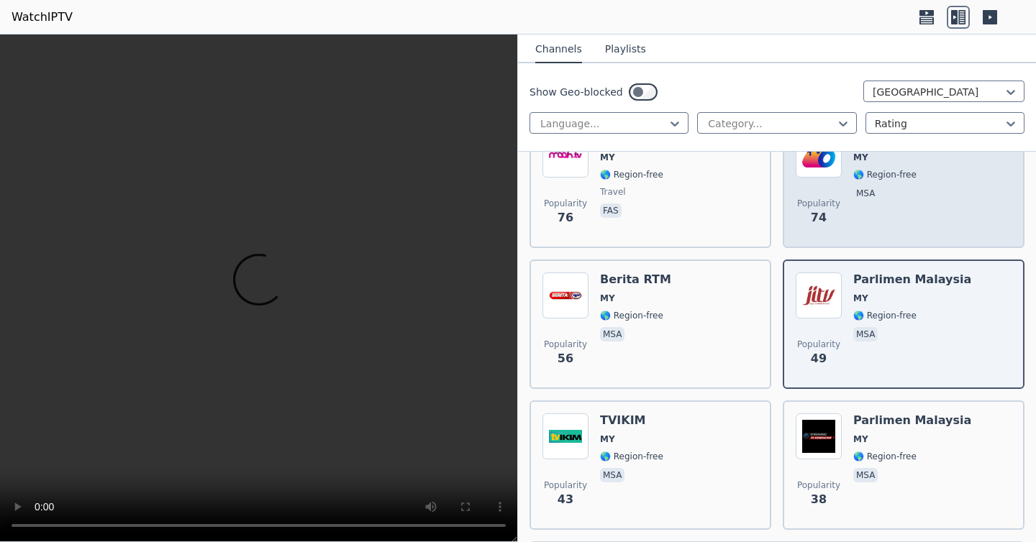
click at [845, 202] on div "Popularity 74 TV6 MY 🌎 Region-free msa" at bounding box center [904, 184] width 216 height 104
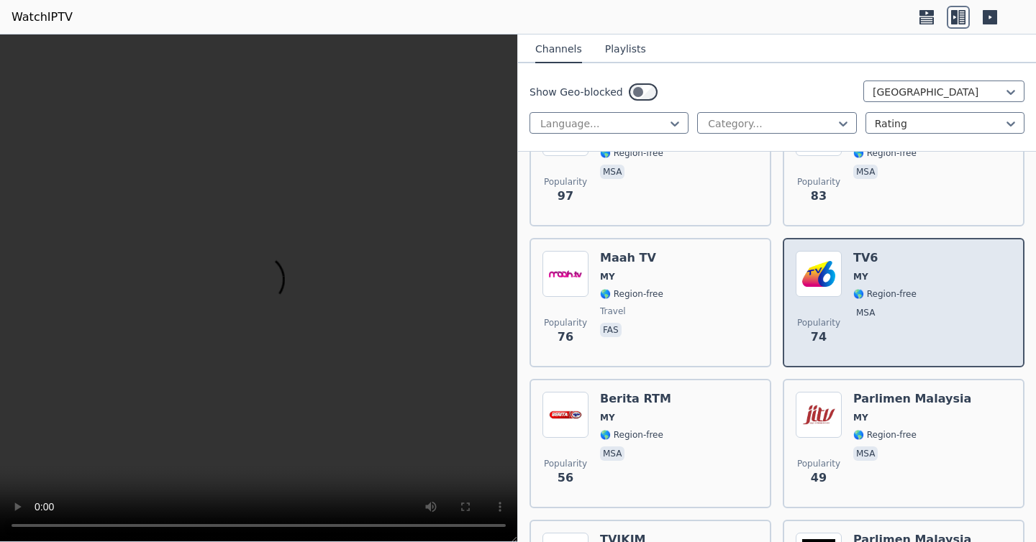
scroll to position [584, 0]
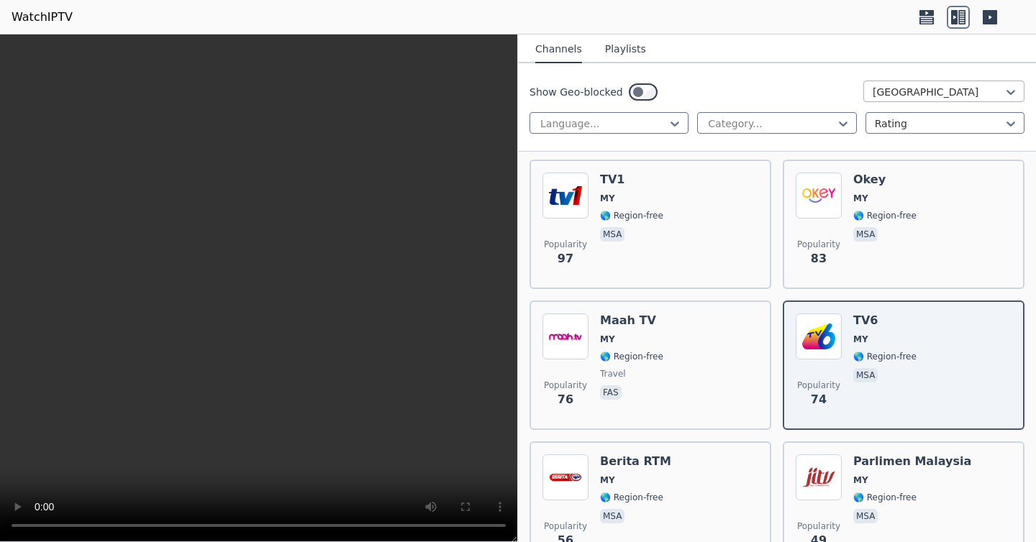
click at [886, 96] on div at bounding box center [938, 92] width 131 height 14
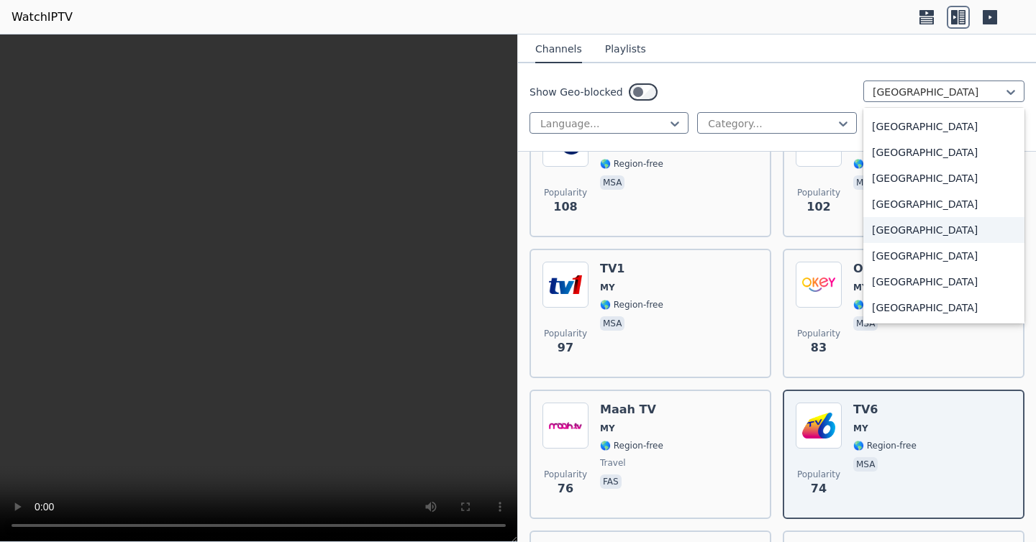
scroll to position [4284, 0]
click at [926, 181] on div "[GEOGRAPHIC_DATA]" at bounding box center [943, 179] width 161 height 26
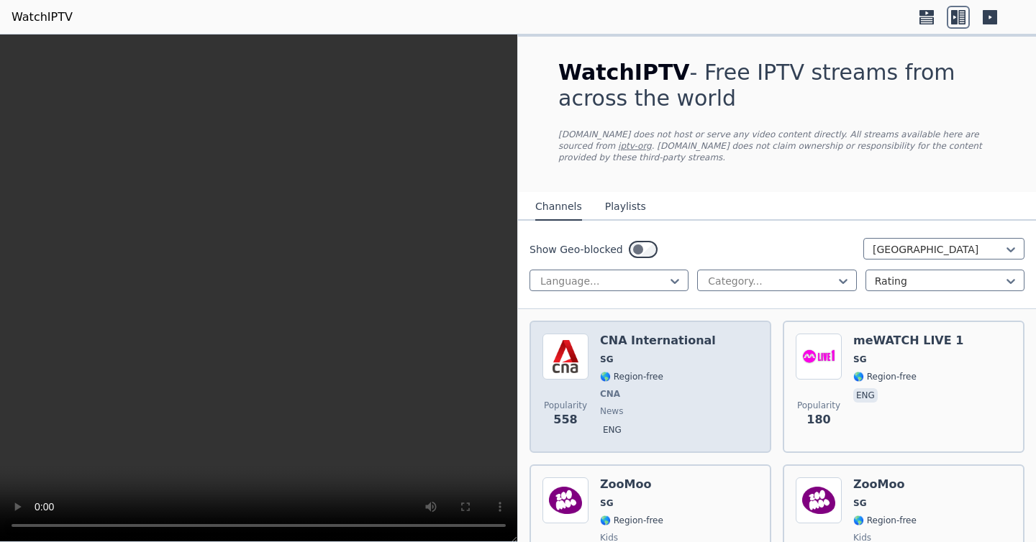
click at [675, 359] on span "SG" at bounding box center [658, 360] width 116 height 12
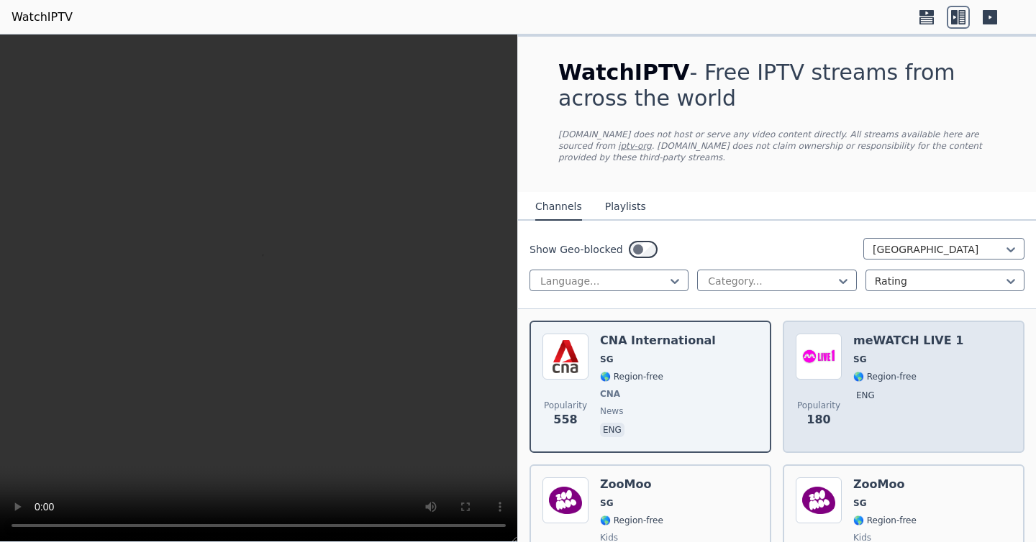
click at [846, 393] on div "Popularity 180 meWATCH LIVE 1 SG 🌎 Region-free eng" at bounding box center [904, 387] width 216 height 106
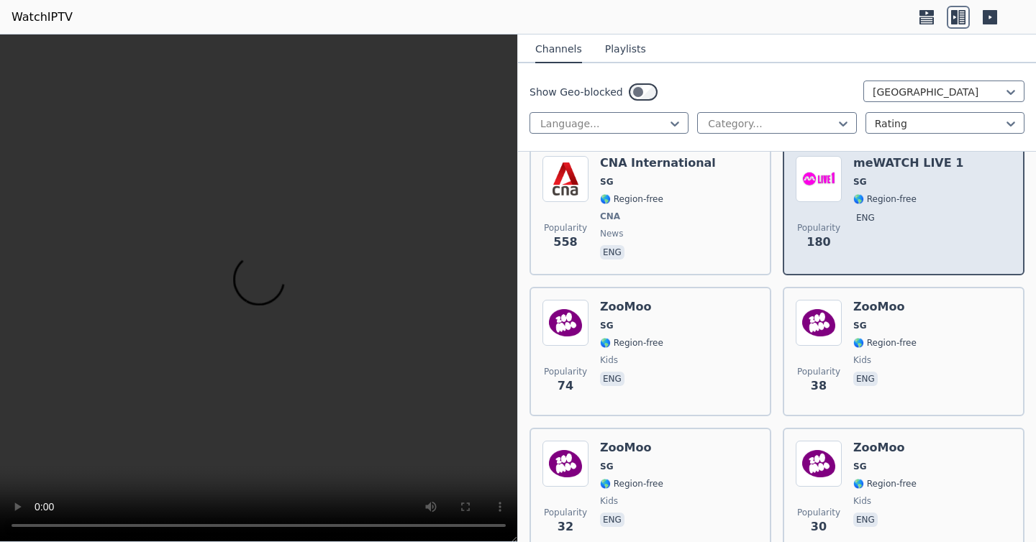
scroll to position [253, 0]
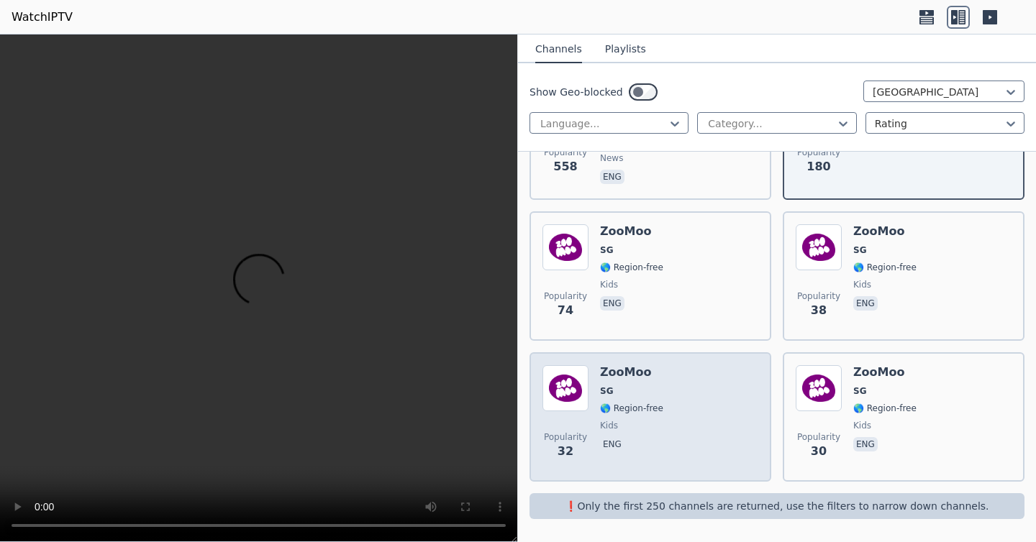
click at [670, 399] on div "Popularity 32 ZooMoo SG 🌎 Region-free kids eng" at bounding box center [650, 417] width 216 height 104
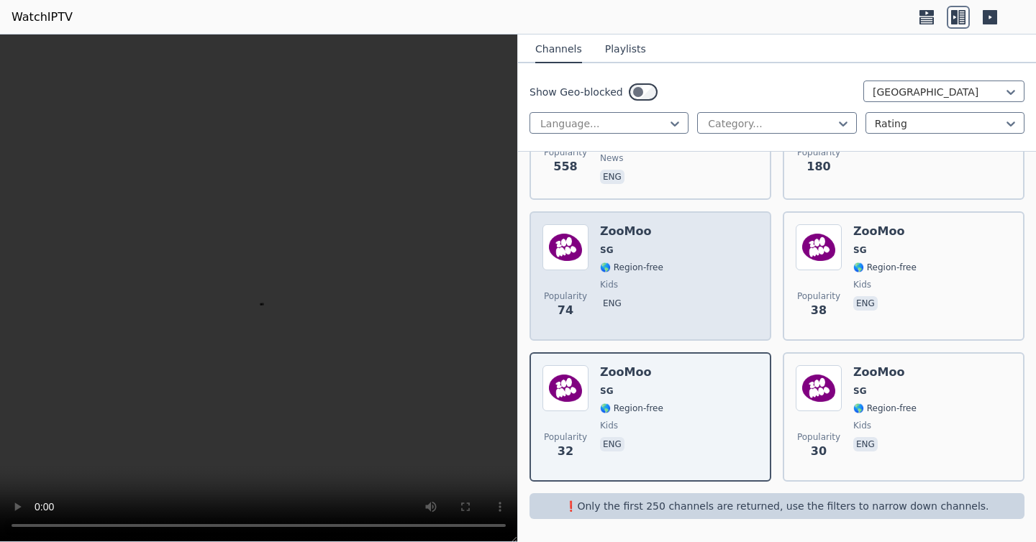
click at [635, 291] on div "ZooMoo SG 🌎 Region-free kids eng" at bounding box center [631, 276] width 63 height 104
